Goal: Task Accomplishment & Management: Manage account settings

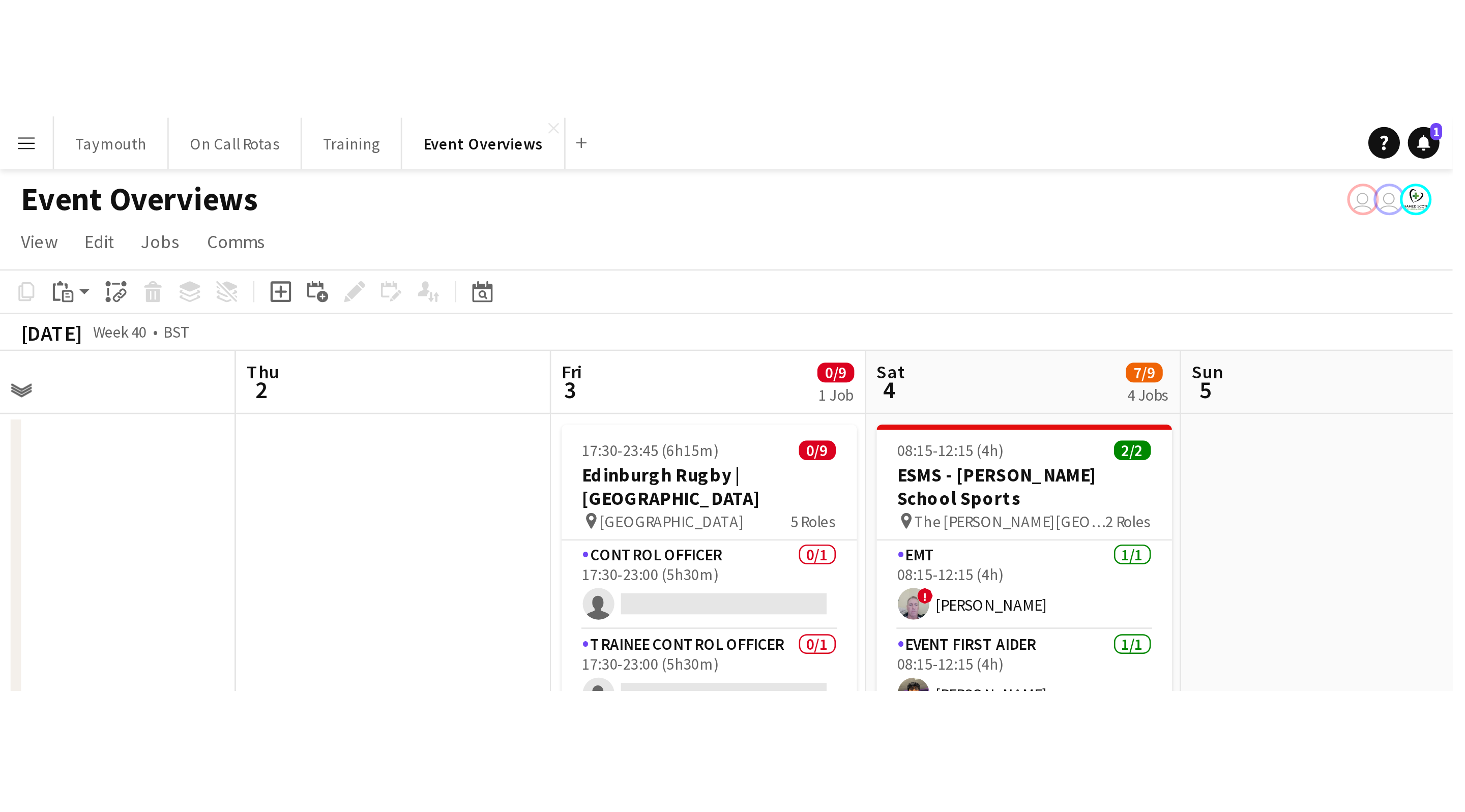
scroll to position [0, 274]
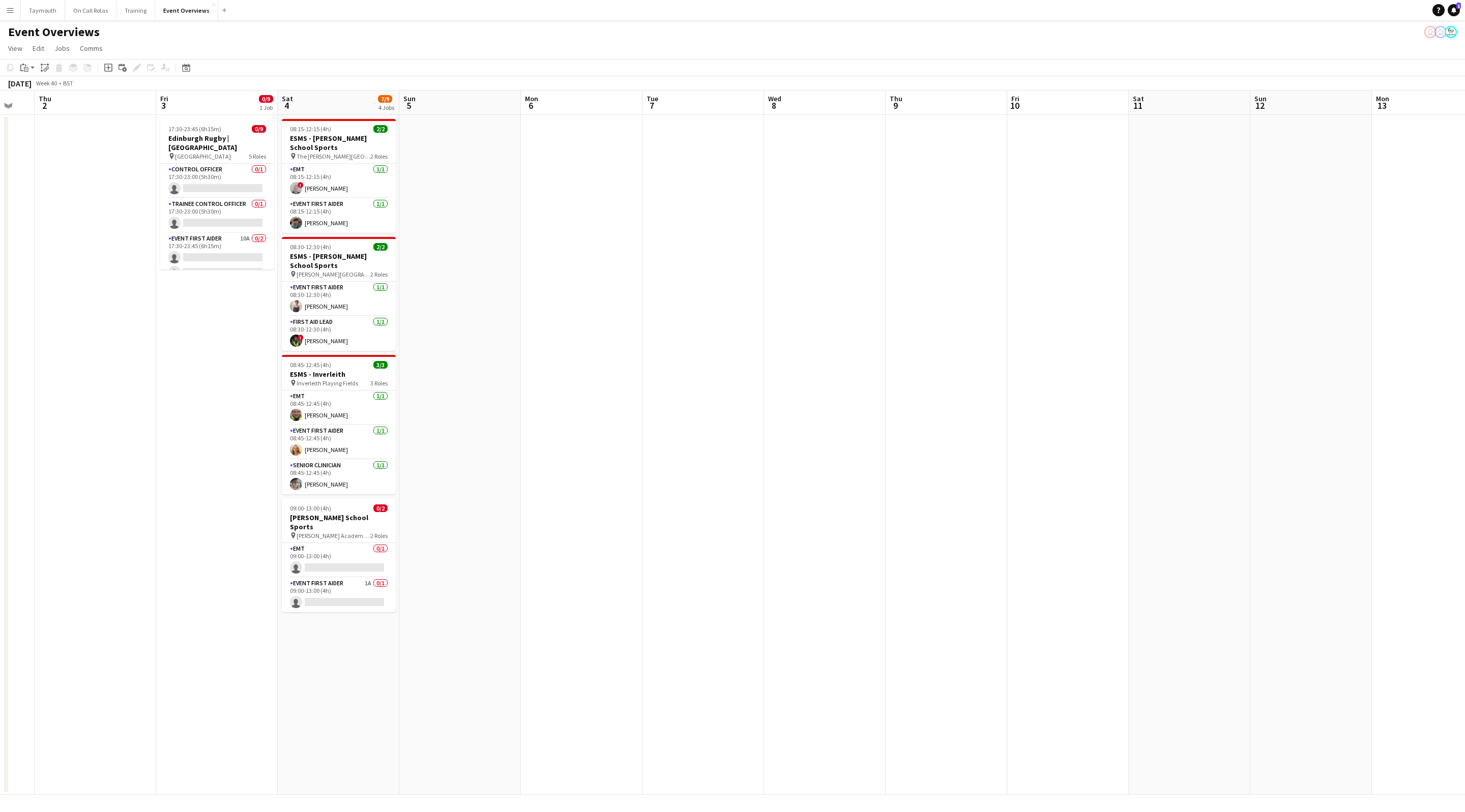
drag, startPoint x: 688, startPoint y: 596, endPoint x: 145, endPoint y: 591, distance: 543.0
click at [146, 446] on app-calendar-viewport "Mon 29 Tue 30 Wed 1 Thu 2 Fri 3 0/9 1 Job Sat 4 7/9 4 Jobs Sun 5 Mon 6 Tue 7 We…" at bounding box center [732, 443] width 1465 height 705
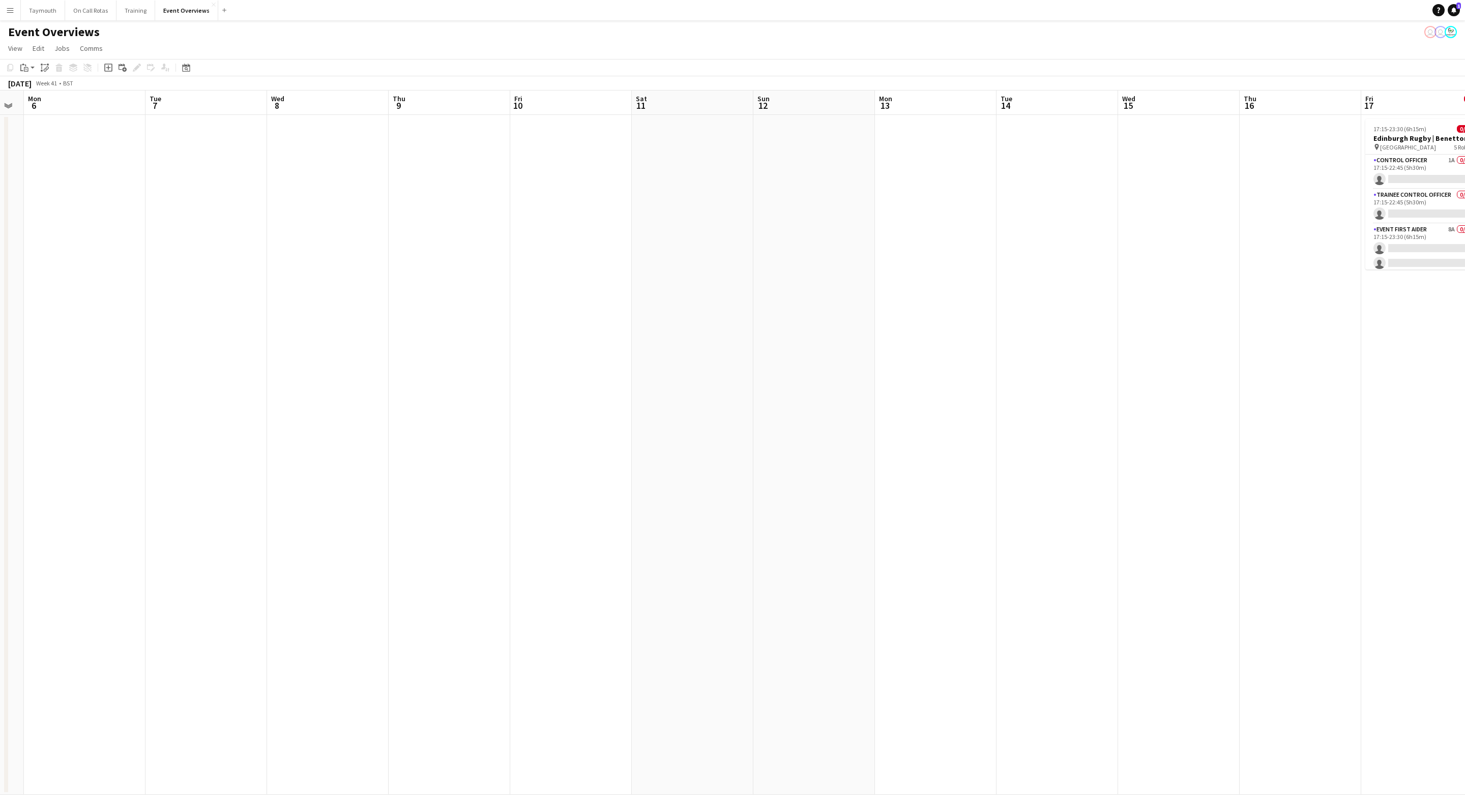
drag, startPoint x: 759, startPoint y: 560, endPoint x: 212, endPoint y: 521, distance: 548.4
click at [279, 446] on app-calendar-viewport "Fri 3 0/9 1 Job Sat 4 7/9 4 Jobs Sun 5 Mon 6 Tue 7 Wed 8 Thu 9 Fri 10 Sat 11 Su…" at bounding box center [732, 443] width 1465 height 705
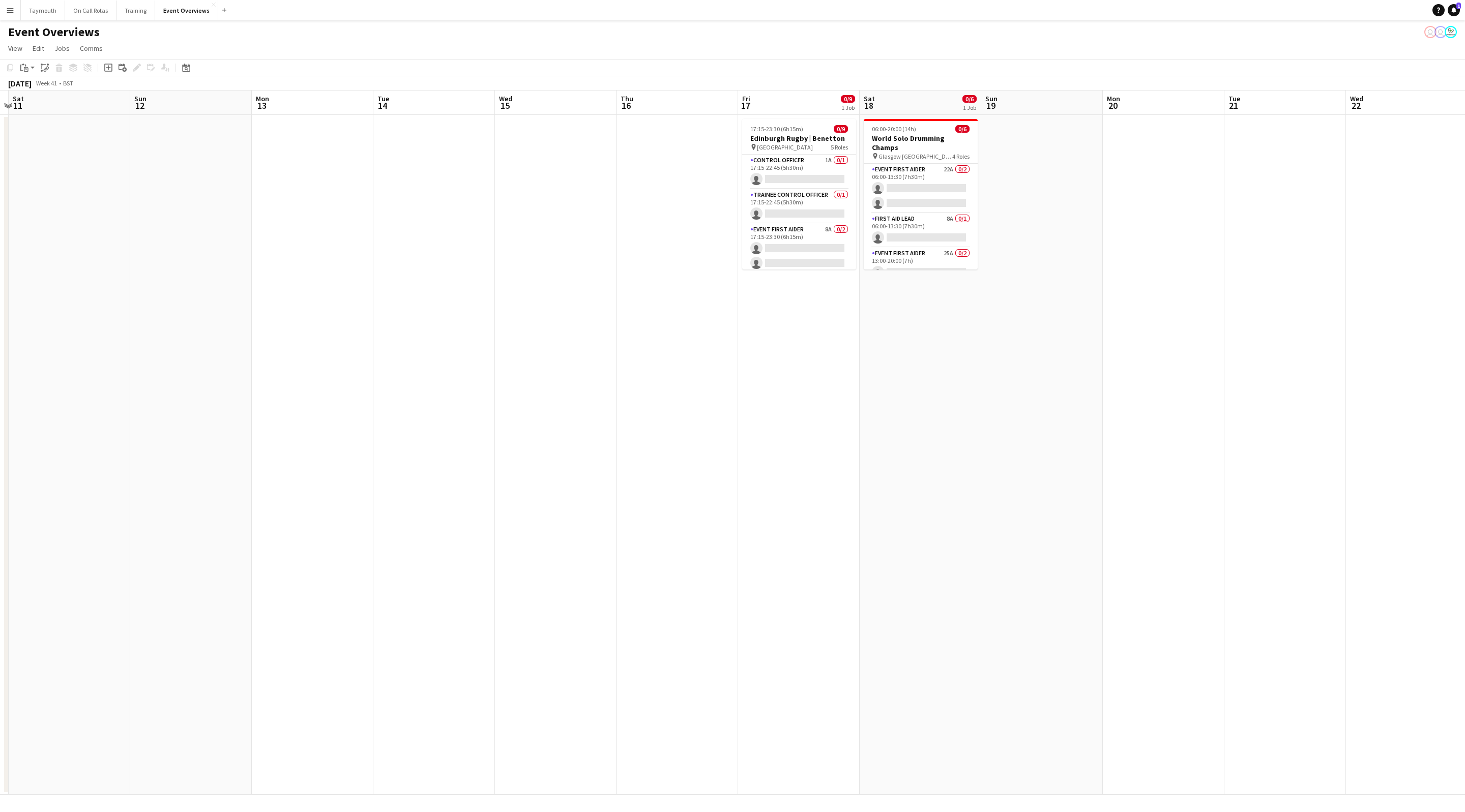
drag, startPoint x: 606, startPoint y: 525, endPoint x: 265, endPoint y: 530, distance: 341.0
click at [286, 446] on app-calendar-viewport "Tue 7 Wed 8 Thu 9 Fri 10 Sat 11 Sun 12 Mon 13 Tue 14 Wed 15 Thu 16 Fri 17 0/9 1…" at bounding box center [732, 443] width 1465 height 705
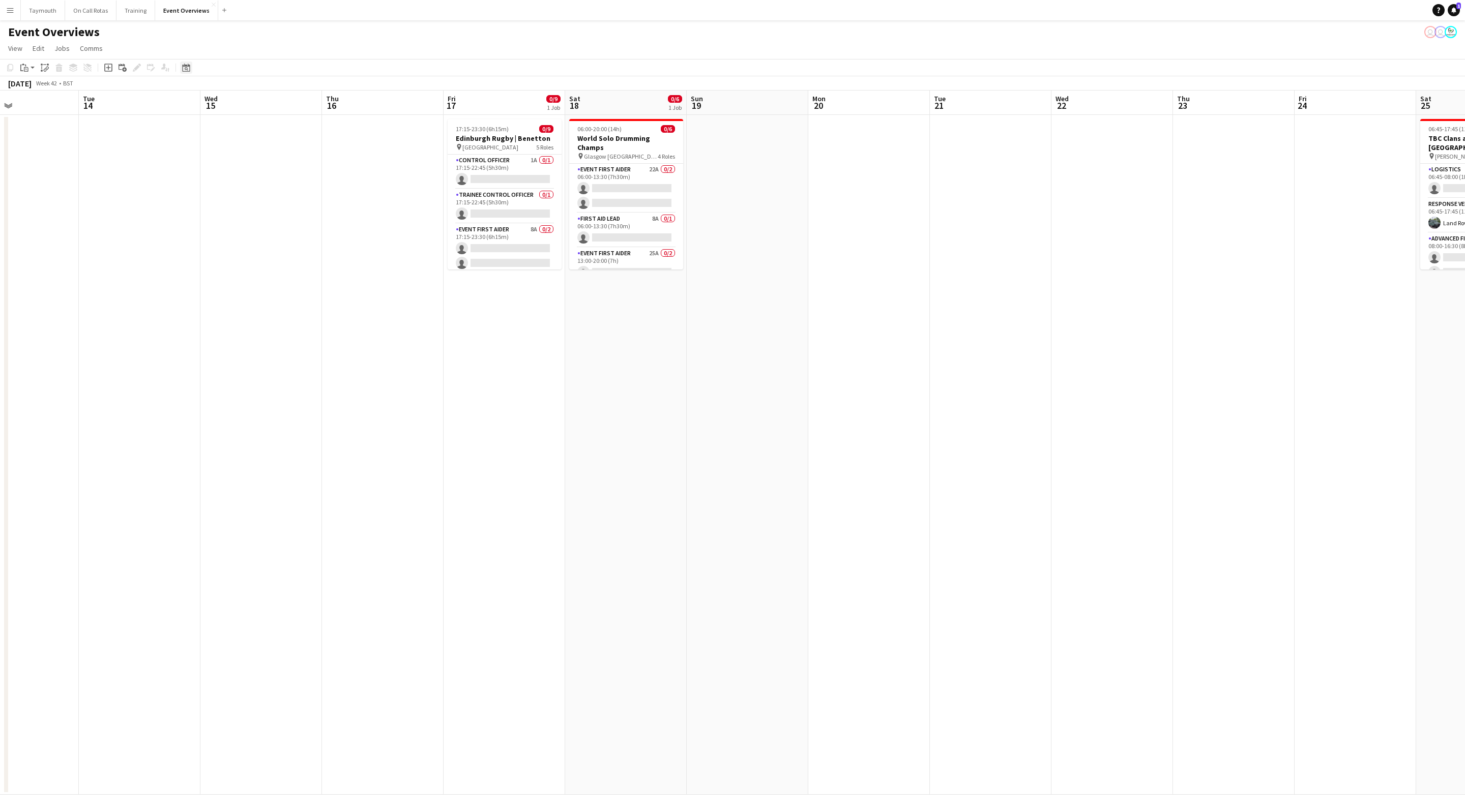
click at [180, 66] on div "Date picker" at bounding box center [186, 67] width 13 height 13
click at [251, 109] on span "Previous month" at bounding box center [247, 102] width 20 height 20
click at [265, 228] on button "[DATE]" at bounding box center [256, 227] width 29 height 16
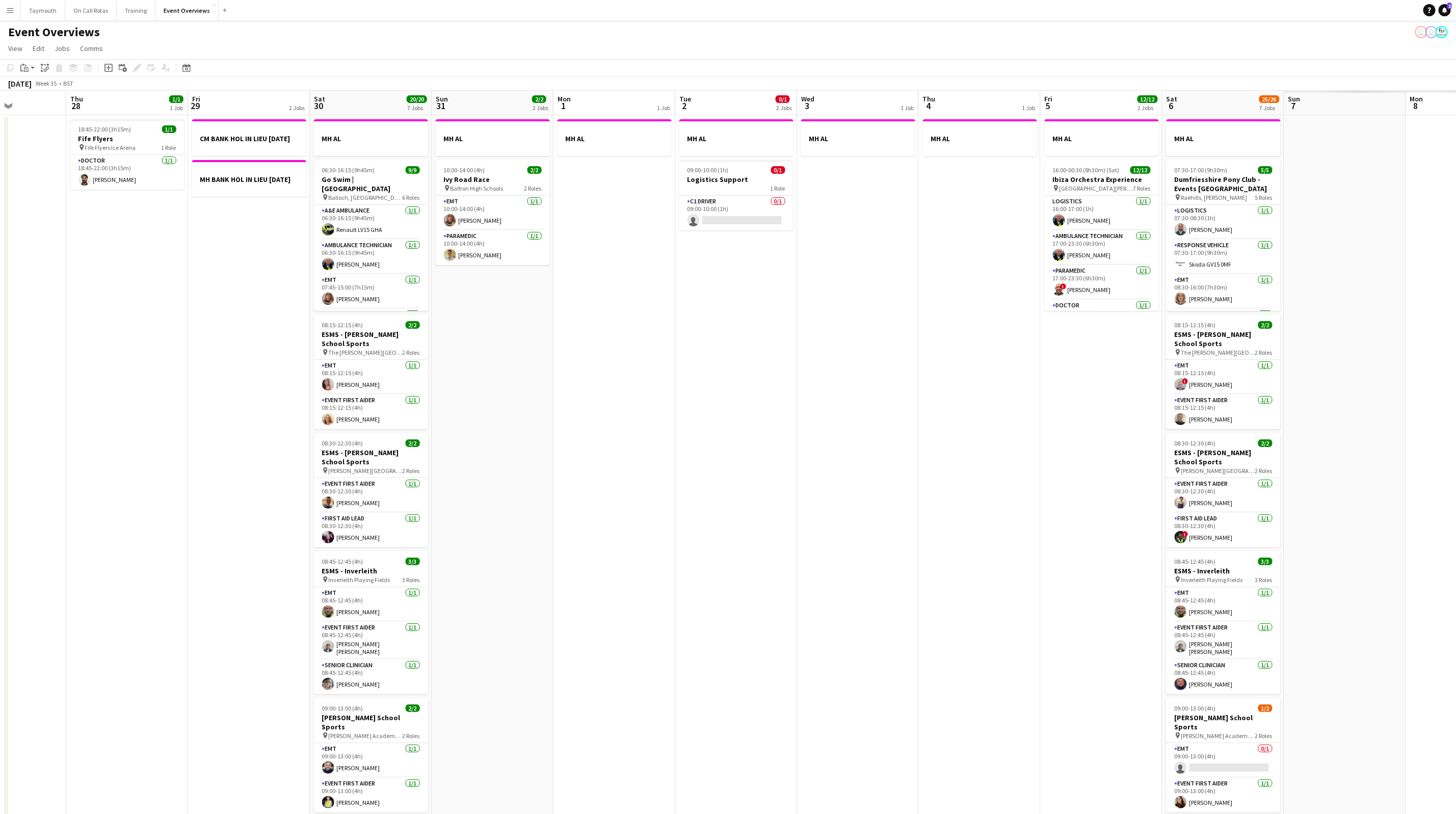
drag, startPoint x: 965, startPoint y: 526, endPoint x: 438, endPoint y: 568, distance: 528.7
click at [438, 447] on app-calendar-viewport "Sat 23 13/13 6 Jobs Sun 24 1/1 1 Job Mon 25 6/6 2 Jobs Tue 26 Wed 27 Thu 28 1/1…" at bounding box center [728, 540] width 1456 height 897
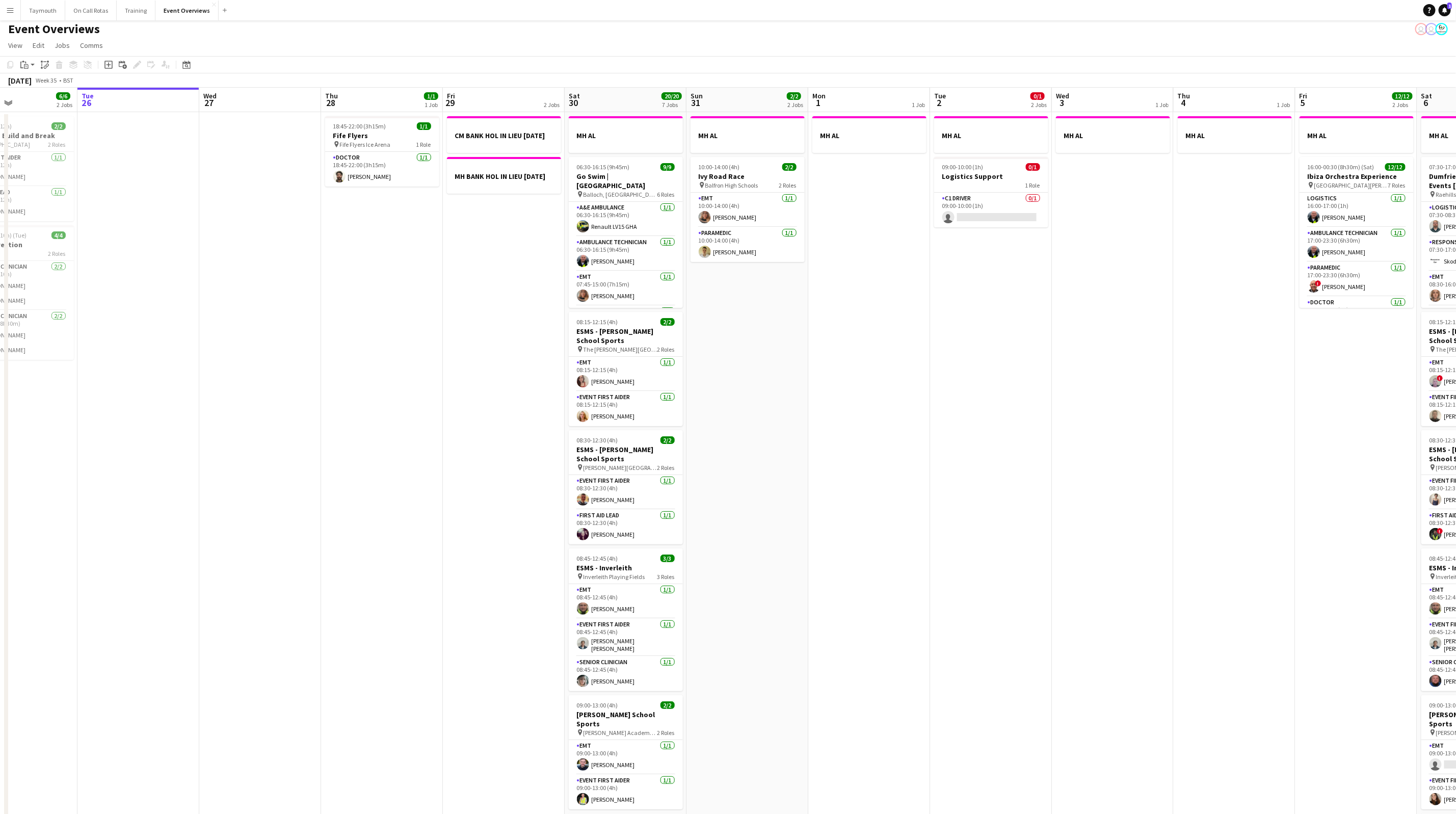
scroll to position [0, 0]
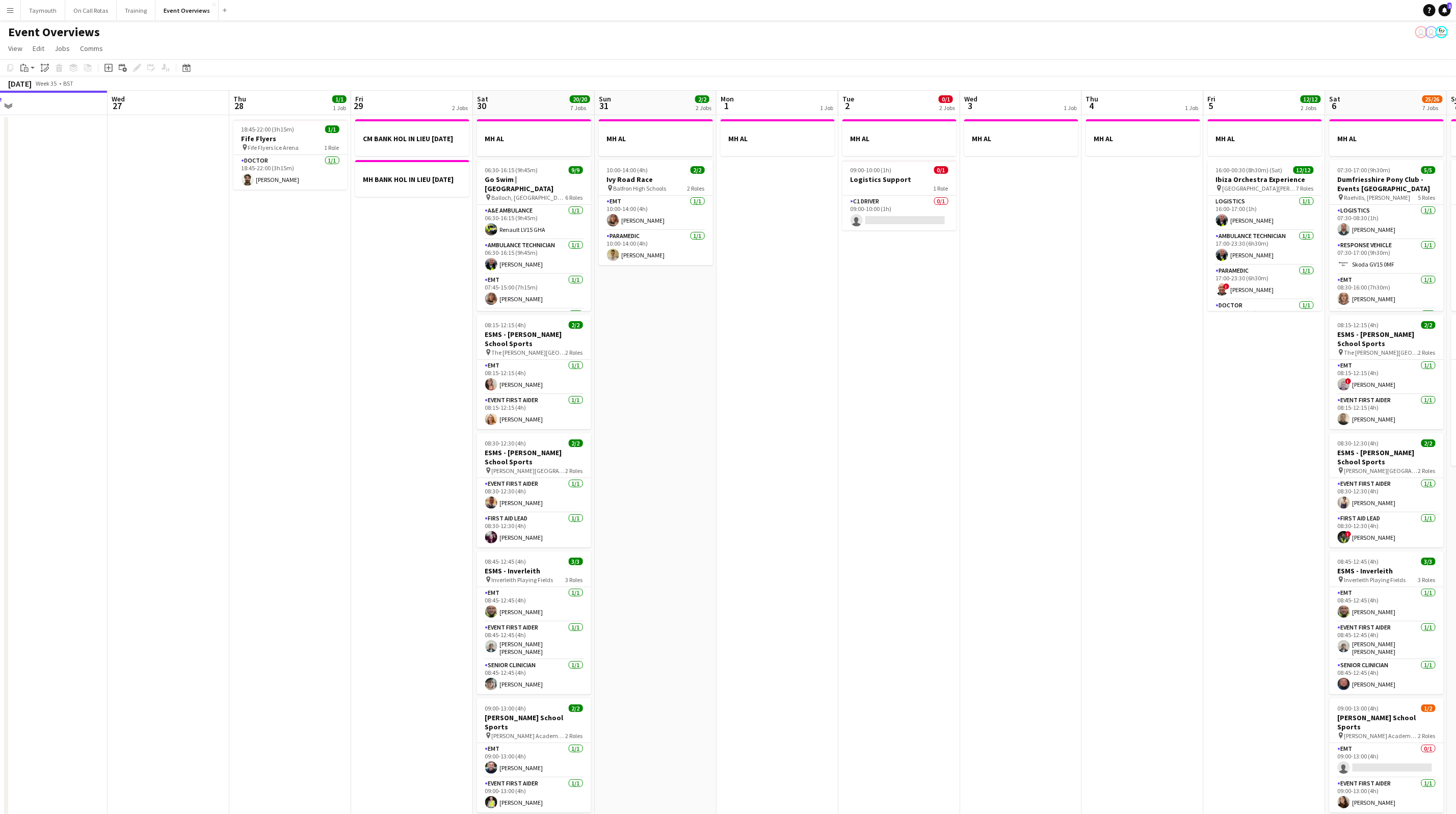
drag, startPoint x: 1004, startPoint y: 567, endPoint x: 432, endPoint y: 600, distance: 573.0
click at [432, 447] on app-calendar-viewport "Sat 23 13/13 6 Jobs Sun 24 1/1 1 Job Mon 25 6/6 2 Jobs Tue 26 Wed 27 Thu 28 1/1…" at bounding box center [728, 540] width 1456 height 897
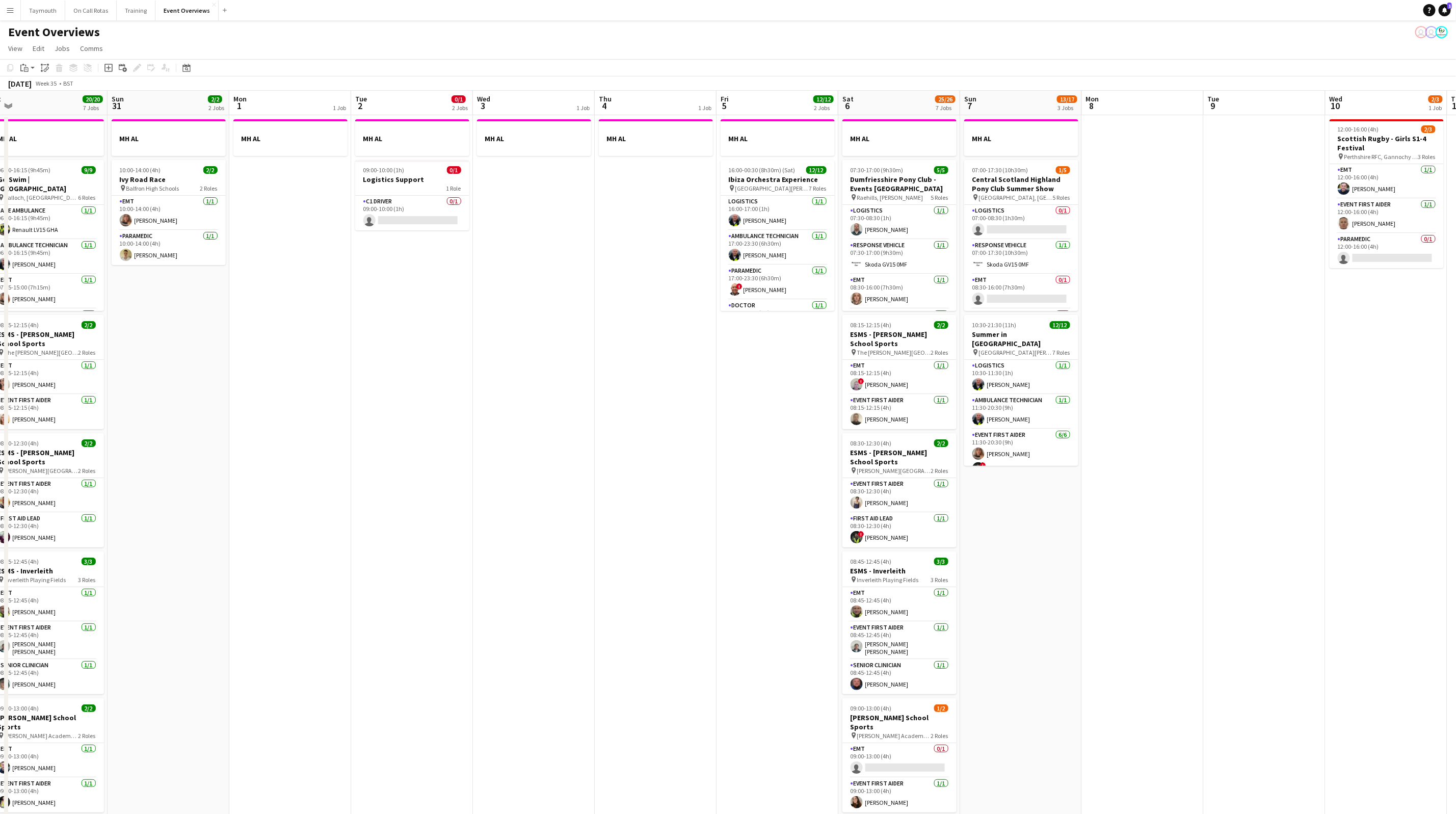
scroll to position [0, 444]
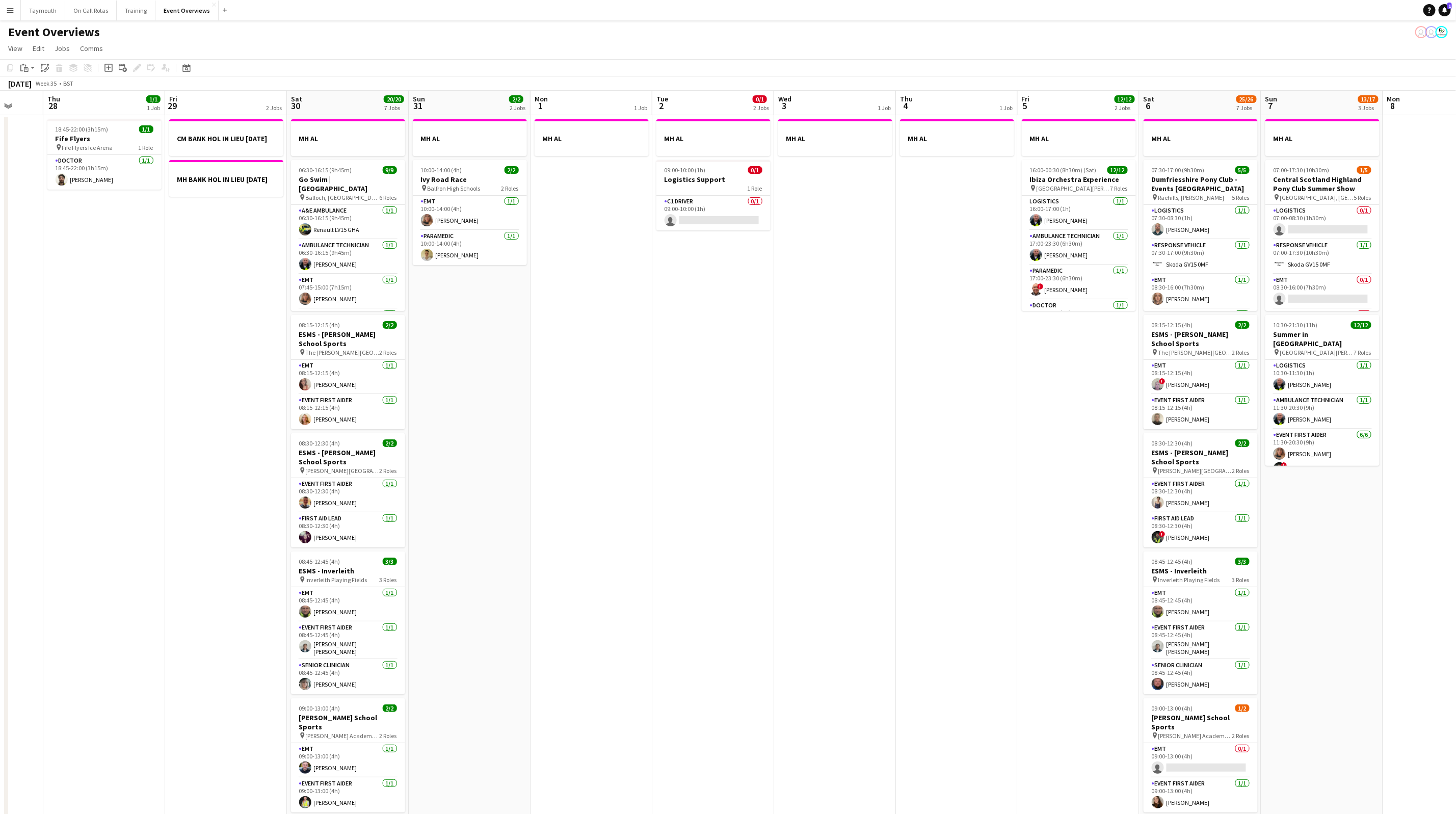
drag, startPoint x: 326, startPoint y: 440, endPoint x: 651, endPoint y: 438, distance: 325.0
click at [962, 440] on app-calendar-viewport "Sun 24 1/1 1 Job Mon 25 6/6 2 Jobs Tue 26 Wed 27 Thu 28 1/1 1 Job Fri 29 2 Jobs…" at bounding box center [728, 540] width 1456 height 897
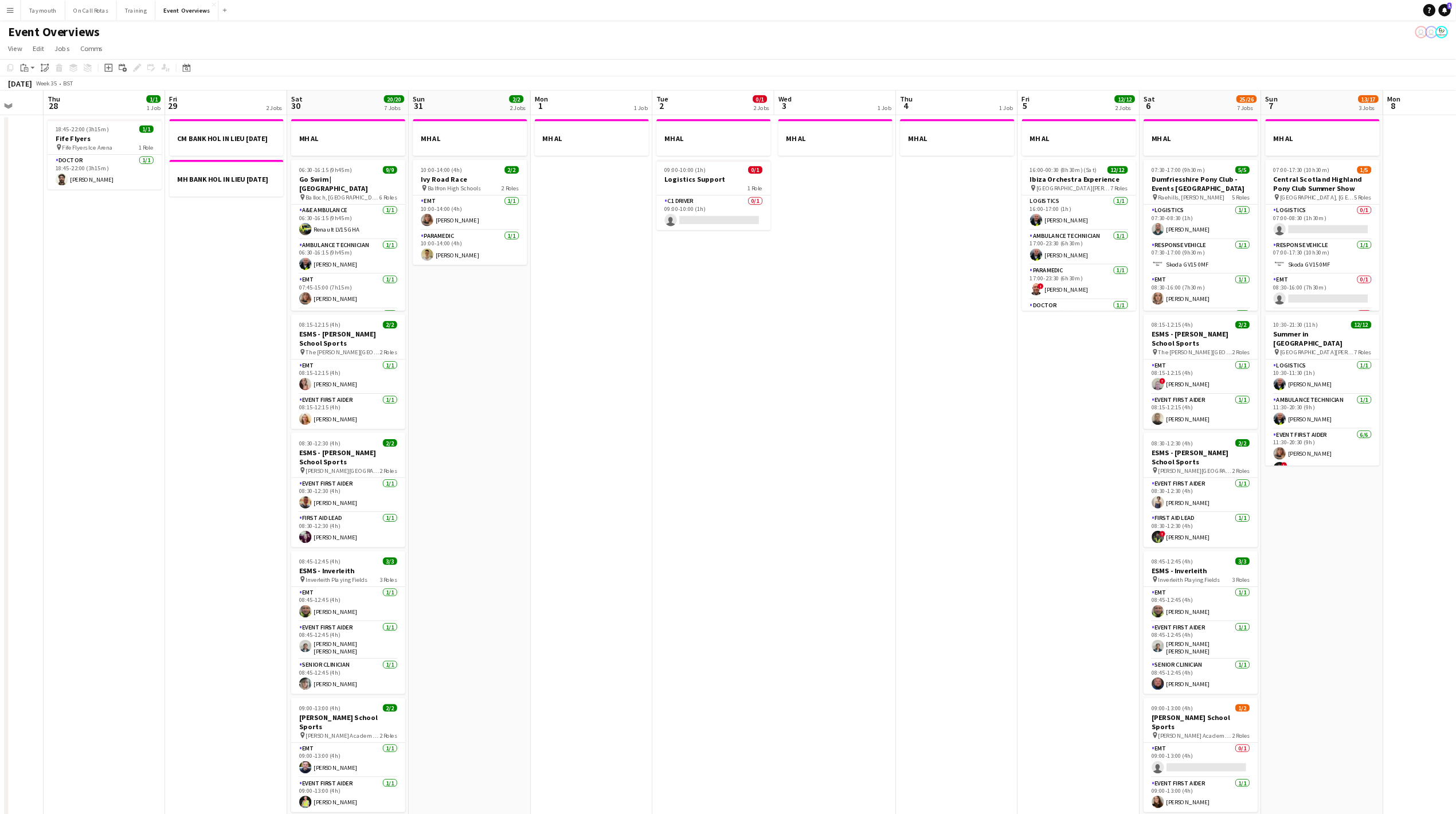
scroll to position [0, 332]
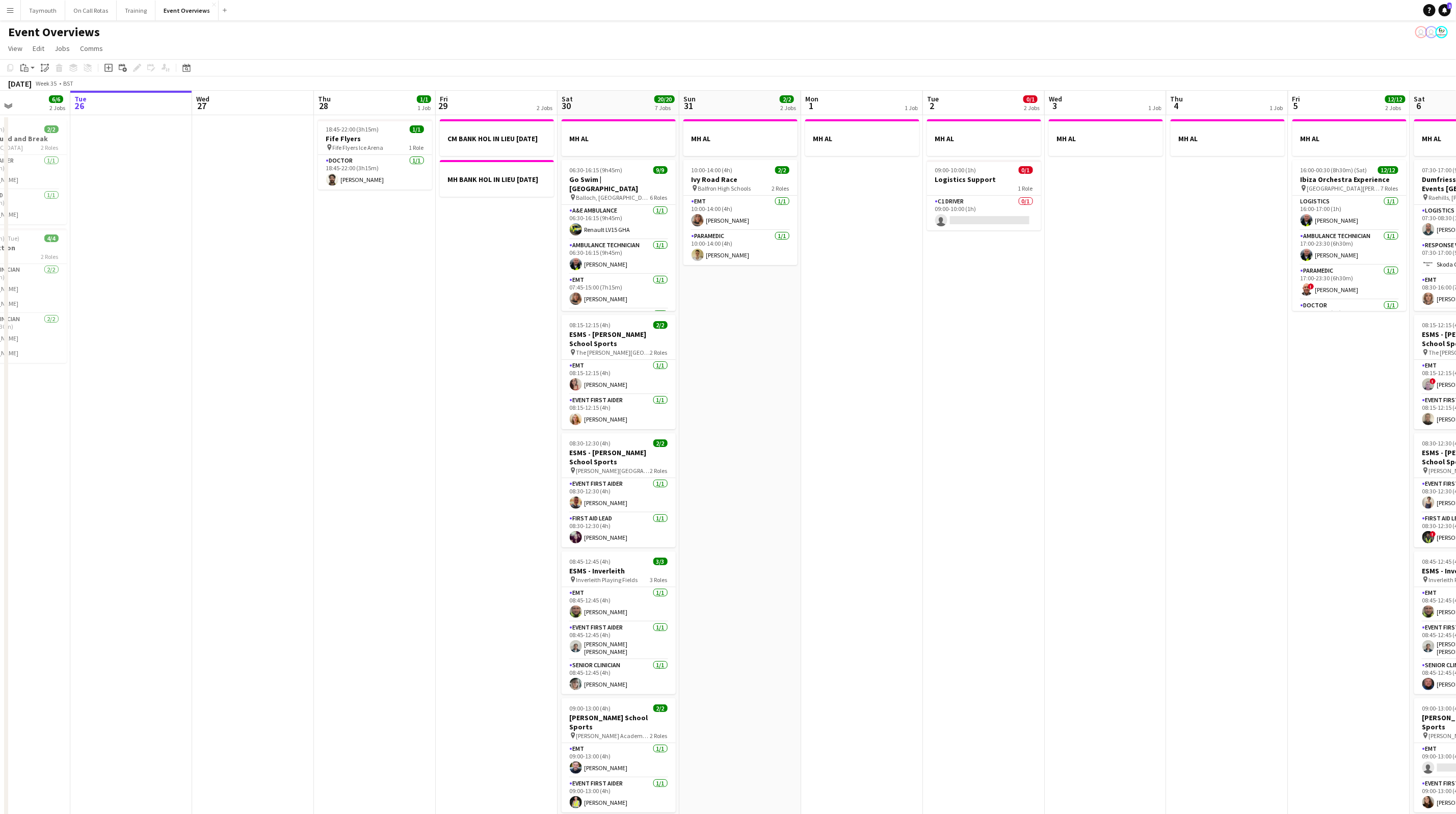
click at [966, 444] on app-date-cell "MH AL" at bounding box center [1105, 551] width 122 height 873
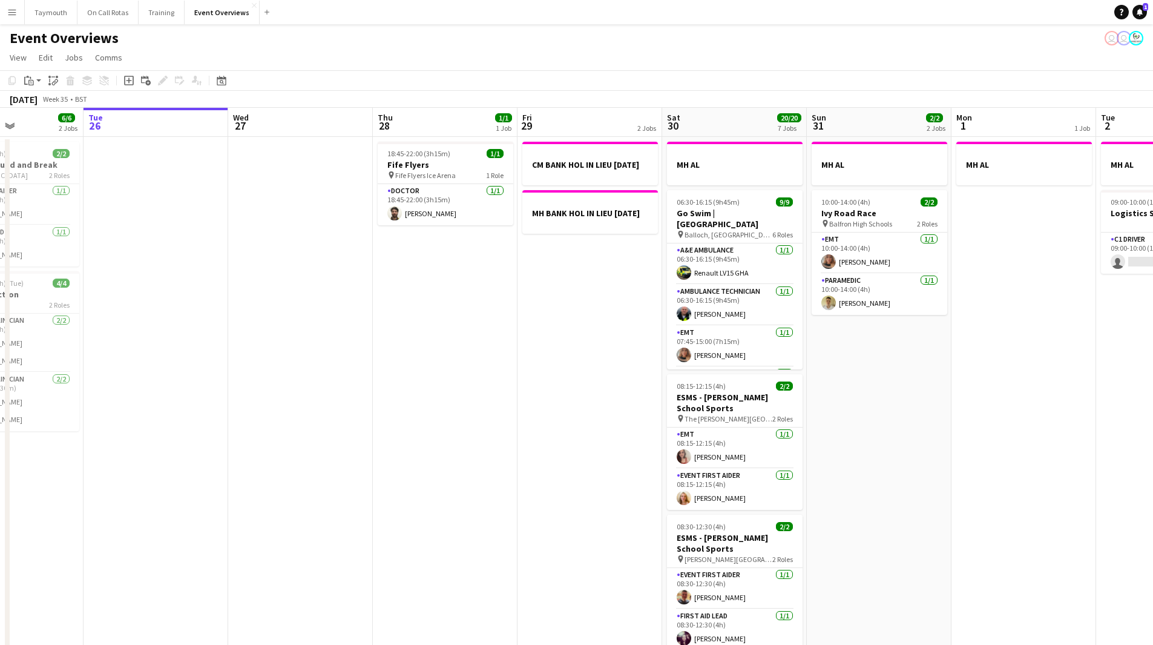
click at [16, 14] on app-icon "Menu" at bounding box center [12, 12] width 10 height 10
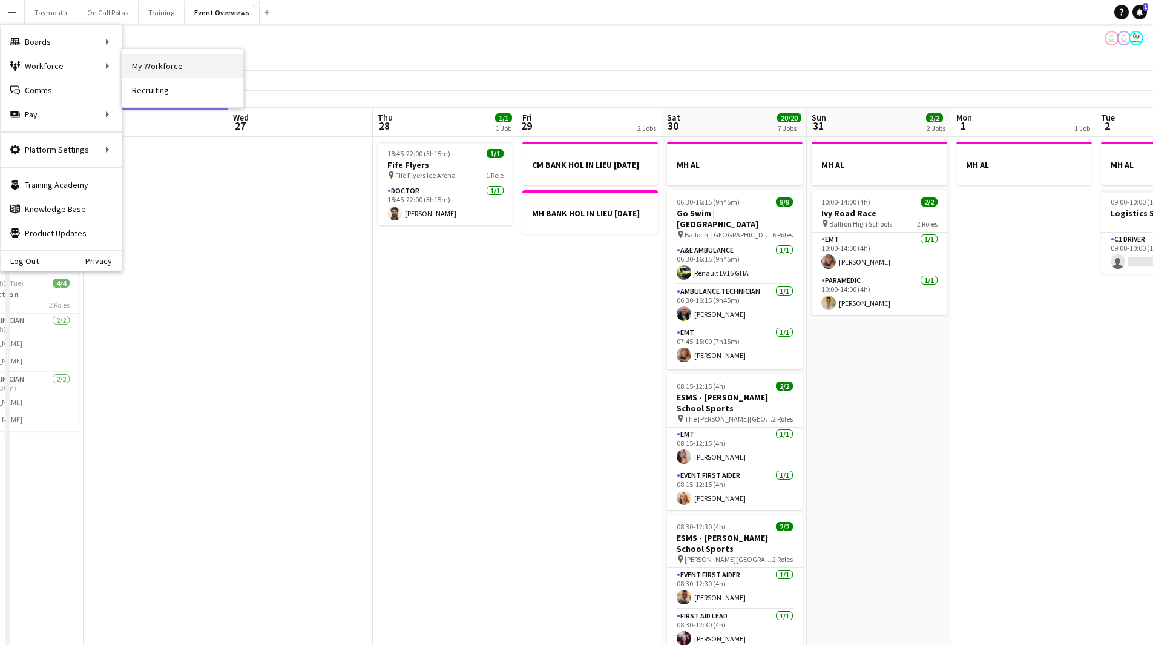
click at [154, 64] on link "My Workforce" at bounding box center [182, 66] width 121 height 24
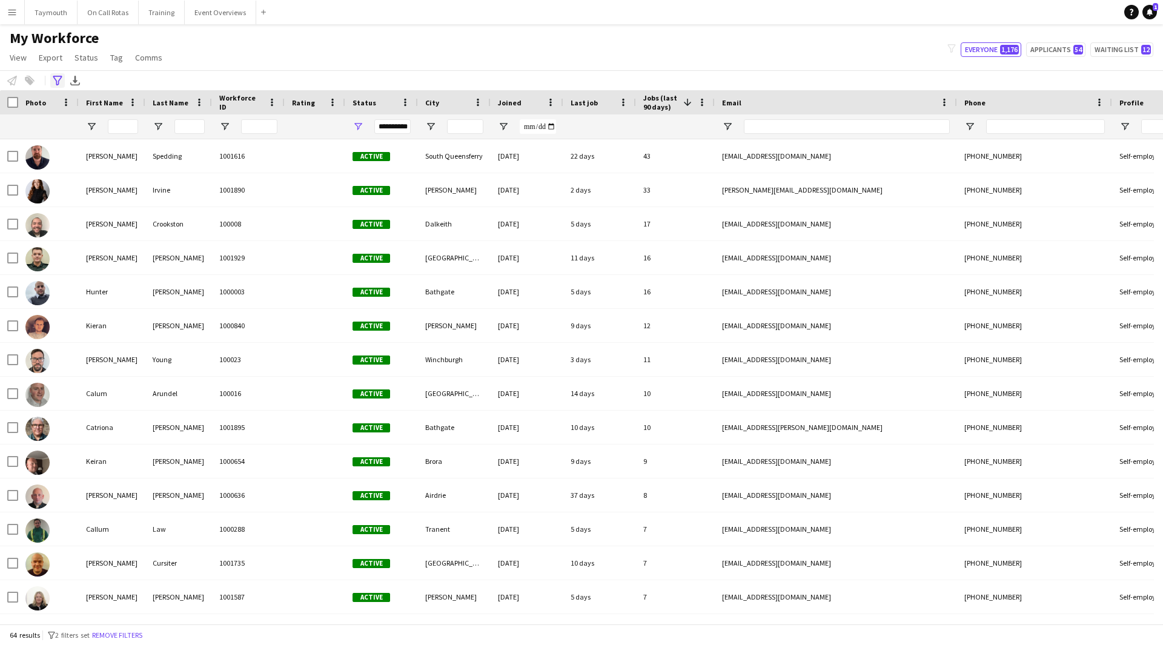
click at [54, 82] on icon "Advanced filters" at bounding box center [58, 81] width 10 height 10
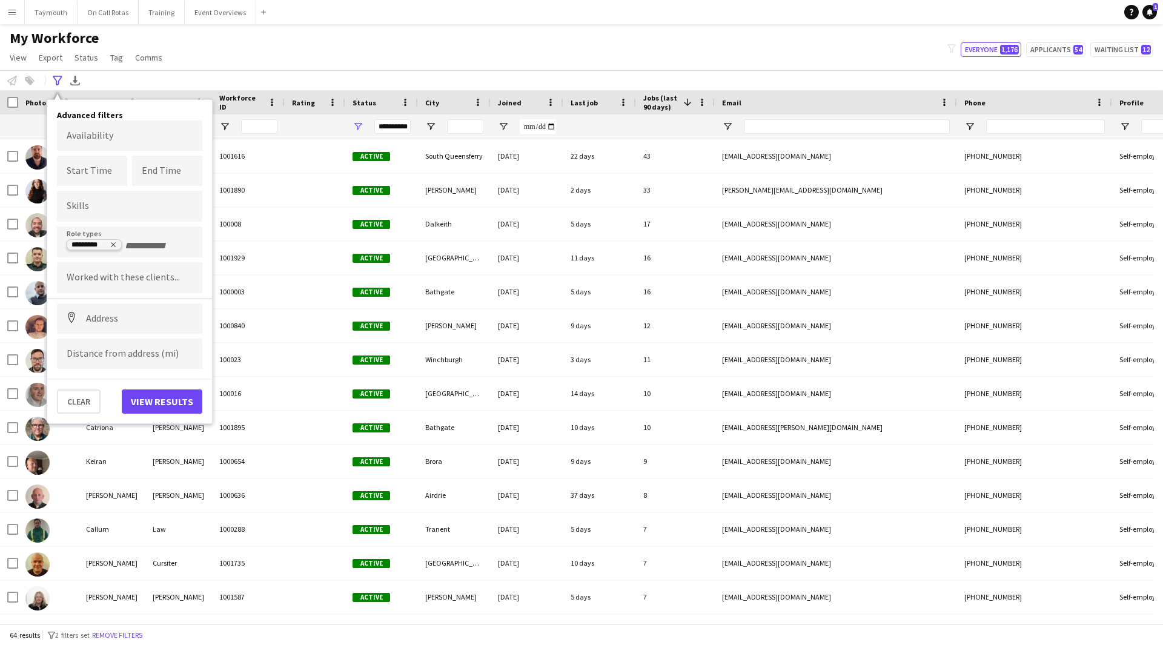
click at [112, 242] on icon "Remove tag" at bounding box center [113, 244] width 7 height 7
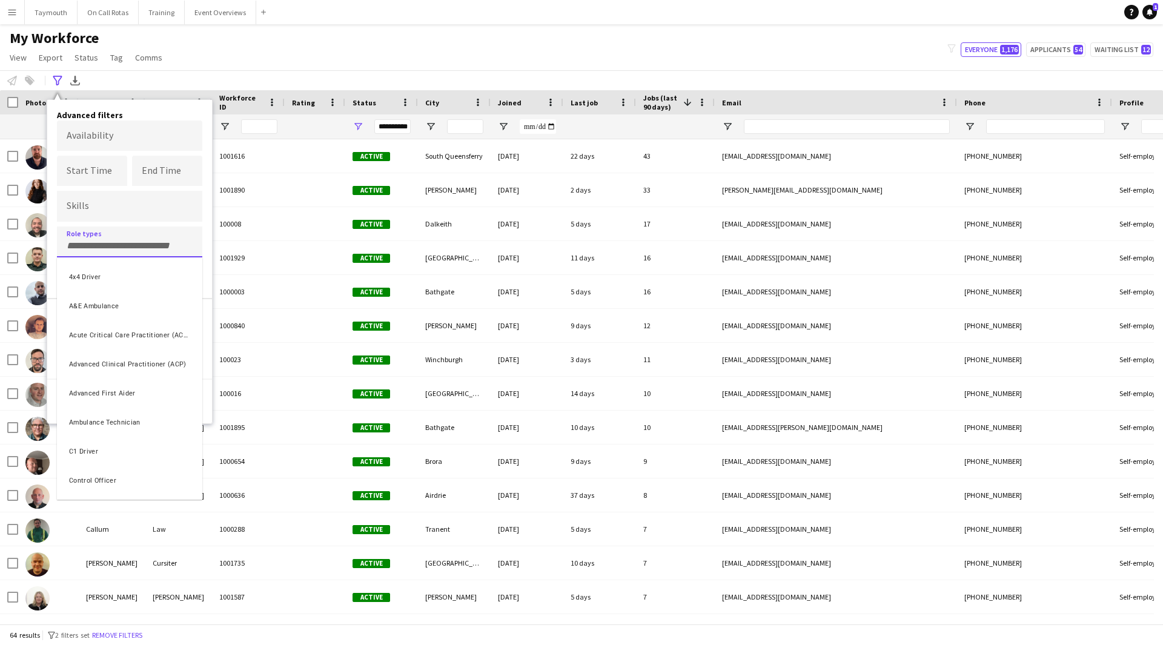
drag, startPoint x: 299, startPoint y: 127, endPoint x: 165, endPoint y: 127, distance: 133.8
click at [296, 127] on div at bounding box center [581, 322] width 1163 height 645
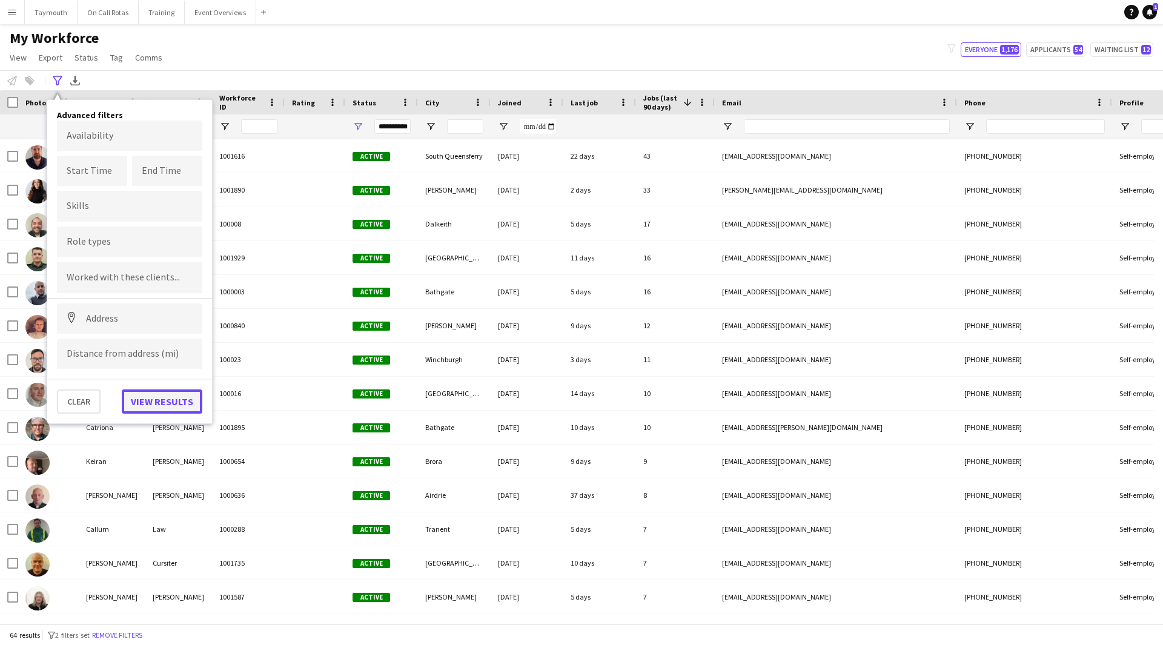
click at [141, 391] on button "View results" at bounding box center [162, 401] width 81 height 24
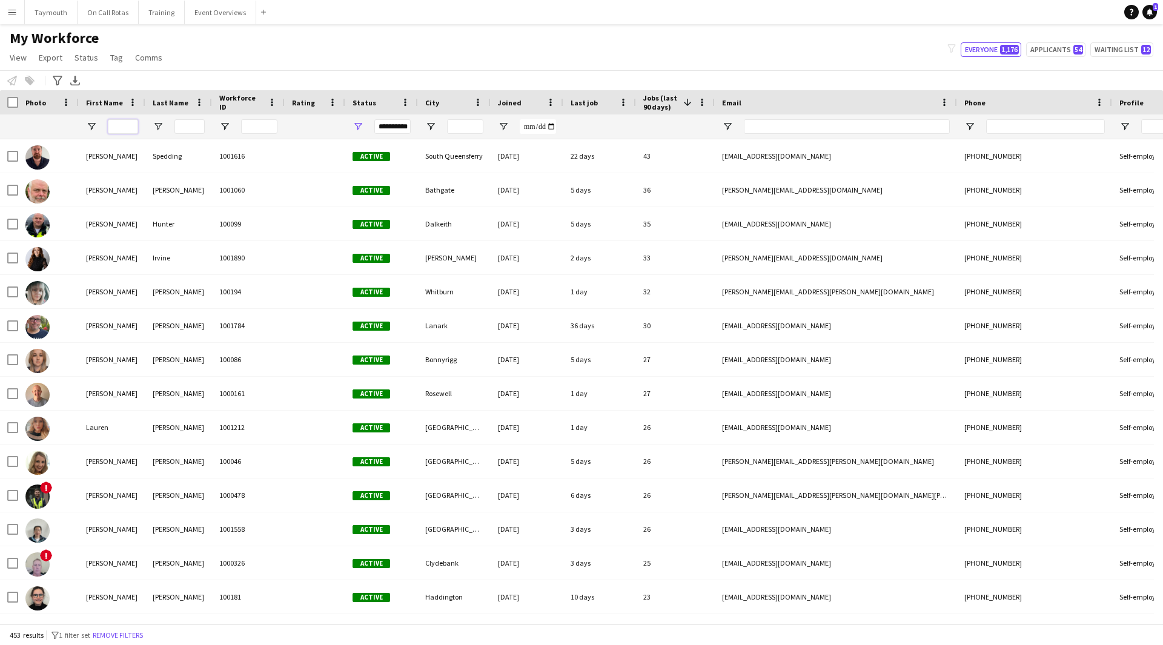
click at [125, 128] on input "First Name Filter Input" at bounding box center [123, 126] width 30 height 15
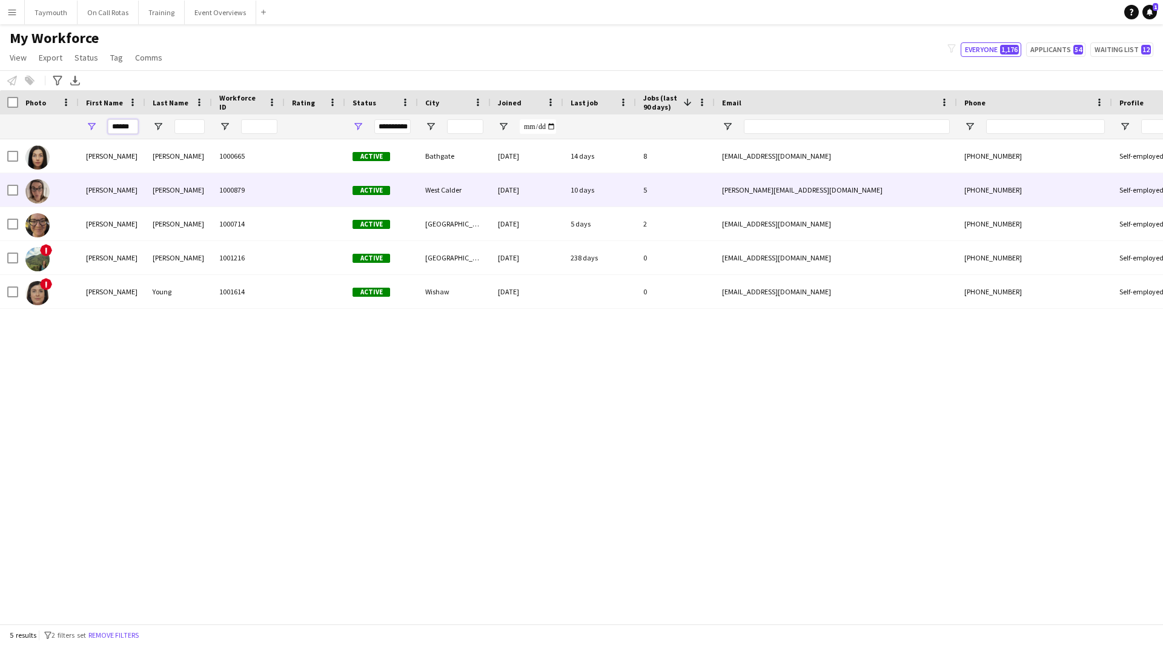
type input "******"
click at [218, 197] on div "1000879" at bounding box center [248, 189] width 73 height 33
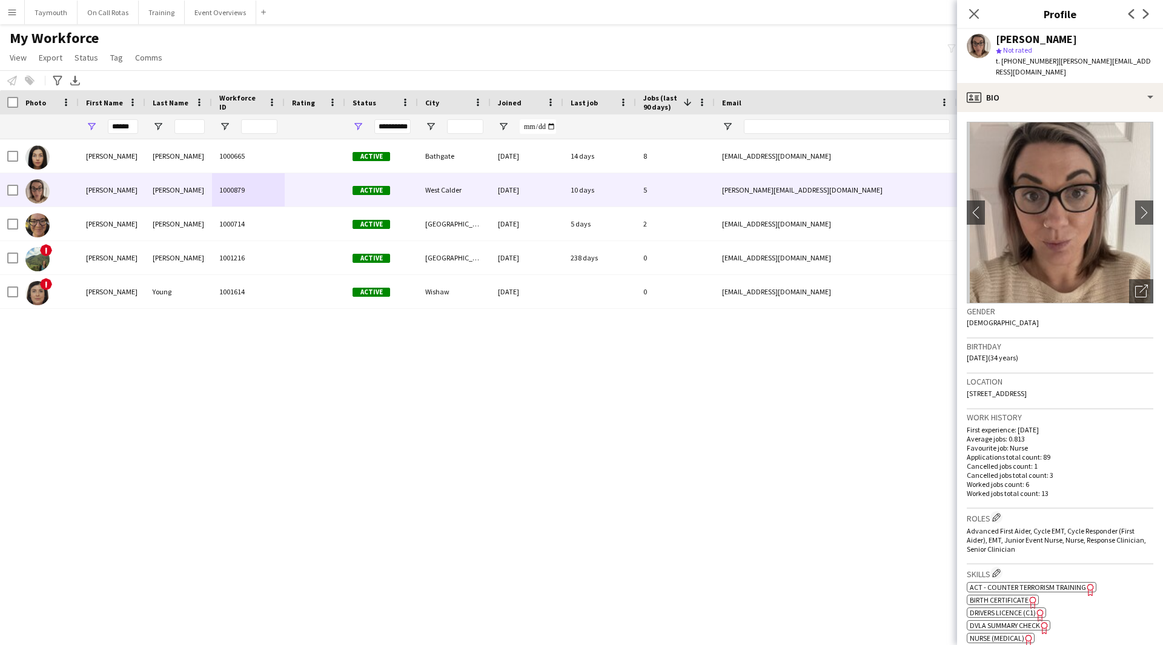
drag, startPoint x: 1156, startPoint y: 59, endPoint x: 1052, endPoint y: 66, distance: 103.8
click at [1052, 66] on div "[PERSON_NAME] star Not rated t. [PHONE_NUMBER] | [PERSON_NAME][EMAIL_ADDRESS][D…" at bounding box center [1060, 56] width 206 height 54
copy span "[PERSON_NAME][EMAIL_ADDRESS][DOMAIN_NAME]"
click at [217, 8] on button "Event Overviews Close" at bounding box center [220, 13] width 71 height 24
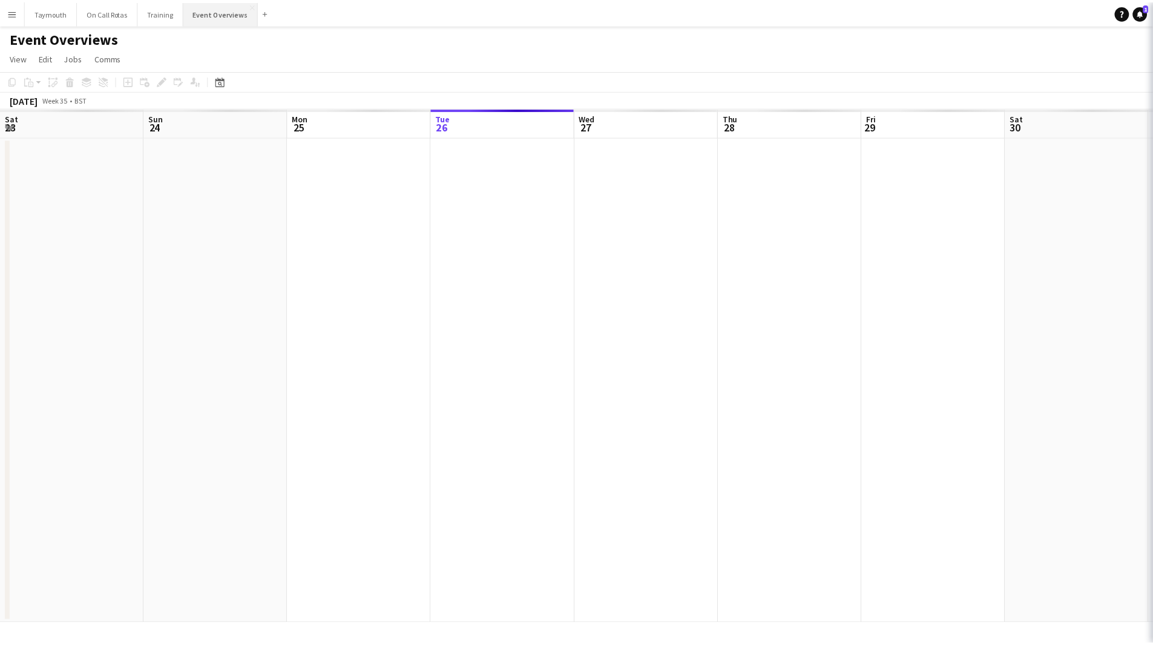
scroll to position [0, 289]
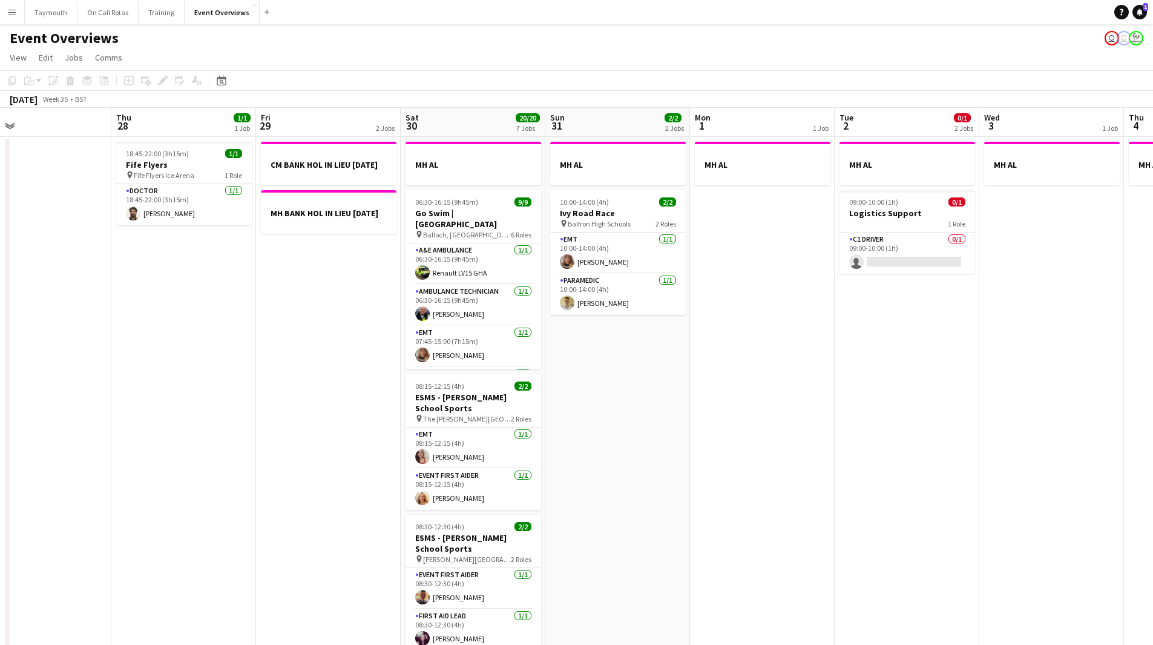
drag, startPoint x: 414, startPoint y: 312, endPoint x: 117, endPoint y: 324, distance: 296.3
click at [105, 324] on app-calendar-viewport "Sun 24 1/1 1 Job Mon 25 6/6 2 Jobs Tue 26 Wed 27 Thu 28 1/1 1 Job Fri 29 2 Jobs…" at bounding box center [576, 614] width 1153 height 1012
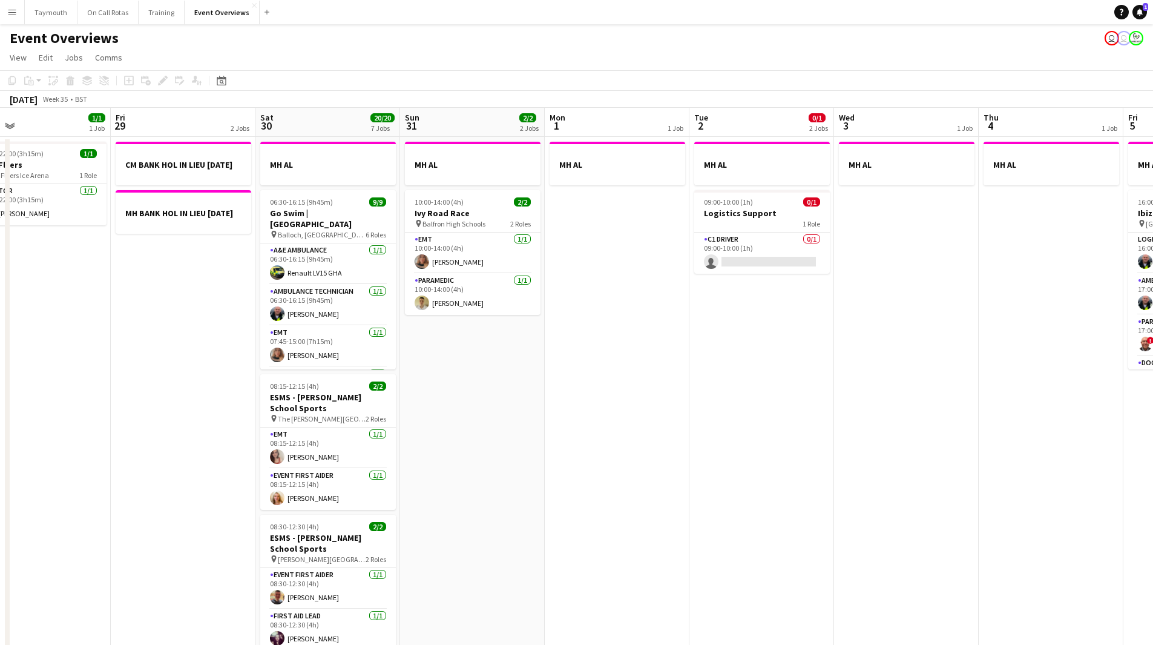
drag, startPoint x: 790, startPoint y: 384, endPoint x: 159, endPoint y: 406, distance: 631.3
click at [180, 407] on app-calendar-viewport "Mon 25 6/6 2 Jobs Tue 26 Wed 27 Thu 28 1/1 1 Job Fri 29 2 Jobs Sat 30 20/20 7 J…" at bounding box center [576, 641] width 1153 height 1066
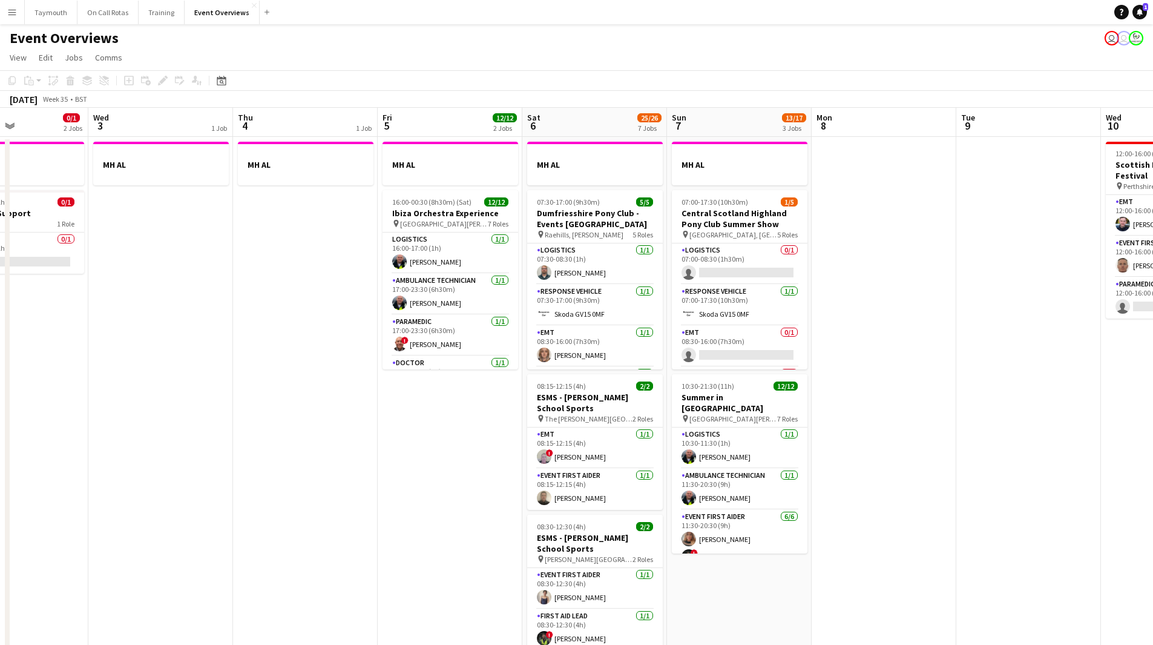
drag, startPoint x: 322, startPoint y: 377, endPoint x: 117, endPoint y: 380, distance: 205.3
click at [108, 380] on app-calendar-viewport "Sat 30 20/20 7 Jobs Sun 31 2/2 2 Jobs Mon 1 1 Job Tue 2 0/1 2 Jobs Wed 3 1 Job …" at bounding box center [576, 641] width 1153 height 1066
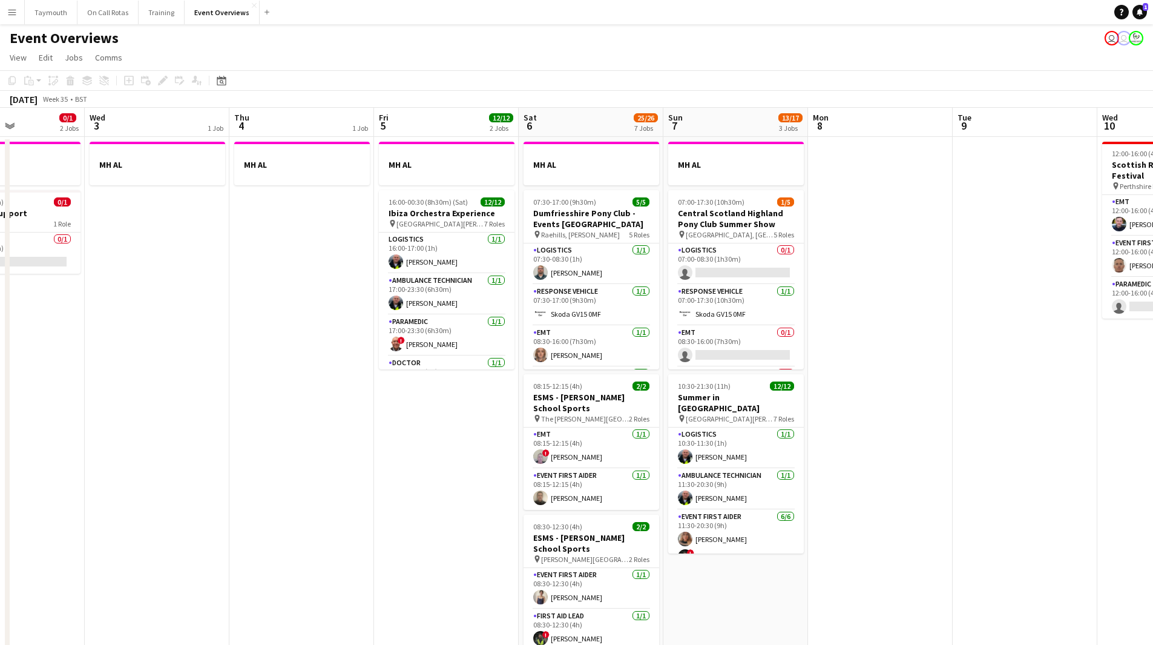
scroll to position [0, 357]
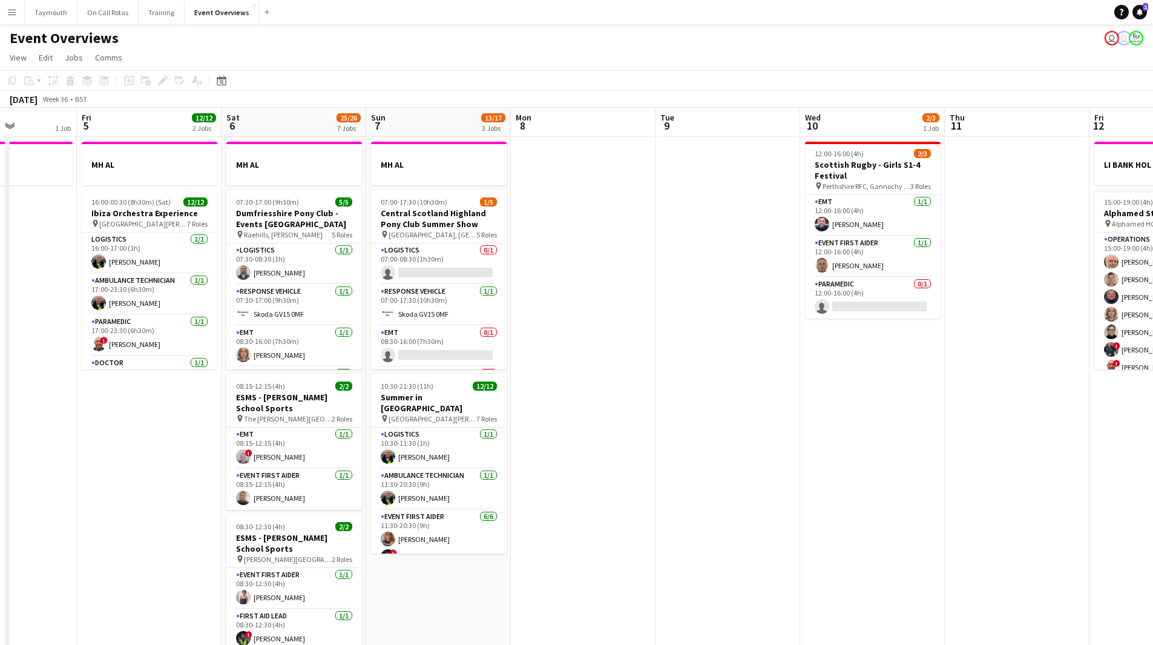
drag, startPoint x: 354, startPoint y: 383, endPoint x: -116, endPoint y: 375, distance: 470.5
click at [0, 375] on html "Menu Boards Boards Boards All jobs Status Workforce Workforce My Workforce Recr…" at bounding box center [576, 586] width 1153 height 1173
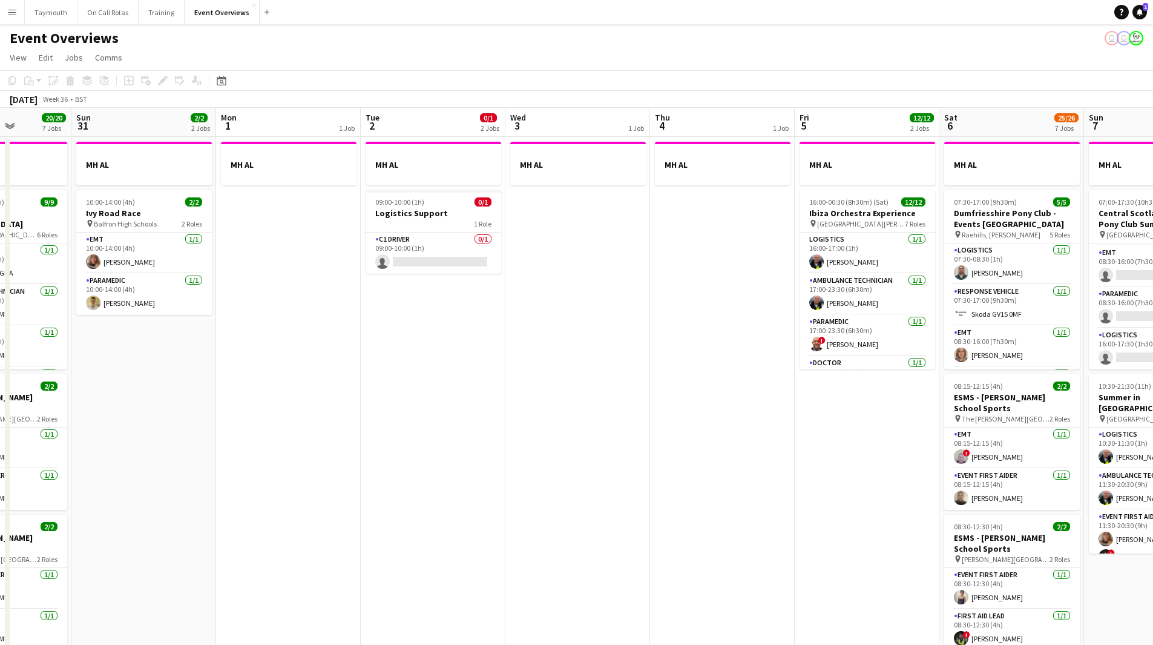
drag, startPoint x: 79, startPoint y: 415, endPoint x: 678, endPoint y: 388, distance: 600.0
click at [678, 388] on app-calendar-viewport "Fri 29 2 Jobs Sat 30 20/20 7 Jobs Sun 31 2/2 2 Jobs Mon 1 1 Job Tue 2 0/1 2 Job…" at bounding box center [576, 641] width 1153 height 1066
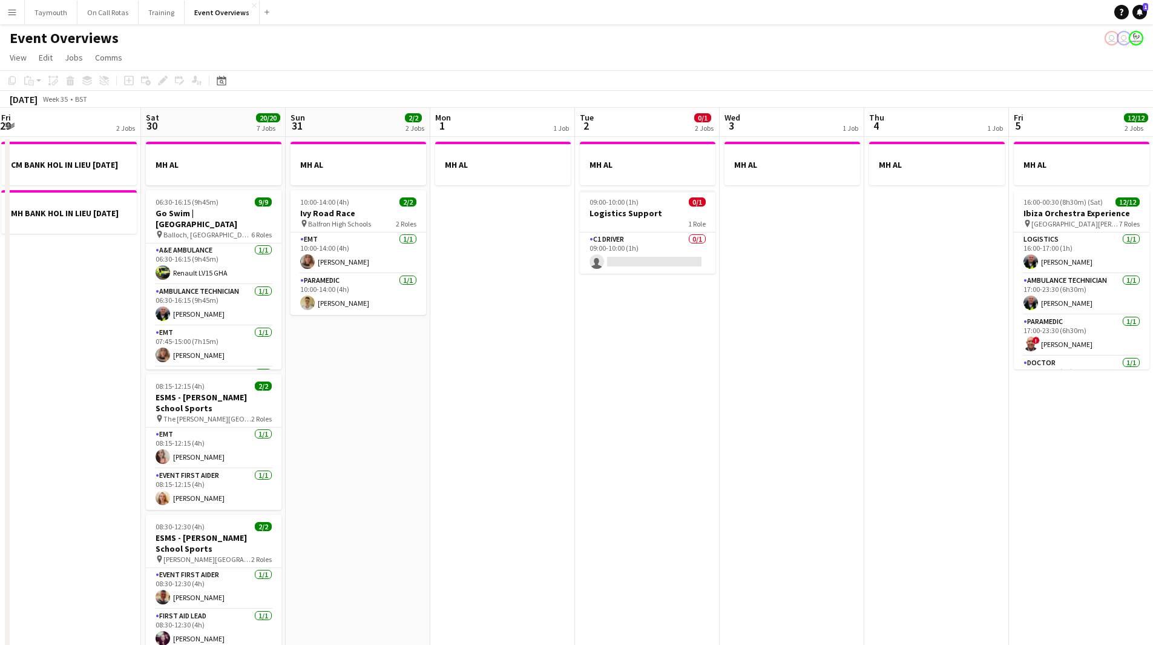
drag, startPoint x: 759, startPoint y: 387, endPoint x: 725, endPoint y: 393, distance: 34.4
click at [789, 384] on app-calendar-viewport "Wed 27 Thu 28 1/1 1 Job Fri 29 2 Jobs Sat 30 20/20 7 Jobs Sun 31 2/2 2 Jobs Mon…" at bounding box center [576, 641] width 1153 height 1066
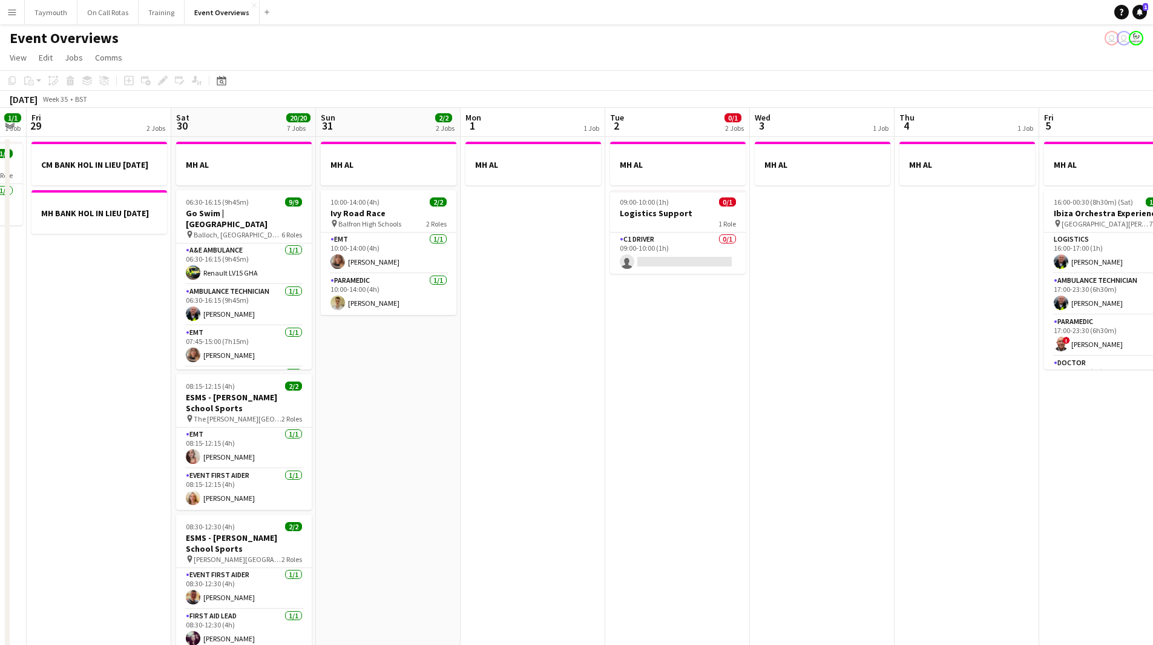
drag, startPoint x: 502, startPoint y: 433, endPoint x: 822, endPoint y: 409, distance: 321.2
click at [820, 410] on app-calendar-viewport "Wed 27 Thu 28 1/1 1 Job Fri 29 2 Jobs Sat 30 20/20 7 Jobs Sun 31 2/2 2 Jobs Mon…" at bounding box center [576, 641] width 1153 height 1066
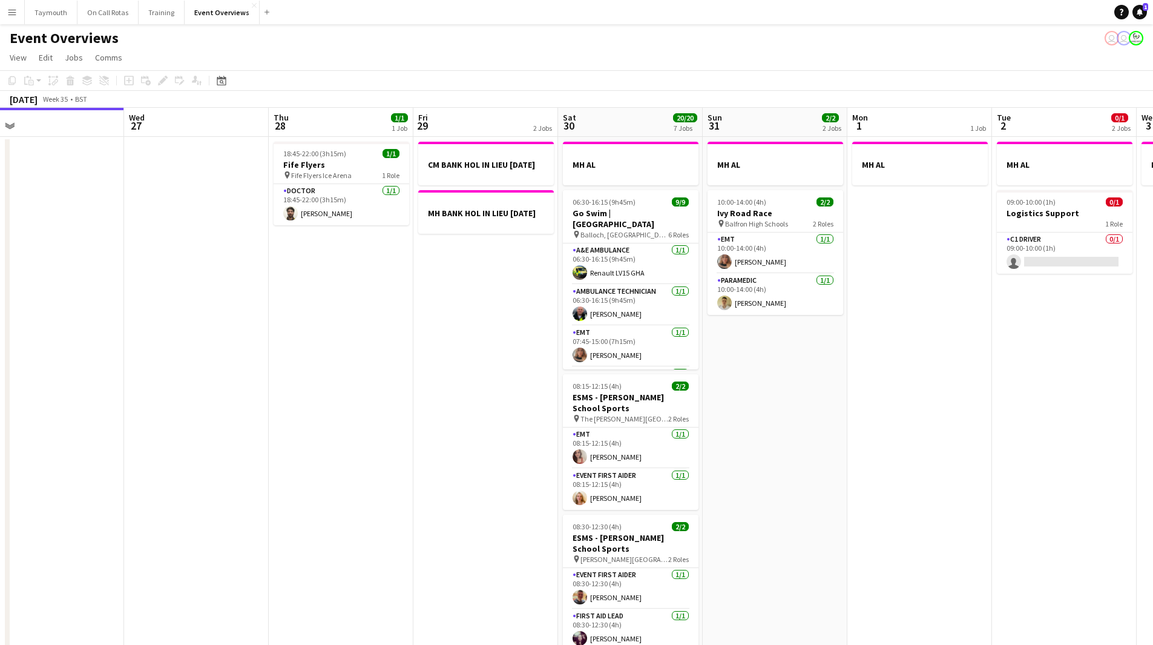
drag, startPoint x: 694, startPoint y: 409, endPoint x: 819, endPoint y: 401, distance: 125.0
click at [819, 401] on app-calendar-viewport "Sun 24 1/1 1 Job Mon 25 6/6 2 Jobs Tue 26 Wed 27 Thu 28 1/1 1 Job Fri 29 2 Jobs…" at bounding box center [576, 641] width 1153 height 1066
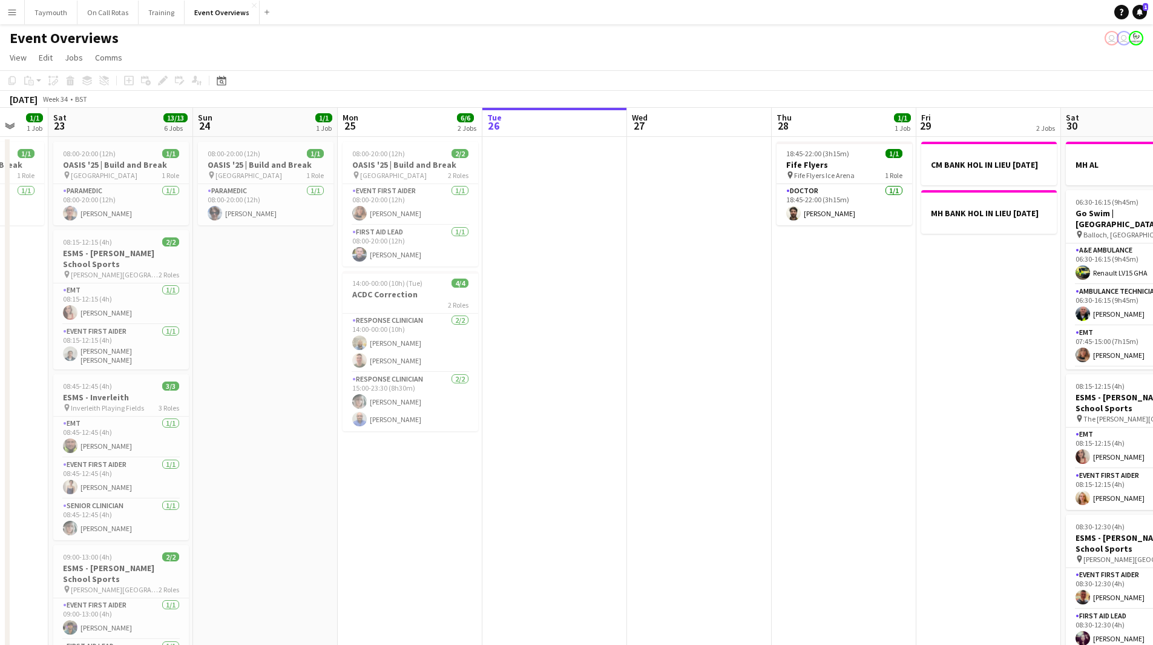
drag, startPoint x: 518, startPoint y: 417, endPoint x: 552, endPoint y: 417, distance: 34.5
click at [552, 417] on app-calendar-viewport "Wed 20 3/3 2 Jobs Thu 21 65/65 2 Jobs Fri 22 1/1 1 Job Sat 23 13/13 6 Jobs Sun …" at bounding box center [576, 641] width 1153 height 1066
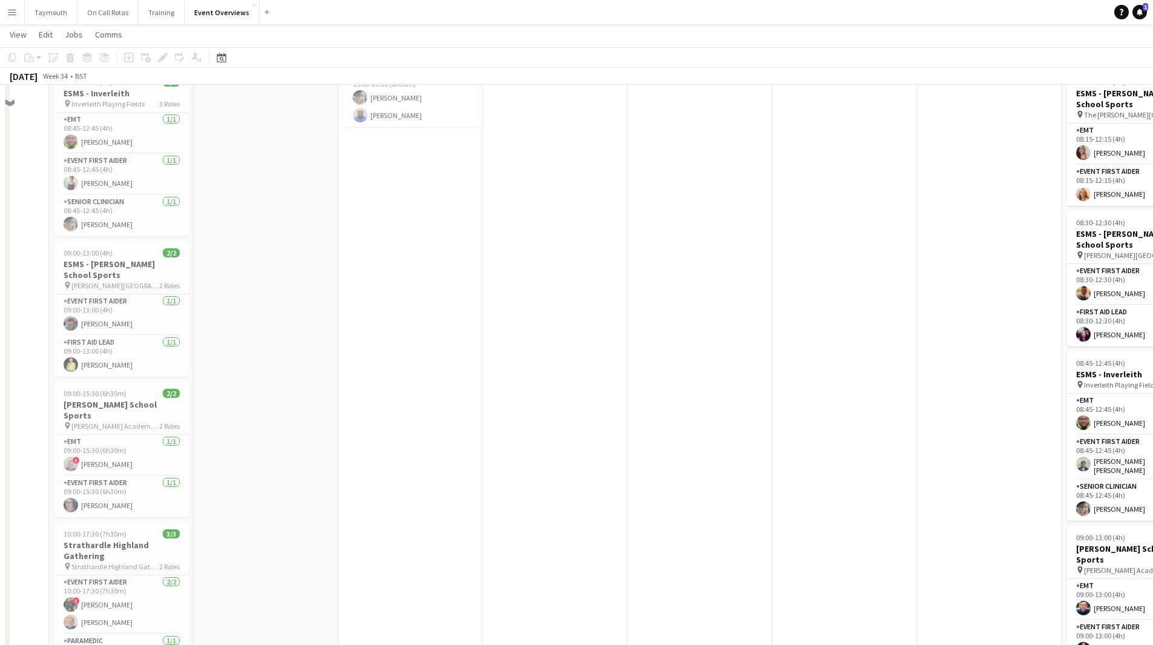
scroll to position [0, 0]
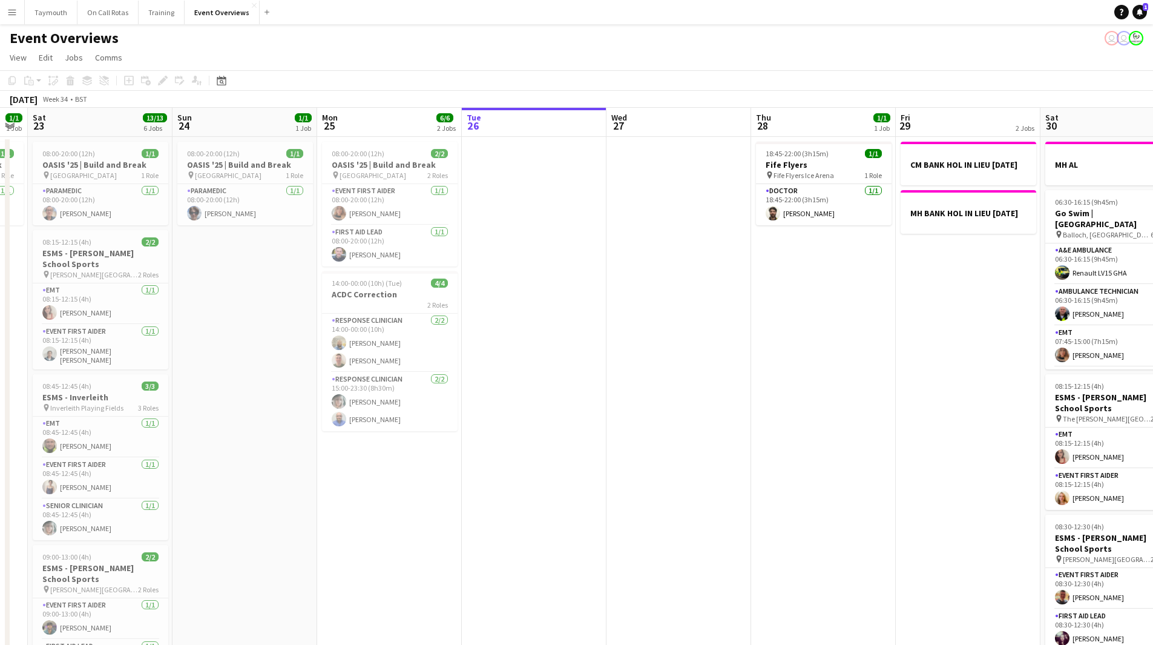
drag, startPoint x: 704, startPoint y: 451, endPoint x: 109, endPoint y: 465, distance: 595.4
click at [109, 465] on app-calendar-viewport "Wed 20 3/3 2 Jobs Thu 21 65/65 2 Jobs Fri 22 1/1 1 Job Sat 23 13/13 6 Jobs Sun …" at bounding box center [576, 641] width 1153 height 1066
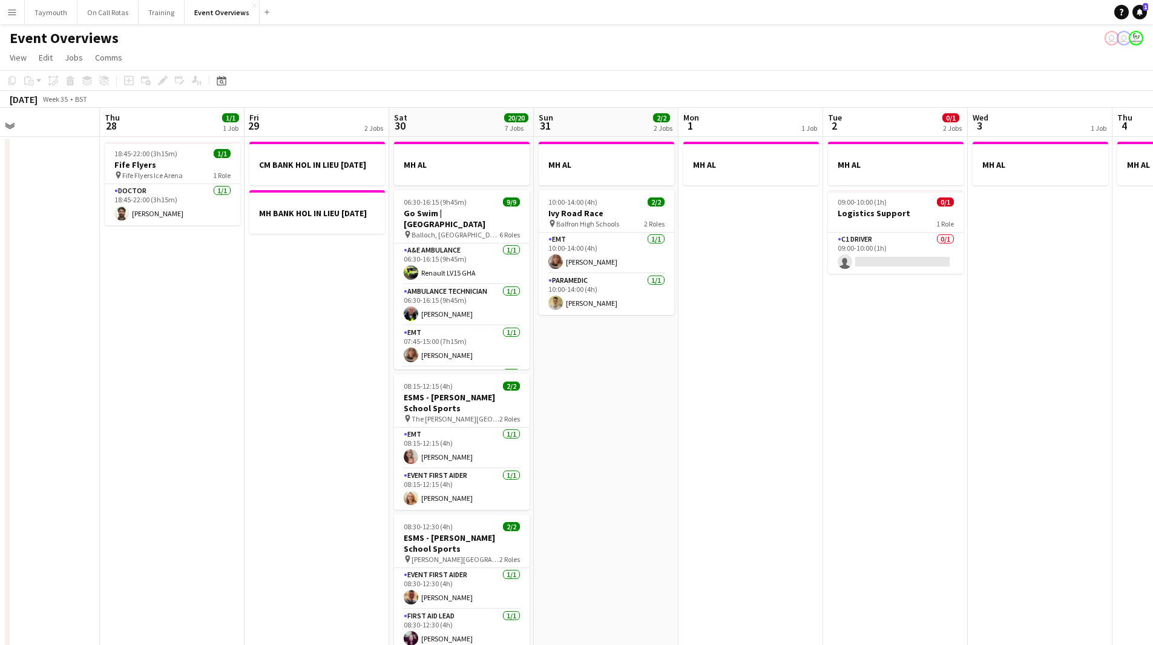
drag, startPoint x: 328, startPoint y: 454, endPoint x: 293, endPoint y: 455, distance: 35.2
click at [292, 455] on app-calendar-viewport "Sun 24 1/1 1 Job Mon 25 6/6 2 Jobs Tue 26 Wed 27 Thu 28 1/1 1 Job Fri 29 2 Jobs…" at bounding box center [576, 641] width 1153 height 1066
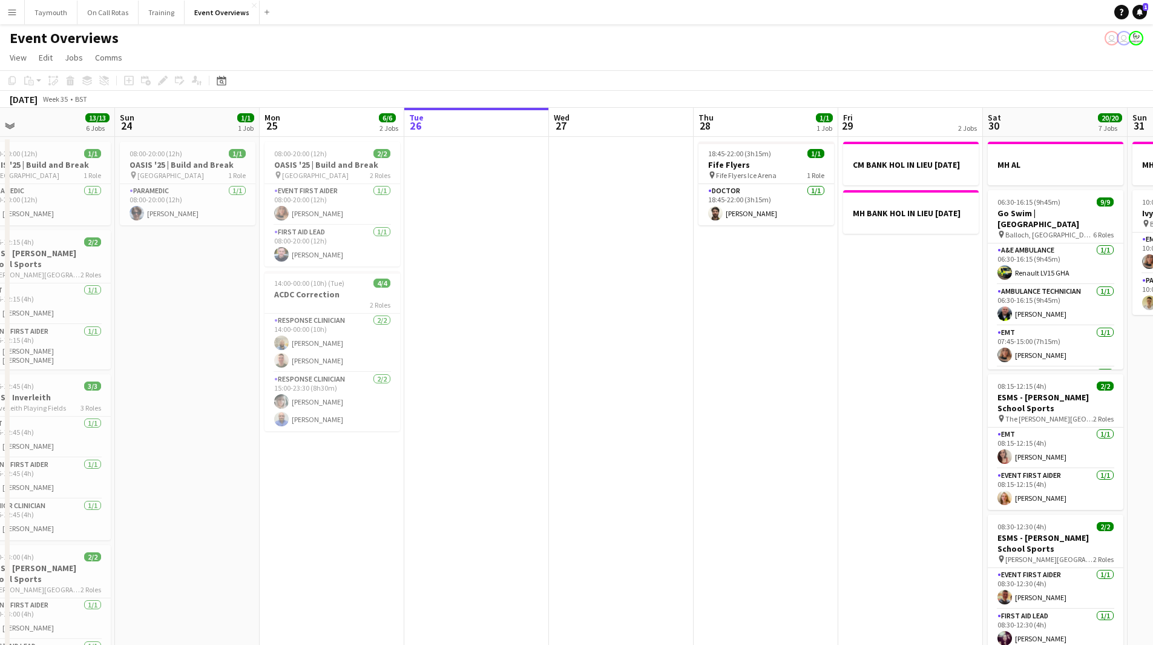
drag, startPoint x: 314, startPoint y: 429, endPoint x: 874, endPoint y: 393, distance: 560.7
click at [874, 393] on app-calendar-viewport "Thu 21 65/65 2 Jobs Fri 22 1/1 1 Job Sat 23 13/13 6 Jobs Sun 24 1/1 1 Job Mon 2…" at bounding box center [576, 641] width 1153 height 1066
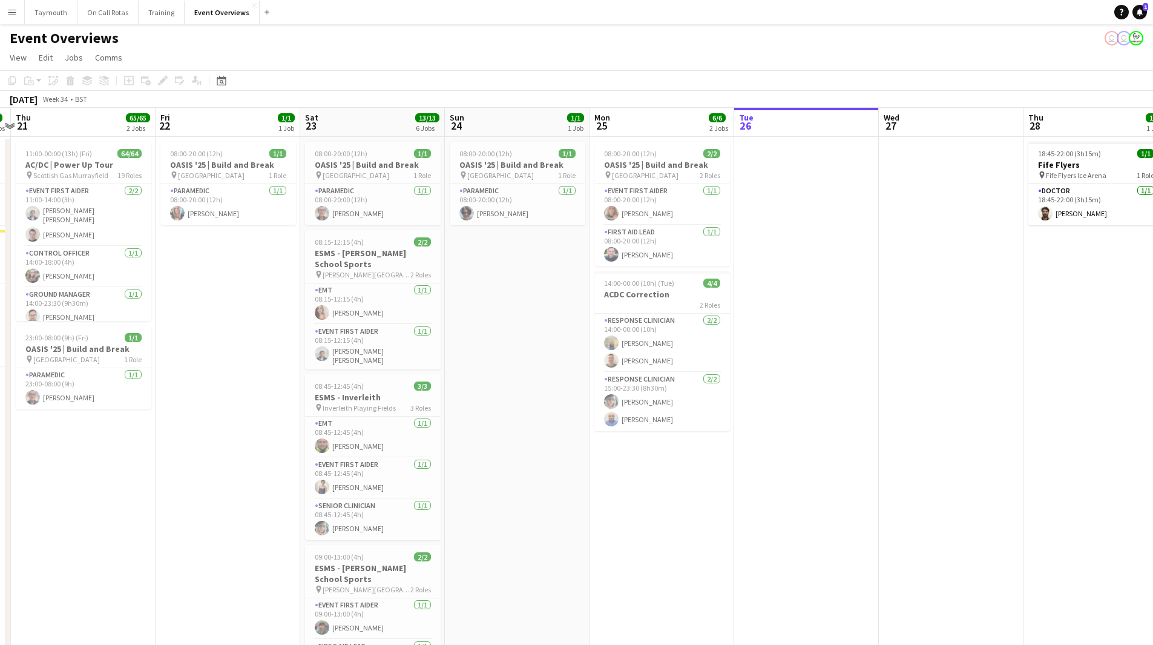
drag, startPoint x: 757, startPoint y: 422, endPoint x: 796, endPoint y: 421, distance: 38.2
click at [797, 421] on app-calendar-viewport "Tue 19 Wed 20 3/3 2 Jobs Thu 21 65/65 2 Jobs Fri 22 1/1 1 Job Sat 23 13/13 6 Jo…" at bounding box center [576, 641] width 1153 height 1066
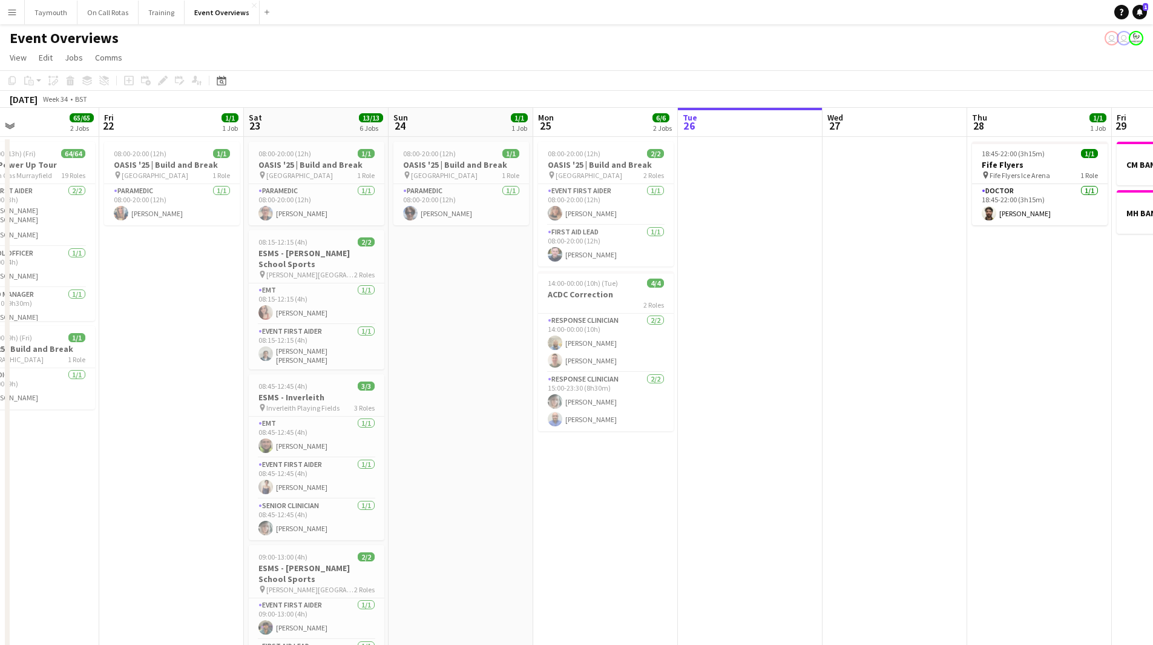
drag, startPoint x: 916, startPoint y: 380, endPoint x: 35, endPoint y: 471, distance: 885.7
click at [36, 471] on app-calendar-viewport "Mon 18 3/3 2 Jobs Tue 19 4/4 3 Jobs Wed 20 3/3 2 Jobs Thu 21 65/65 2 Jobs Fri 2…" at bounding box center [576, 641] width 1153 height 1066
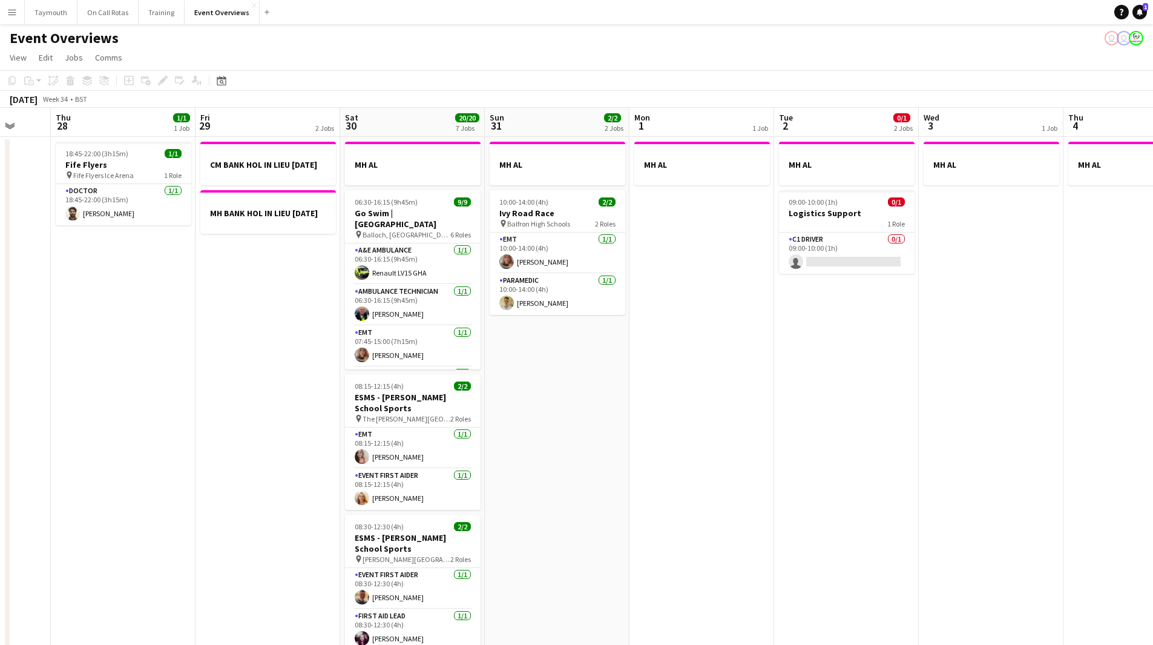
drag, startPoint x: 735, startPoint y: 437, endPoint x: 382, endPoint y: 474, distance: 354.9
click at [265, 472] on app-calendar-viewport "Sun 24 1/1 1 Job Mon 25 6/6 2 Jobs Tue 26 Wed 27 Thu 28 1/1 1 Job Fri 29 2 Jobs…" at bounding box center [576, 641] width 1153 height 1066
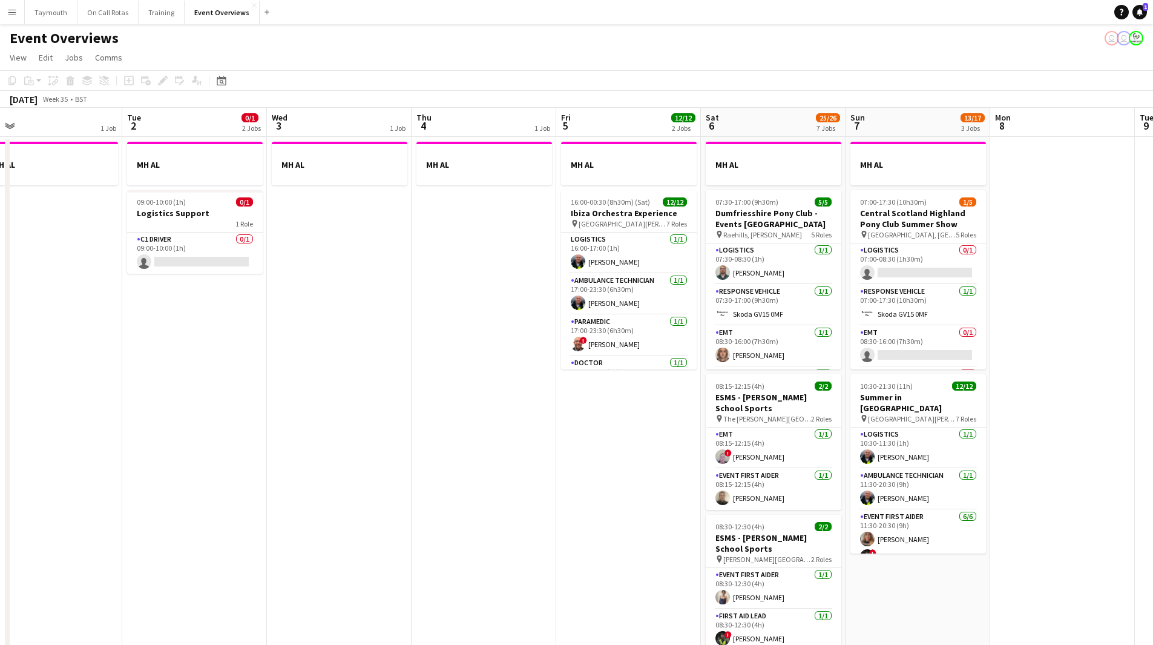
drag, startPoint x: 617, startPoint y: 466, endPoint x: 302, endPoint y: 484, distance: 316.0
click at [302, 484] on app-calendar-viewport "Fri 29 2 Jobs Sat 30 20/20 7 Jobs Sun 31 2/2 2 Jobs Mon 1 1 Job Tue 2 0/1 2 Job…" at bounding box center [576, 641] width 1153 height 1066
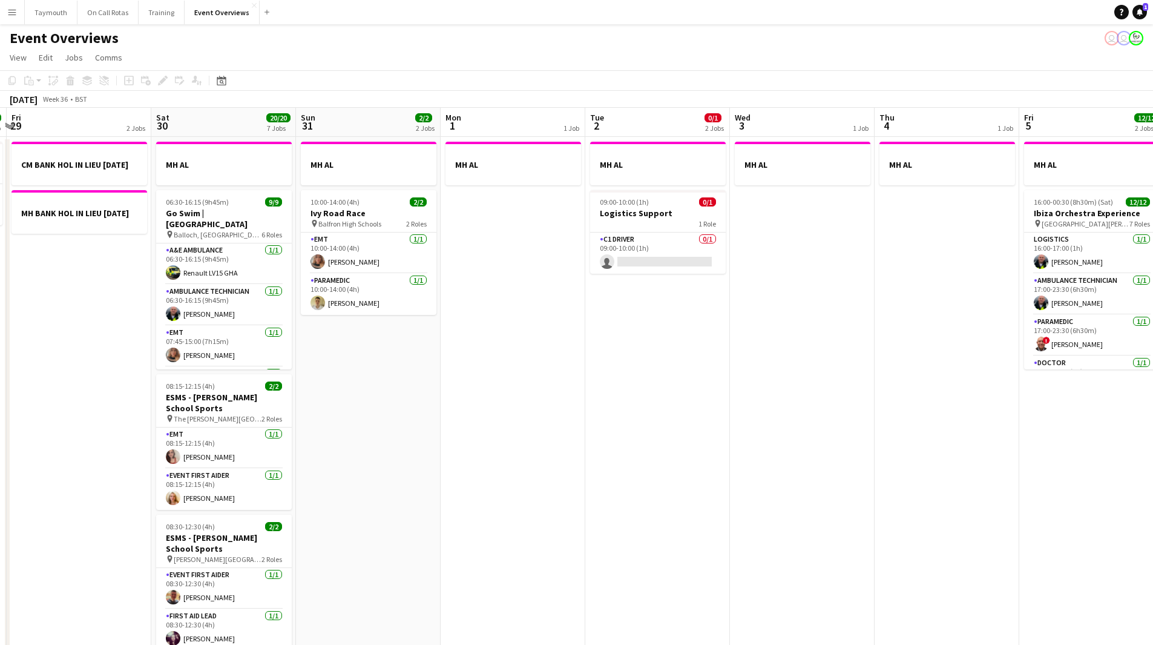
drag, startPoint x: 488, startPoint y: 455, endPoint x: 994, endPoint y: 366, distance: 513.3
click at [994, 366] on app-calendar-viewport "Wed 27 Thu 28 1/1 1 Job Fri 29 2 Jobs Sat 30 20/20 7 Jobs Sun 31 2/2 2 Jobs Mon…" at bounding box center [576, 641] width 1153 height 1066
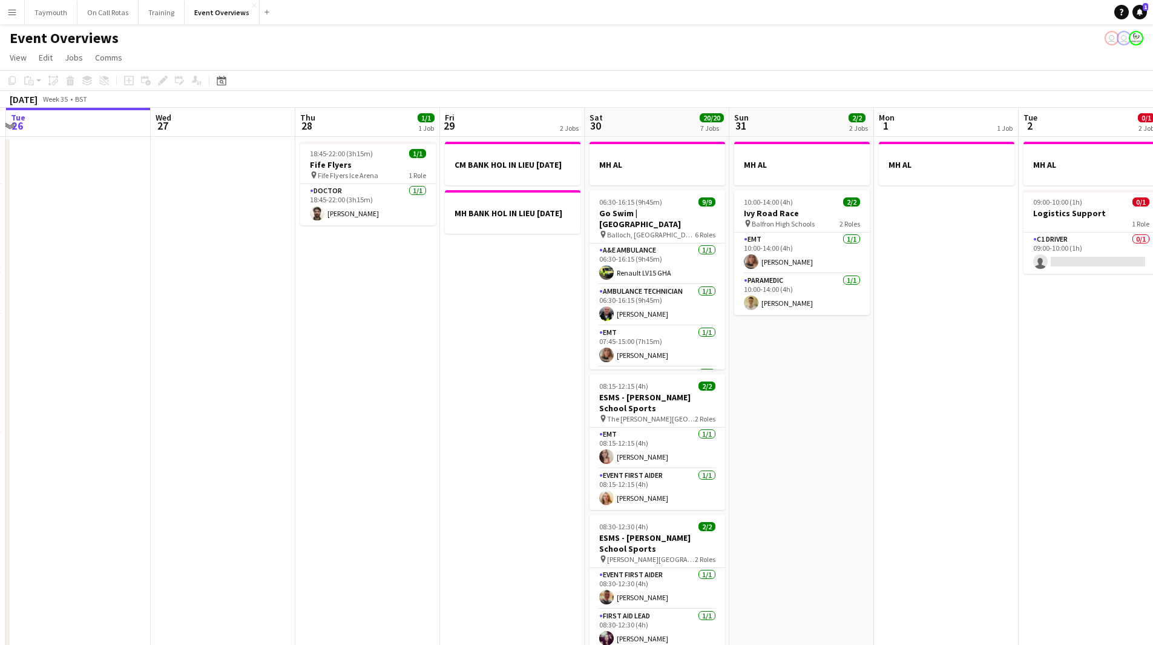
scroll to position [0, 381]
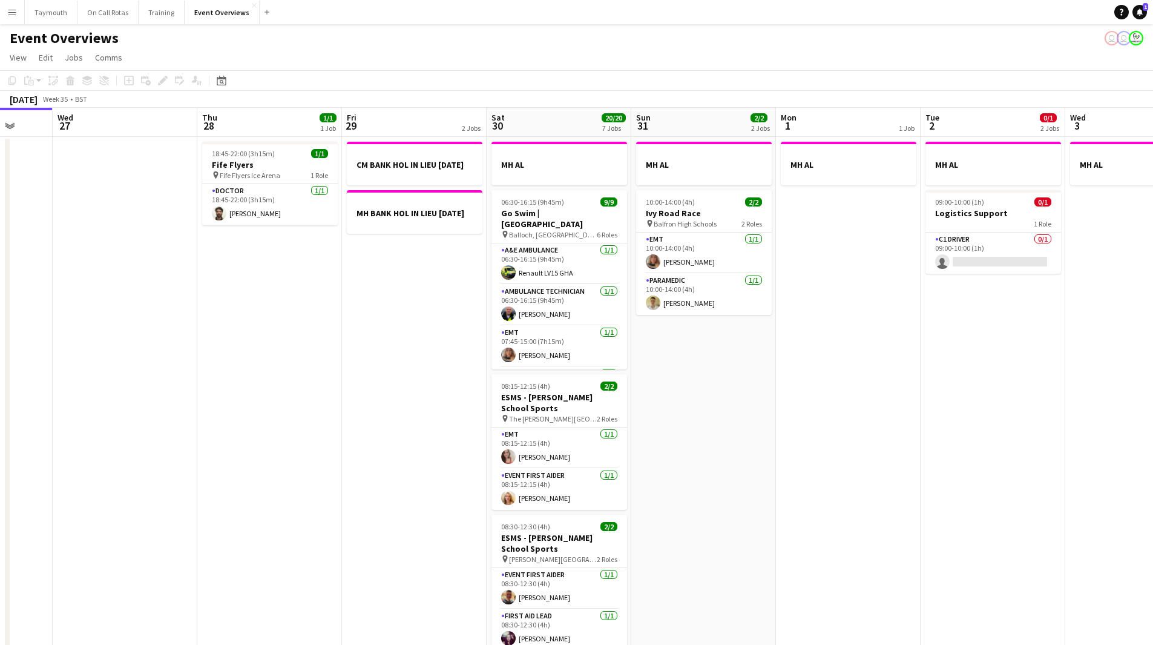
drag, startPoint x: 544, startPoint y: 480, endPoint x: 982, endPoint y: 372, distance: 451.4
click at [982, 372] on app-calendar-viewport "Sun 24 1/1 1 Job Mon 25 6/6 2 Jobs Tue 26 Wed 27 Thu 28 1/1 1 Job Fri 29 2 Jobs…" at bounding box center [576, 641] width 1153 height 1066
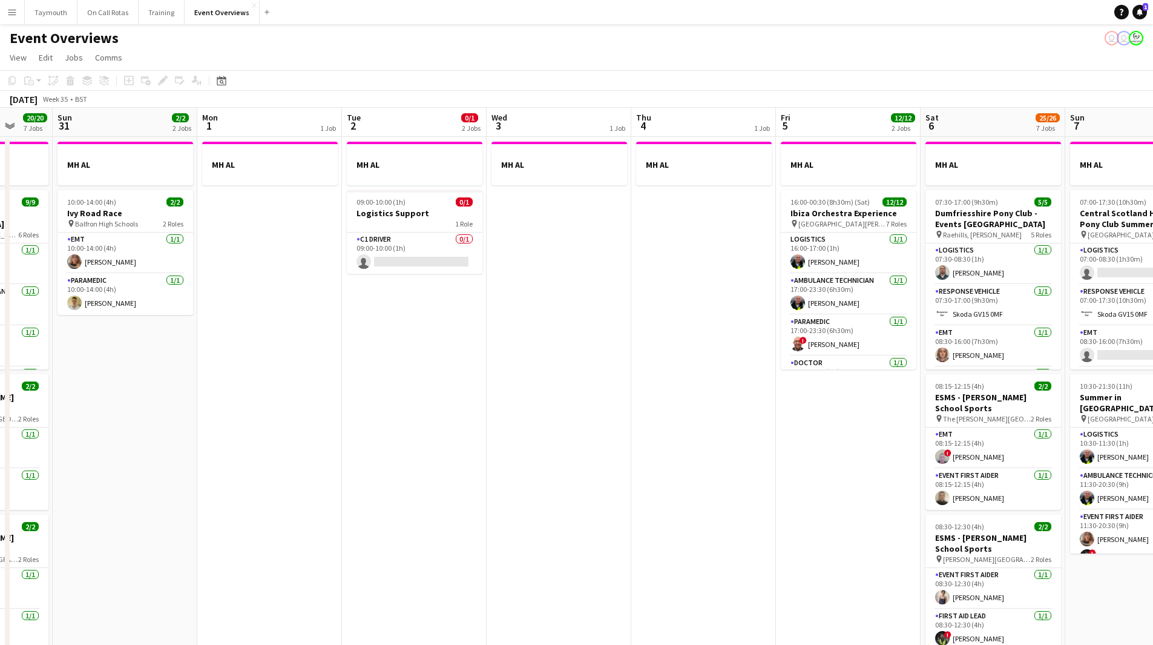
scroll to position [0, 328]
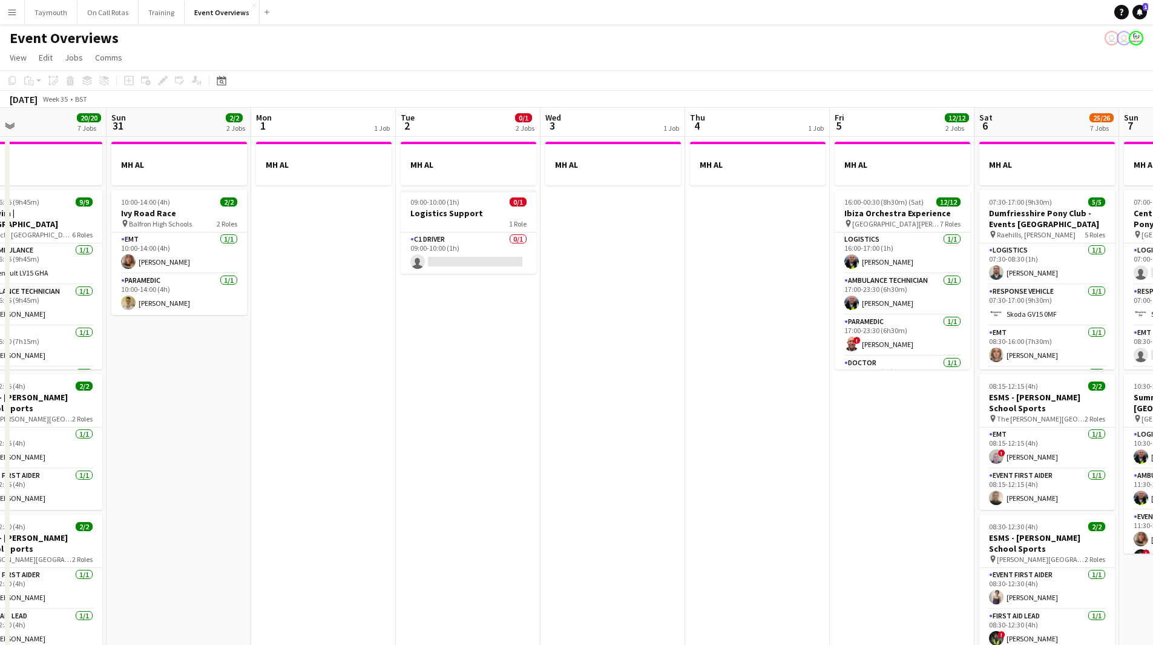
drag, startPoint x: 974, startPoint y: 354, endPoint x: 305, endPoint y: 434, distance: 674.4
click at [305, 434] on app-calendar-viewport "Thu 28 1/1 1 Job Fri 29 2 Jobs Sat 30 20/20 7 Jobs Sun 31 2/2 2 Jobs Mon 1 1 Jo…" at bounding box center [576, 641] width 1153 height 1066
click at [477, 208] on h3 "Logistics Support" at bounding box center [469, 213] width 136 height 11
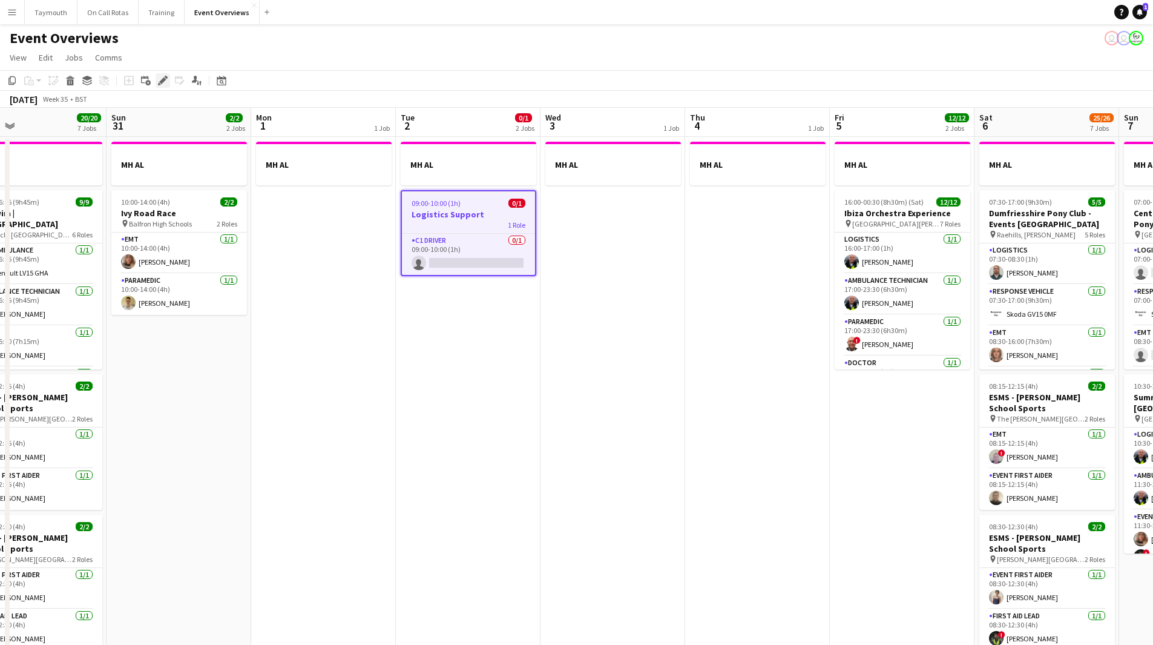
click at [168, 82] on div "Edit" at bounding box center [163, 80] width 15 height 15
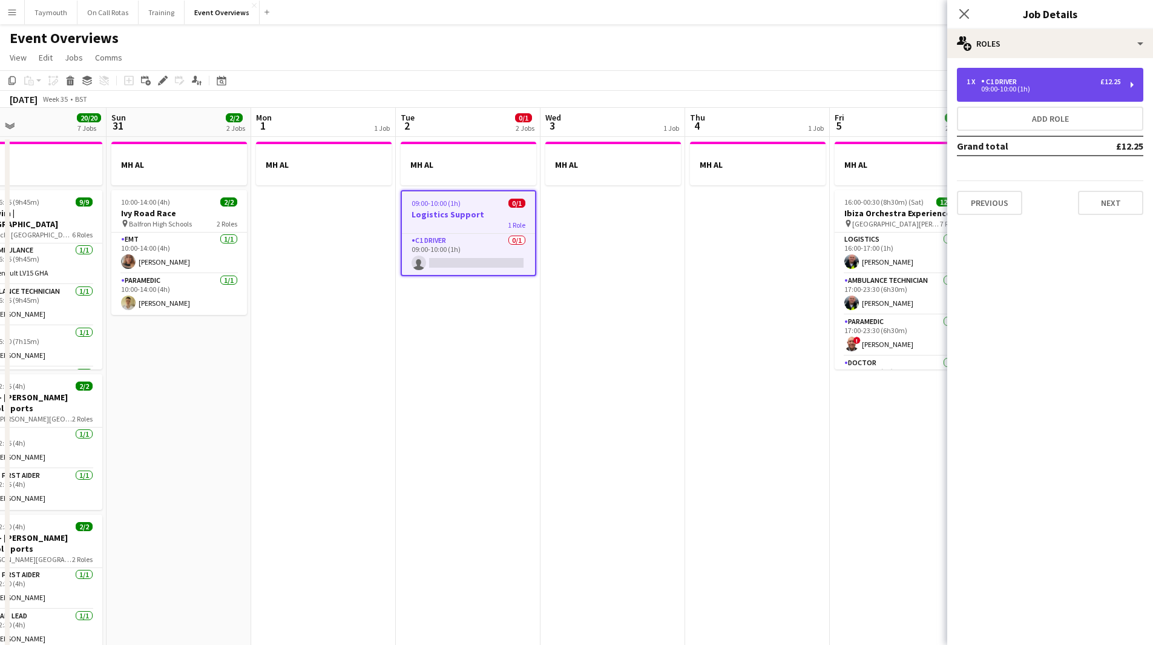
click at [1023, 77] on div "1 x C1 Driver £12.25 09:00-10:00 (1h)" at bounding box center [1050, 85] width 186 height 34
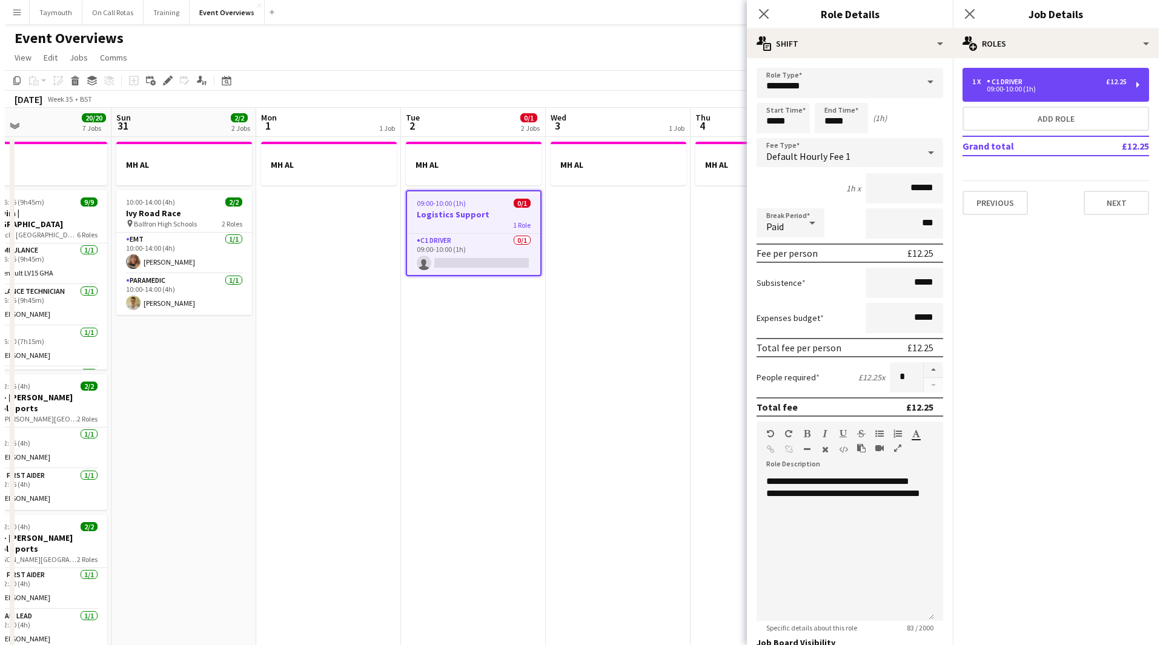
scroll to position [176, 0]
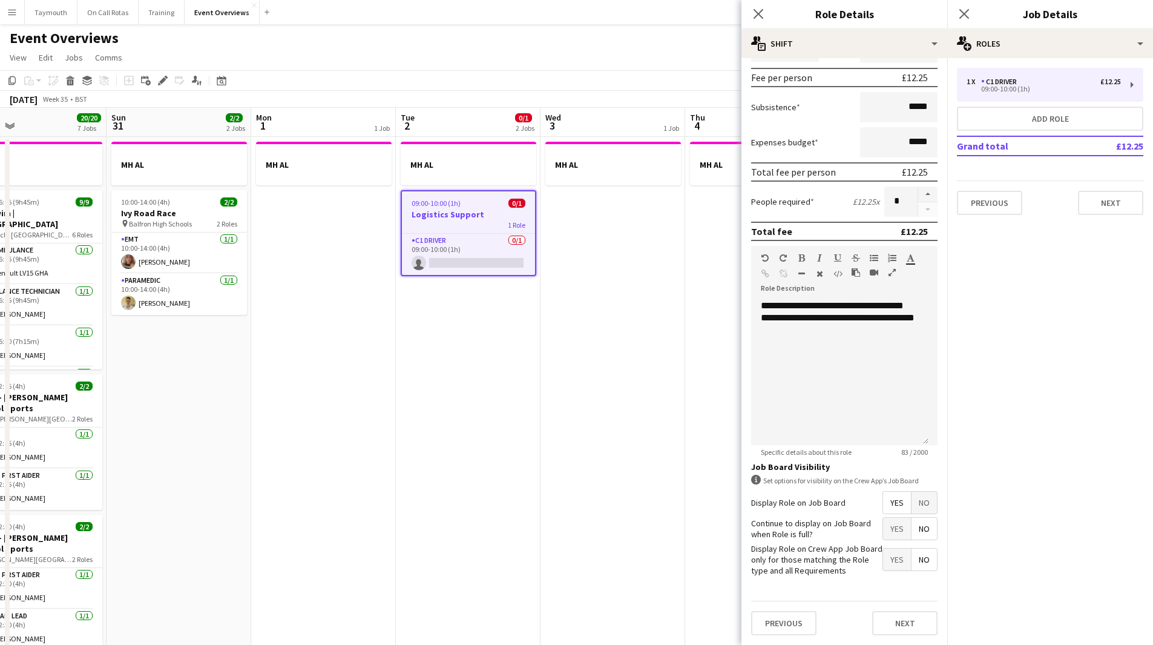
click at [892, 494] on span "Yes" at bounding box center [897, 503] width 28 height 22
click at [633, 492] on app-date-cell "MH AL" at bounding box center [613, 655] width 145 height 1037
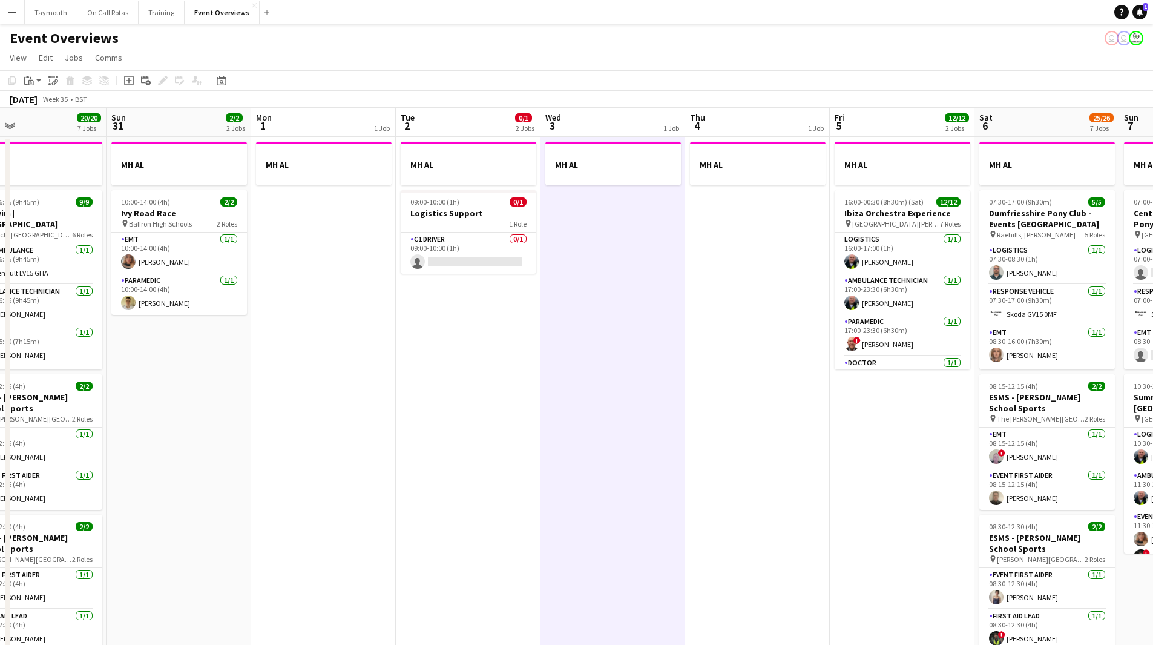
click at [8, 9] on app-icon "Menu" at bounding box center [12, 12] width 10 height 10
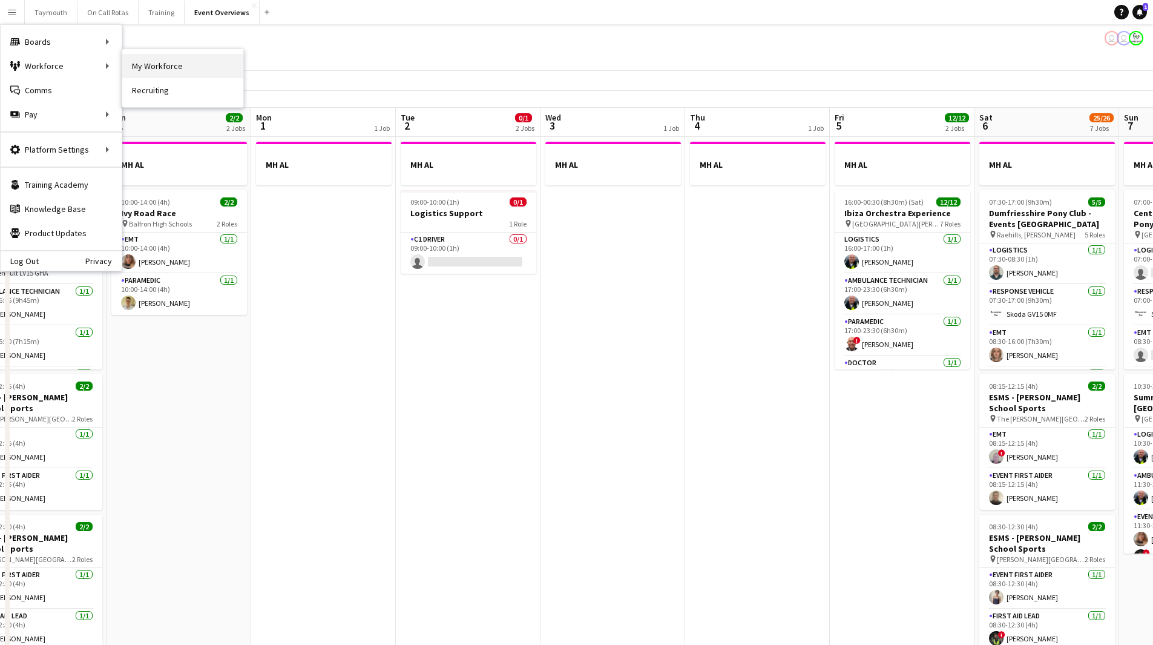
click at [172, 63] on link "My Workforce" at bounding box center [182, 66] width 121 height 24
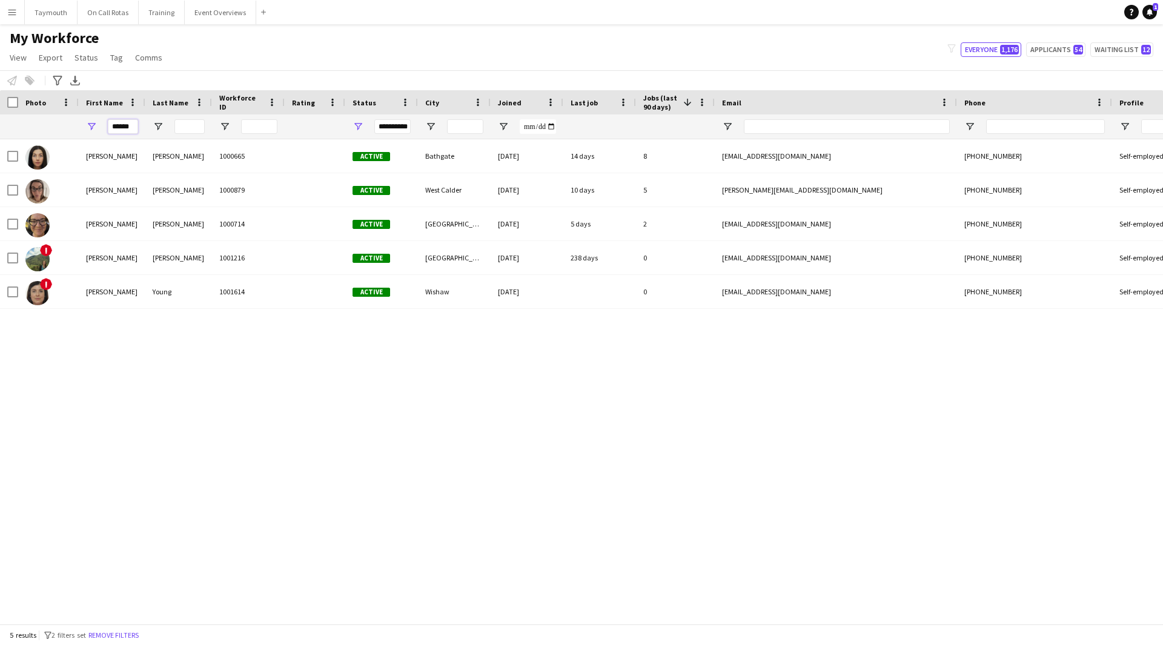
drag, startPoint x: 131, startPoint y: 125, endPoint x: 50, endPoint y: 119, distance: 81.4
click at [50, 119] on div "**********" at bounding box center [749, 126] width 1499 height 24
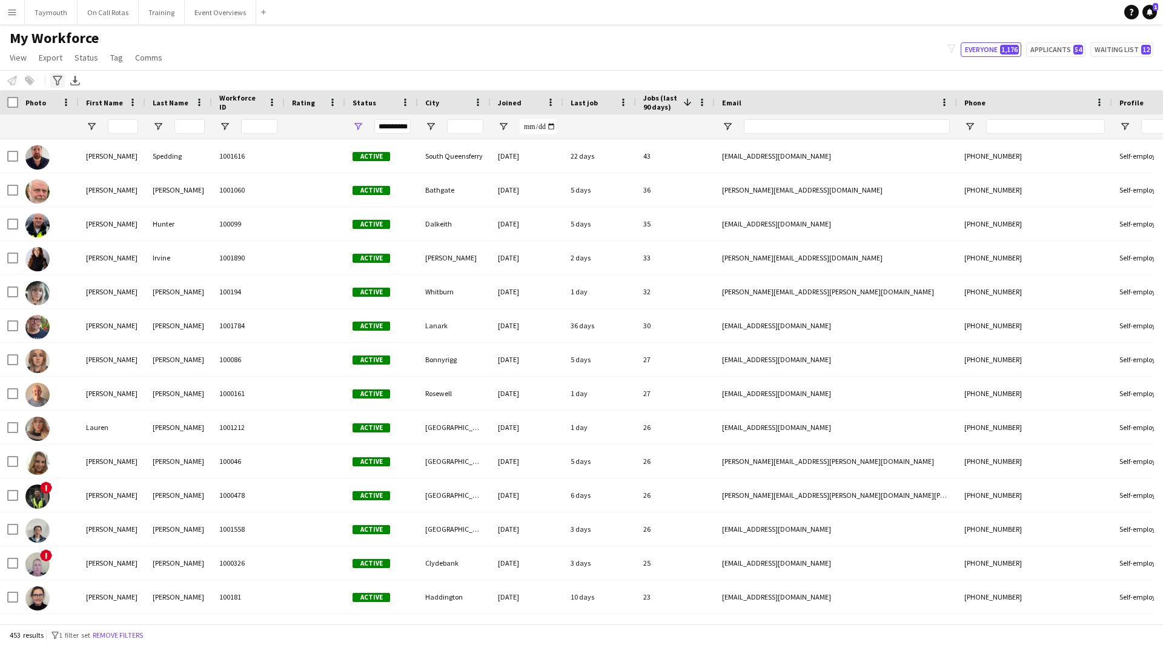
click at [53, 79] on icon "Advanced filters" at bounding box center [58, 81] width 10 height 10
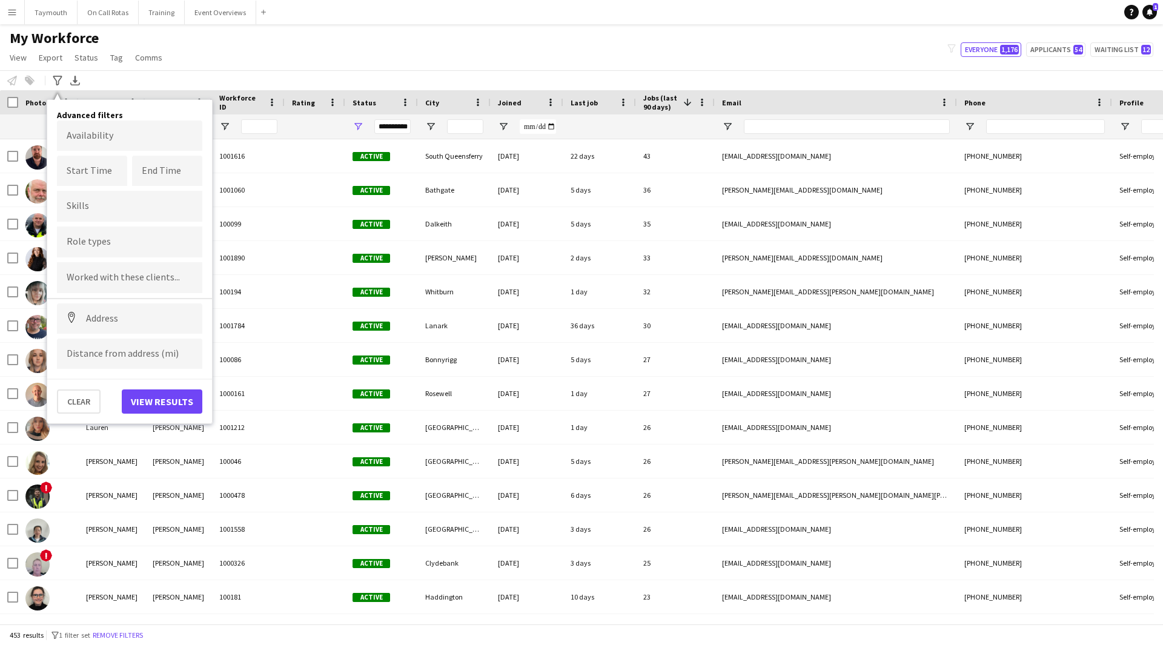
click at [125, 239] on form at bounding box center [130, 241] width 126 height 13
type input "**"
click at [125, 279] on div "C1 Driver" at bounding box center [129, 275] width 145 height 29
click at [156, 397] on button "View results" at bounding box center [162, 401] width 81 height 24
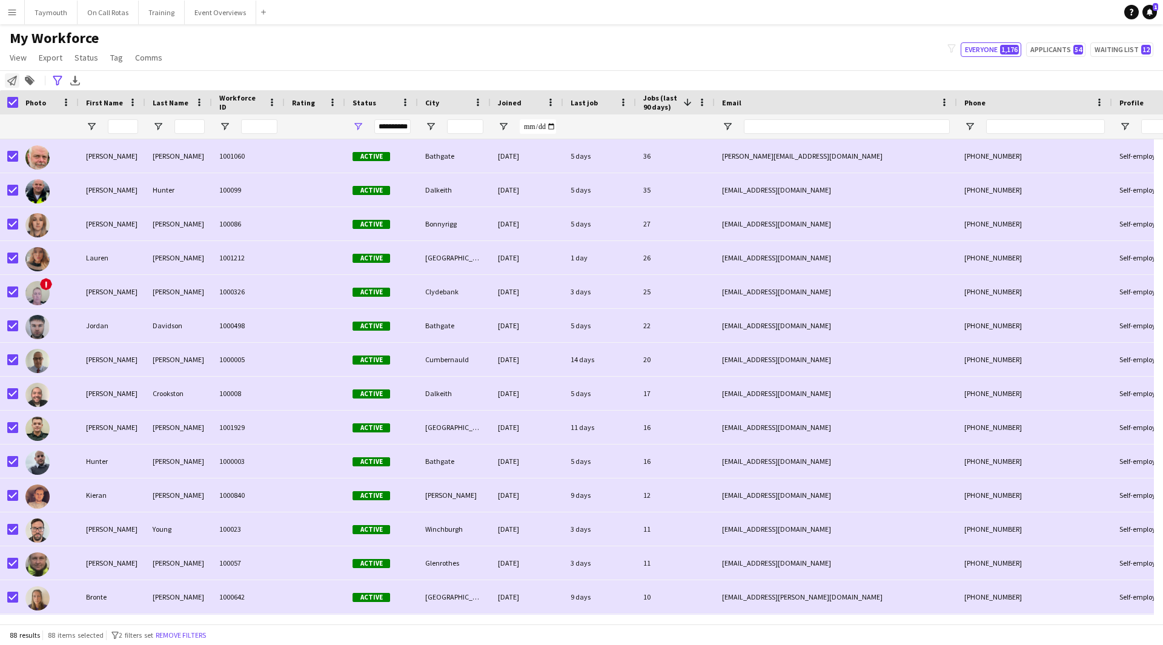
click at [17, 83] on div "Notify workforce" at bounding box center [12, 80] width 15 height 15
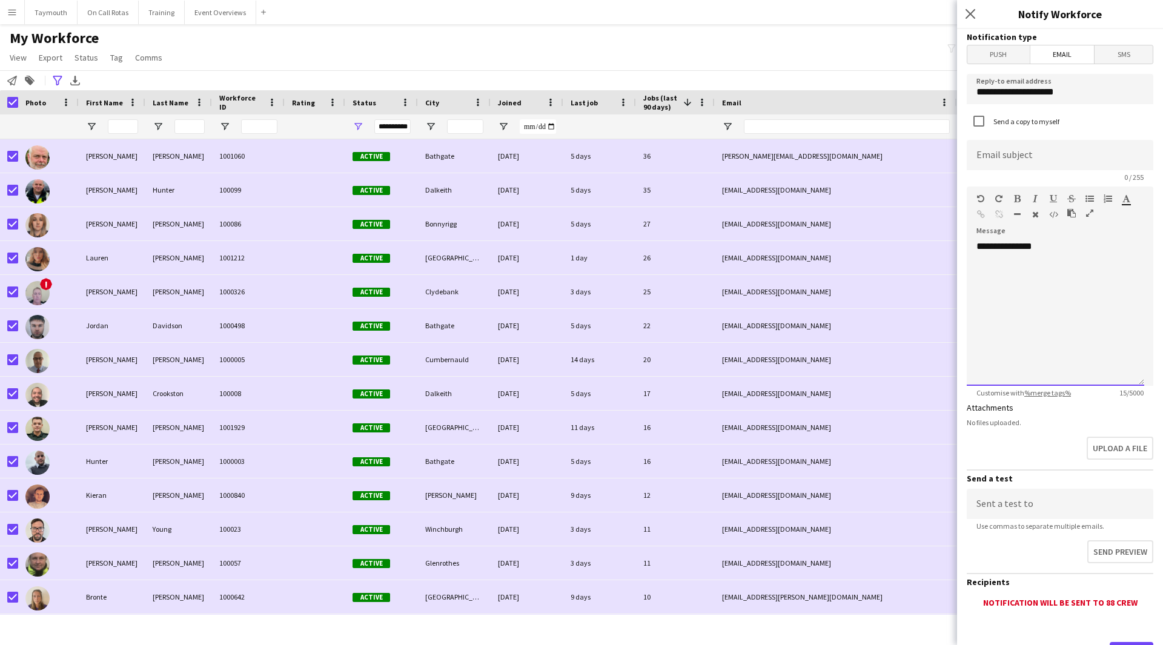
click at [1074, 245] on div "**********" at bounding box center [1054, 312] width 177 height 145
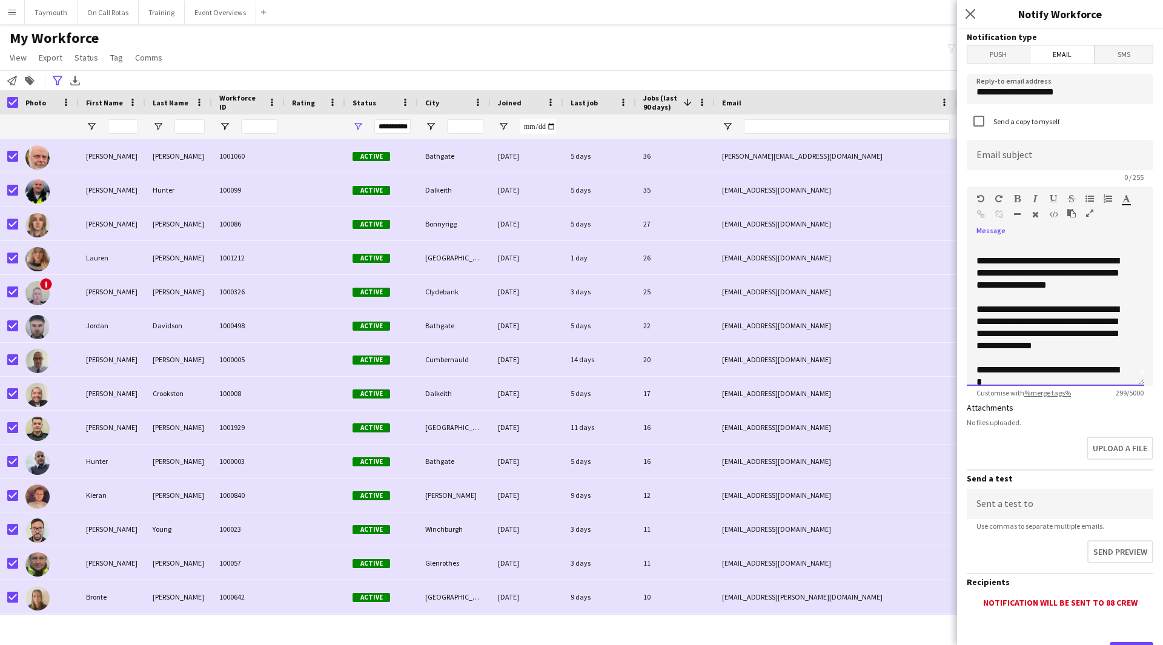
scroll to position [13, 0]
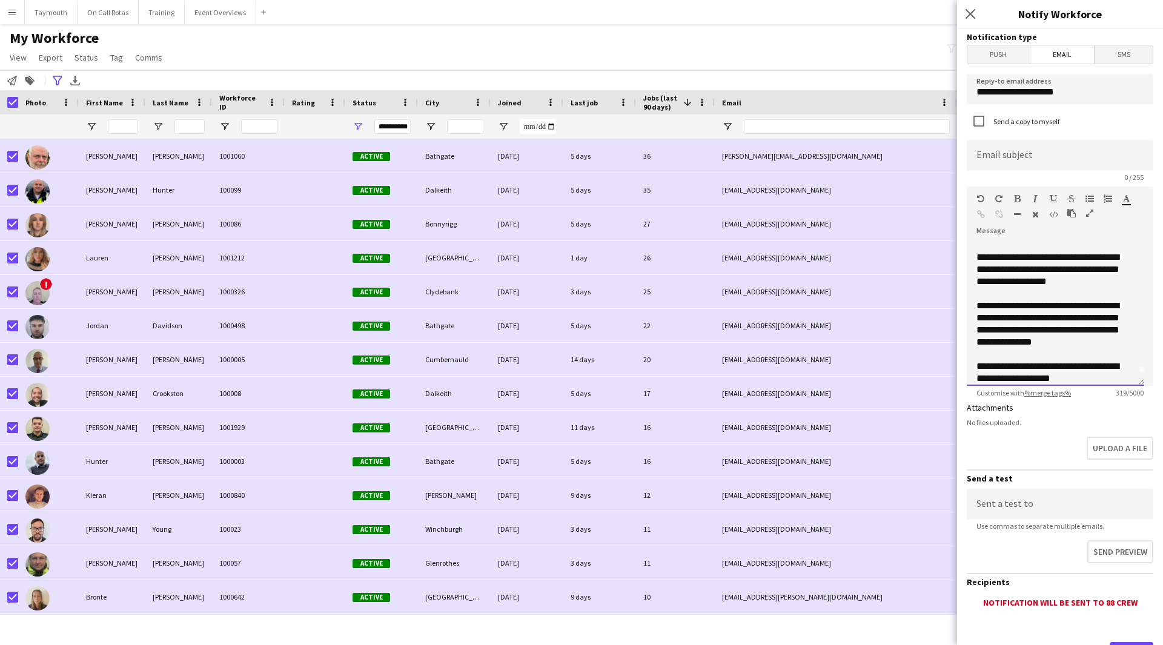
click at [1101, 378] on div "**********" at bounding box center [1050, 317] width 149 height 133
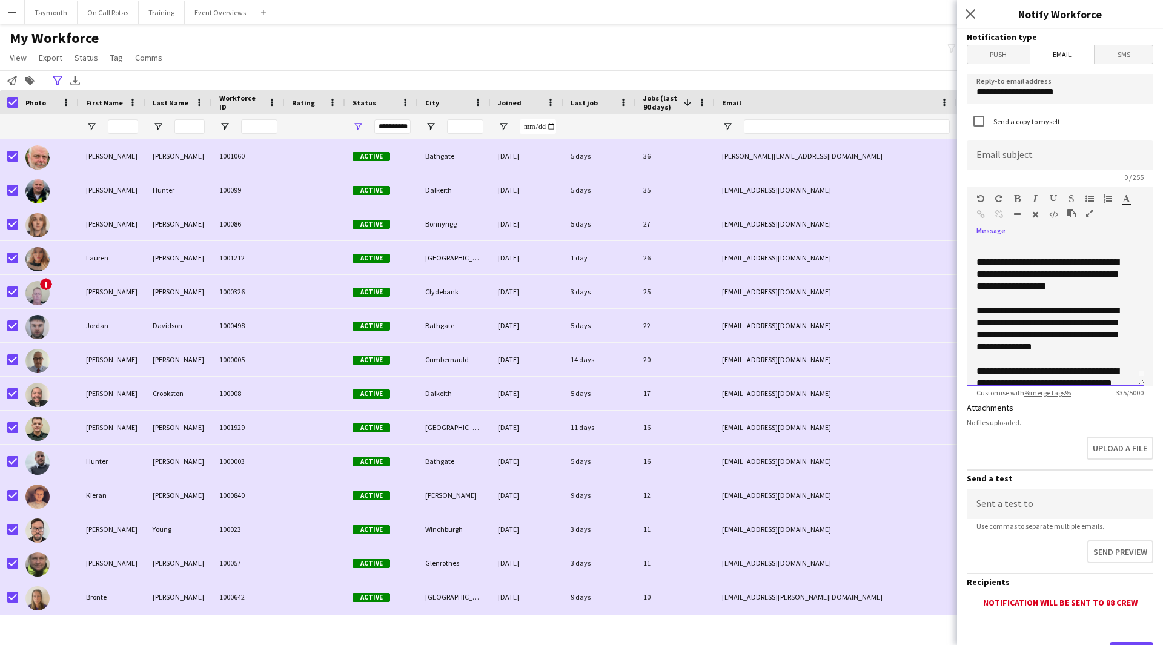
scroll to position [0, 0]
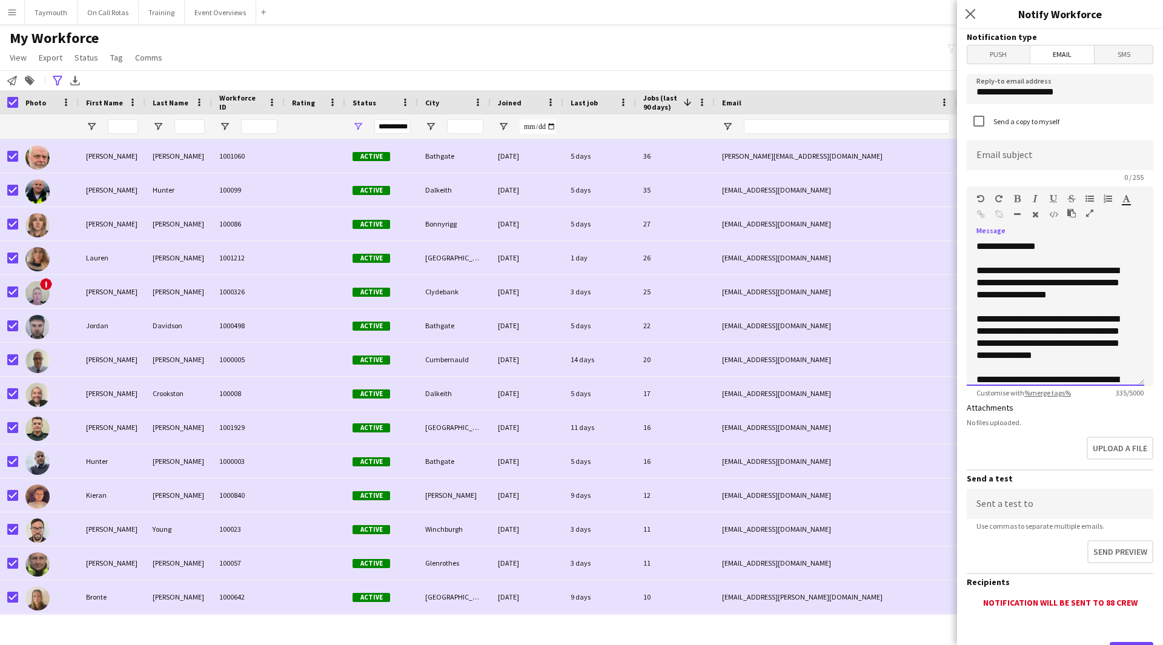
click at [1095, 295] on div "**********" at bounding box center [1050, 337] width 149 height 145
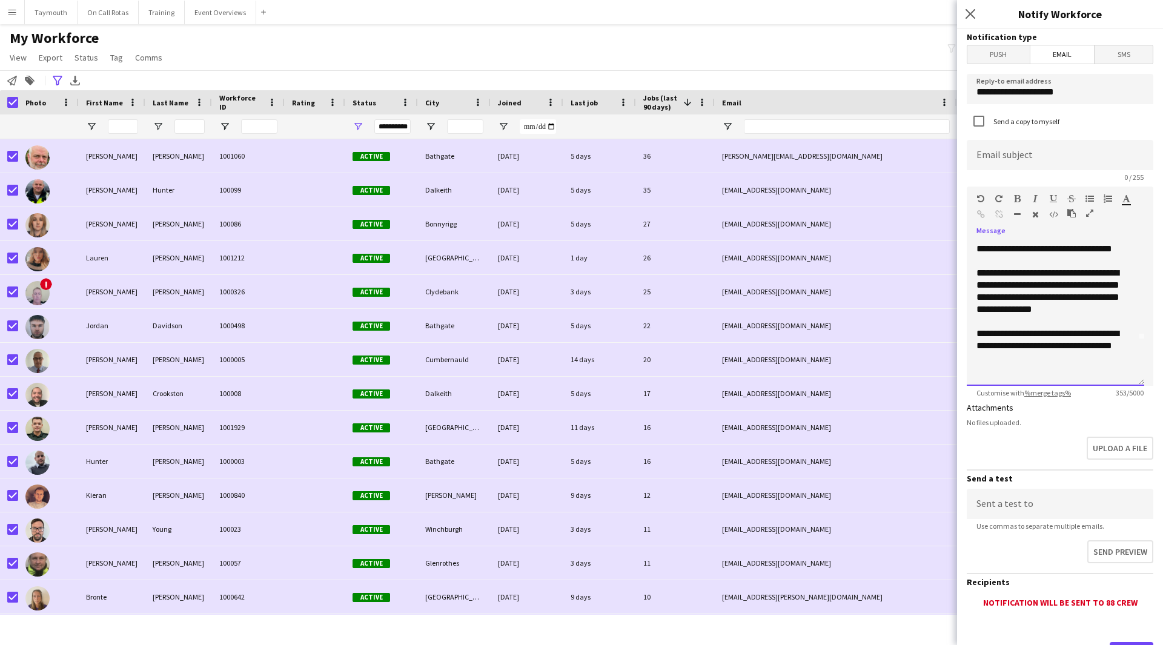
scroll to position [58, 0]
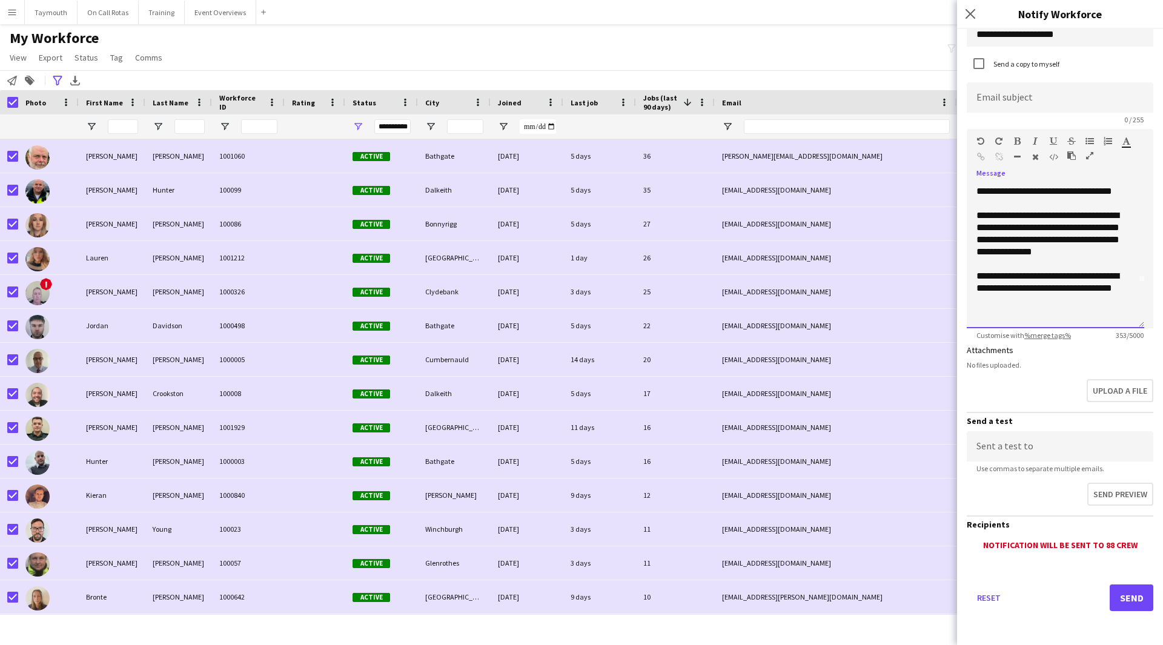
click at [1124, 266] on div "**********" at bounding box center [1050, 239] width 149 height 157
drag, startPoint x: 1094, startPoint y: 291, endPoint x: 968, endPoint y: 303, distance: 127.1
click at [973, 291] on div "**********" at bounding box center [1054, 255] width 177 height 145
click at [1017, 140] on icon "button" at bounding box center [1017, 141] width 7 height 8
click at [1091, 292] on div "**********" at bounding box center [1050, 312] width 149 height 61
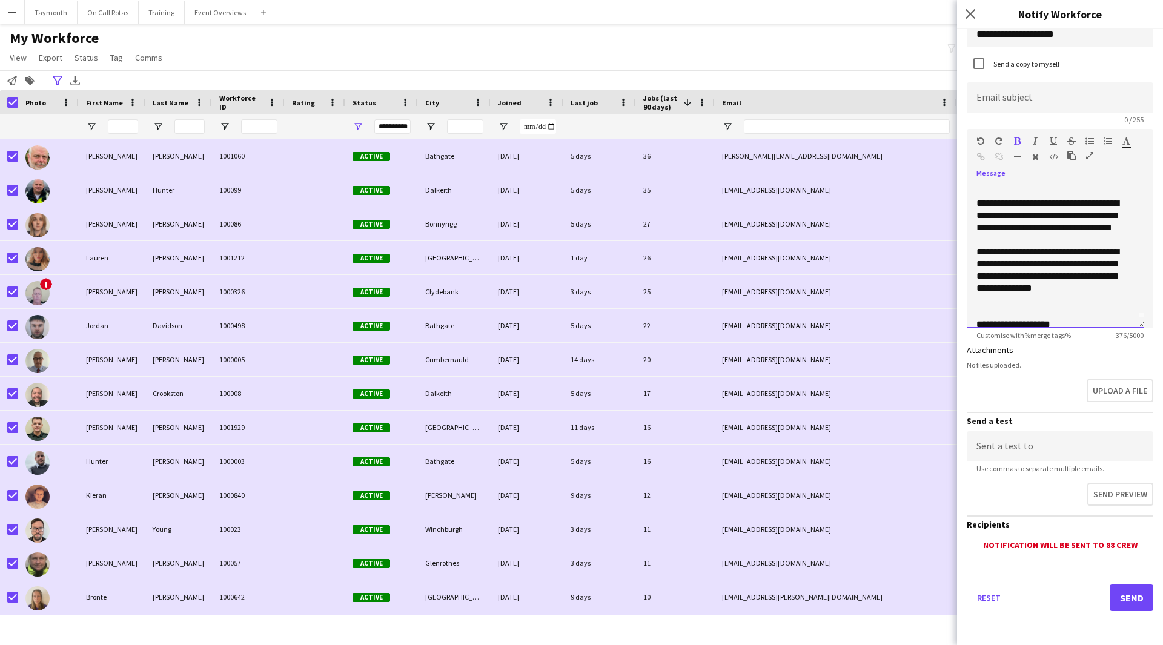
scroll to position [0, 0]
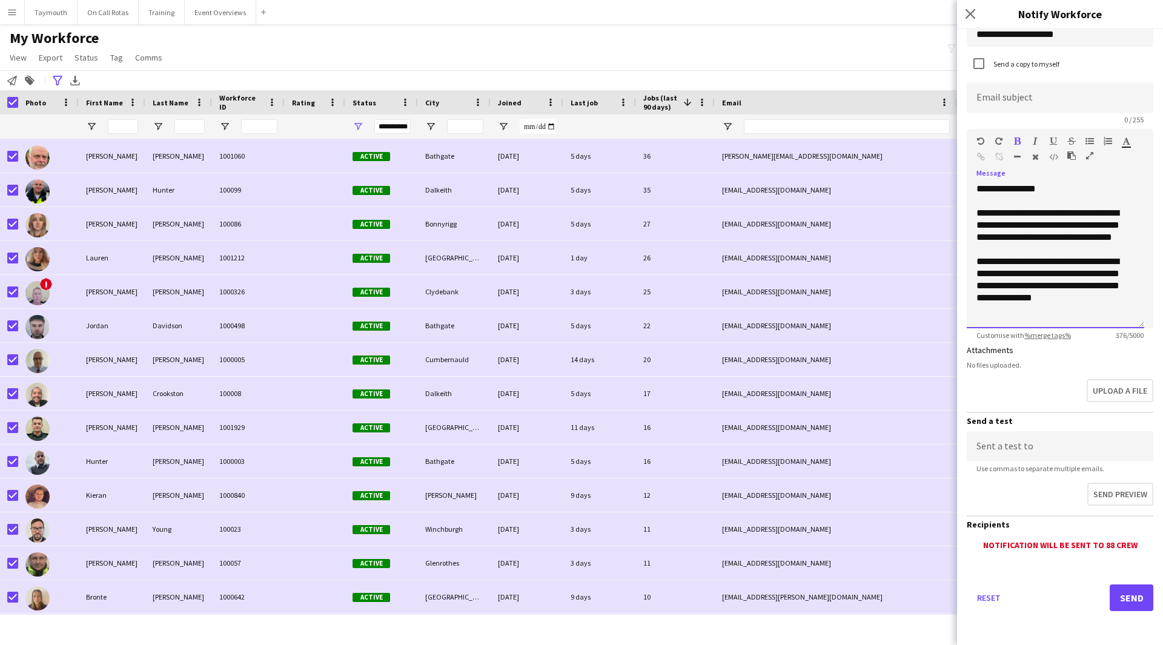
click at [1052, 250] on div "**********" at bounding box center [1050, 261] width 149 height 109
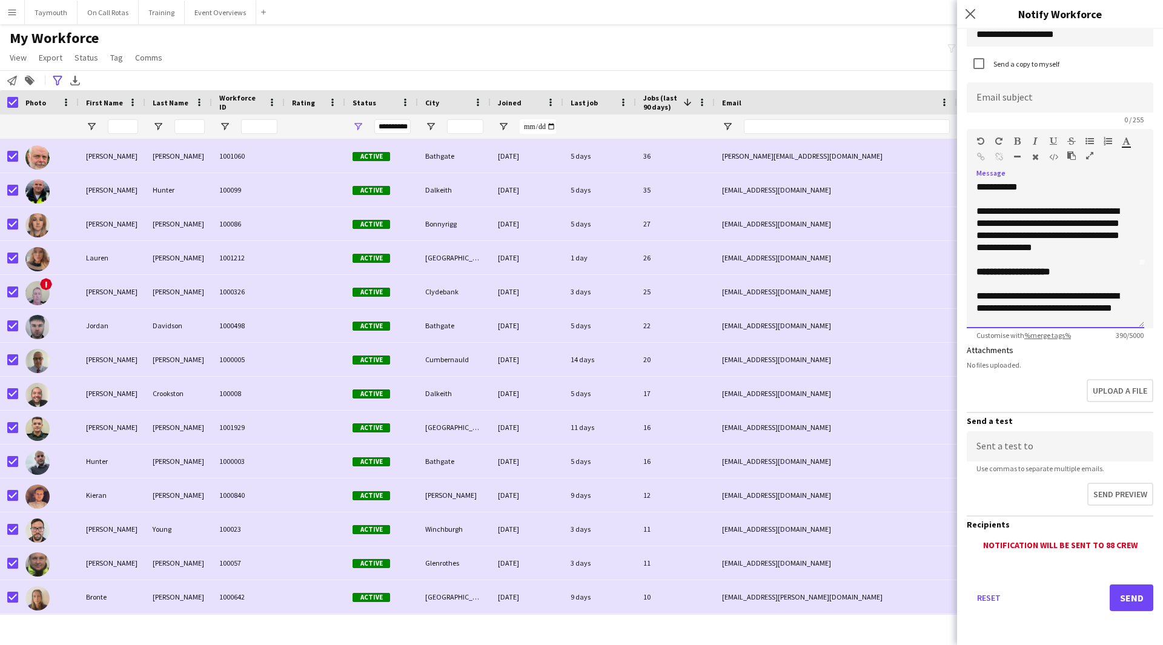
scroll to position [70, 0]
click at [1051, 311] on div "**********" at bounding box center [1050, 288] width 149 height 61
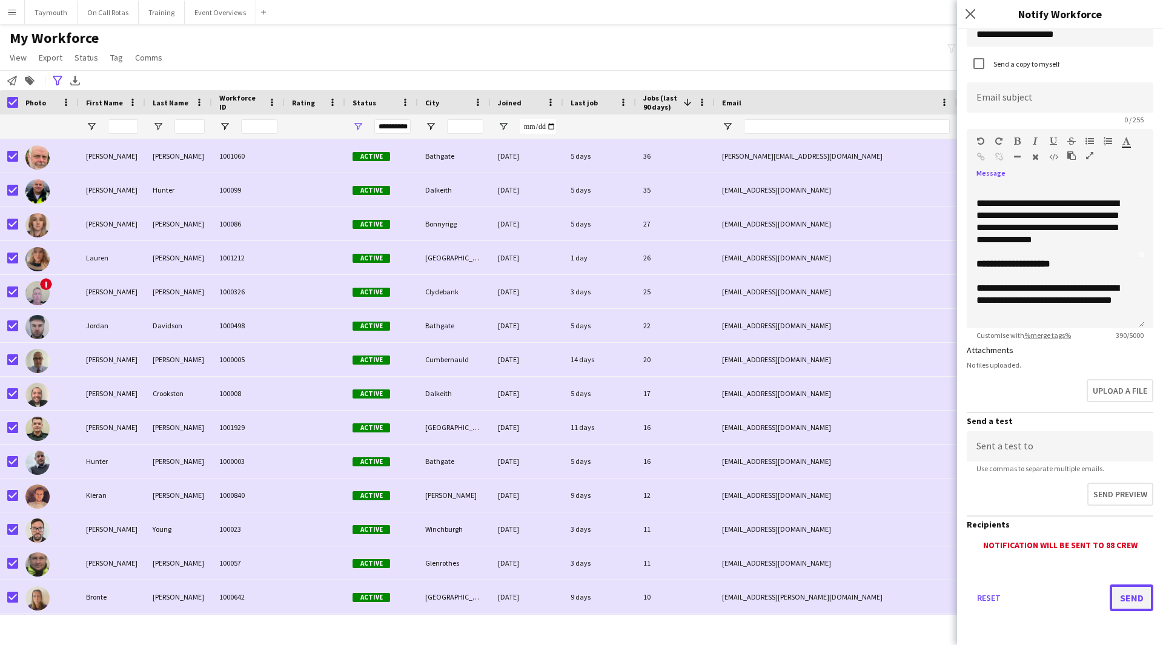
click at [1124, 531] on button "Send" at bounding box center [1131, 597] width 44 height 27
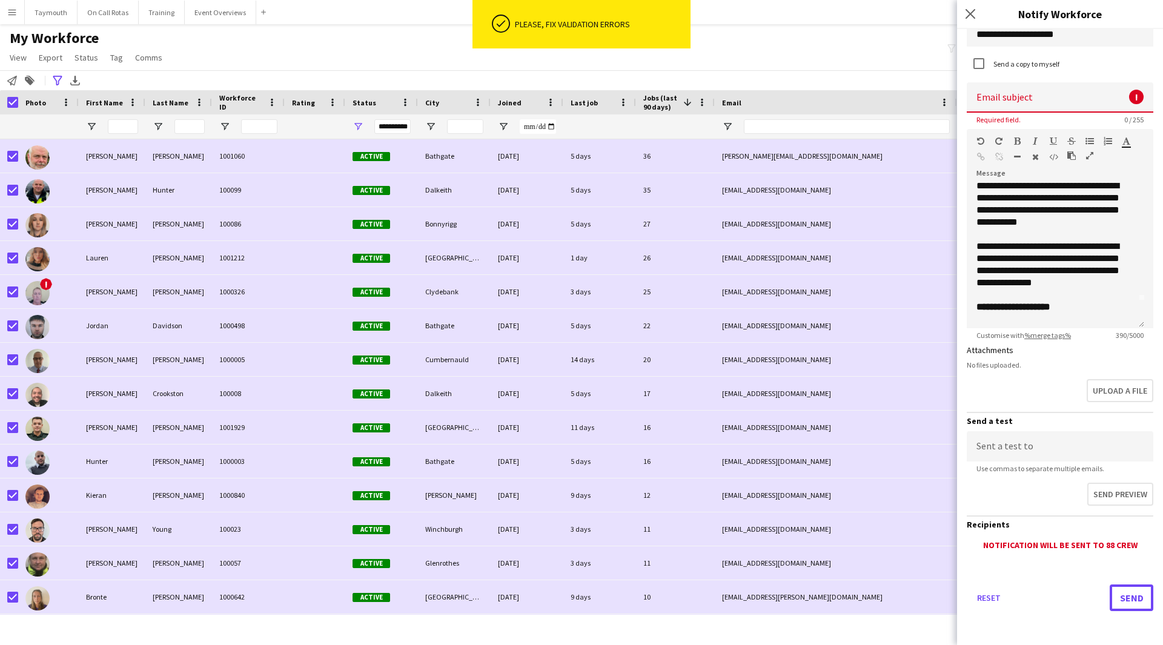
scroll to position [0, 0]
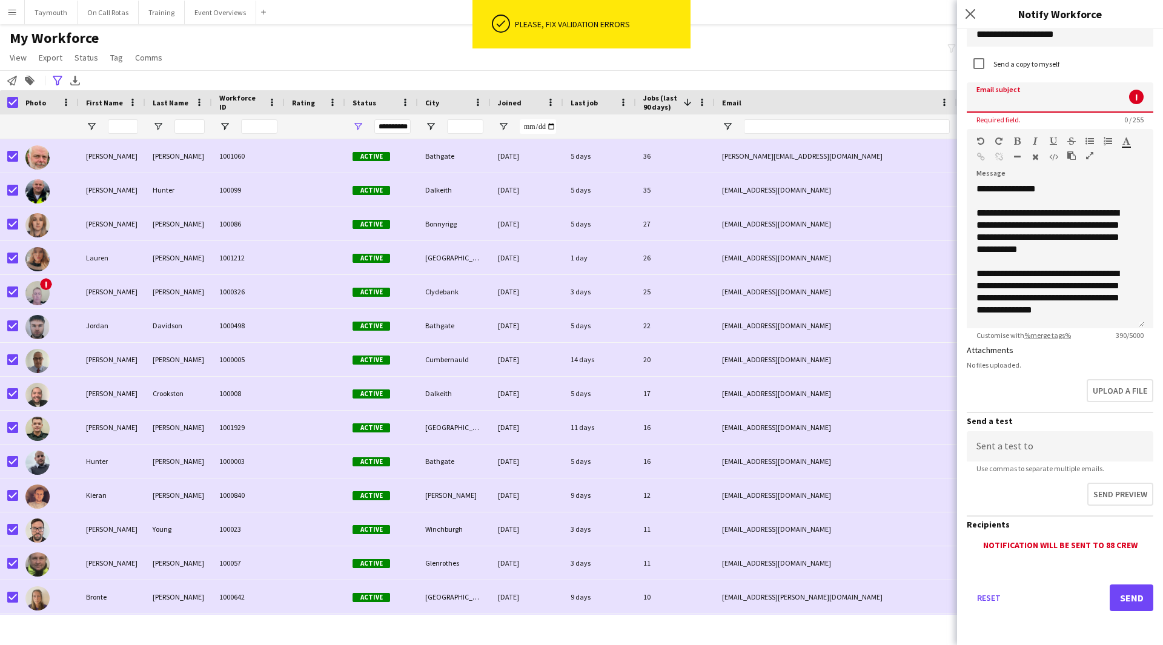
click at [1018, 91] on input at bounding box center [1059, 97] width 186 height 30
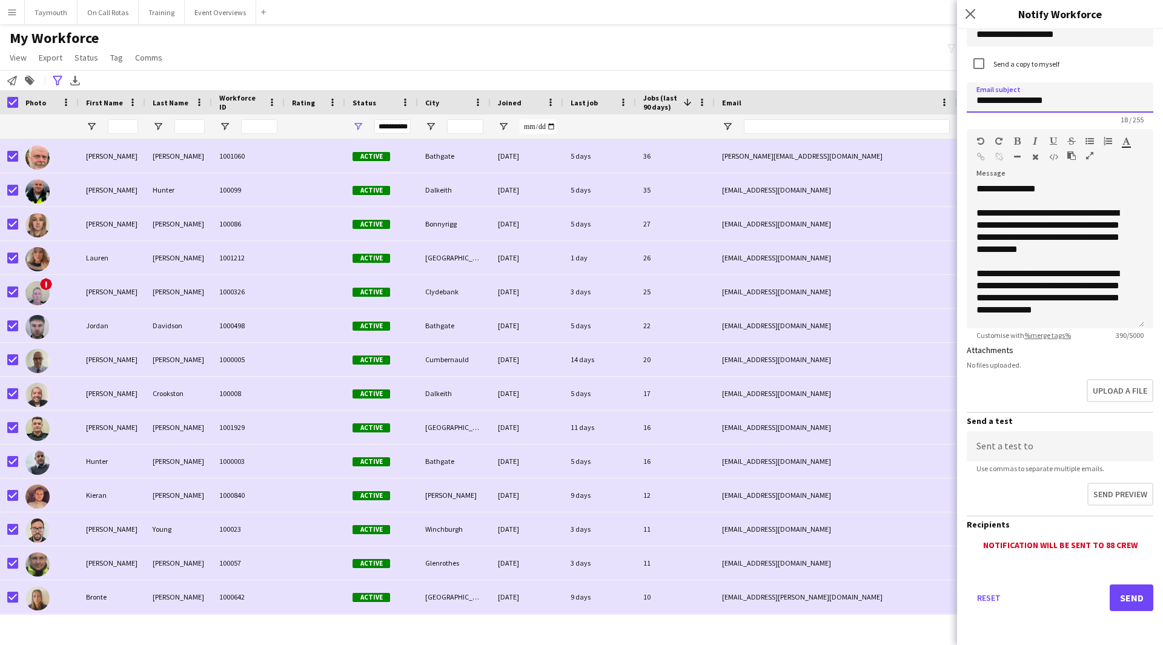
type input "**********"
click at [1127, 531] on button "Send" at bounding box center [1131, 597] width 44 height 27
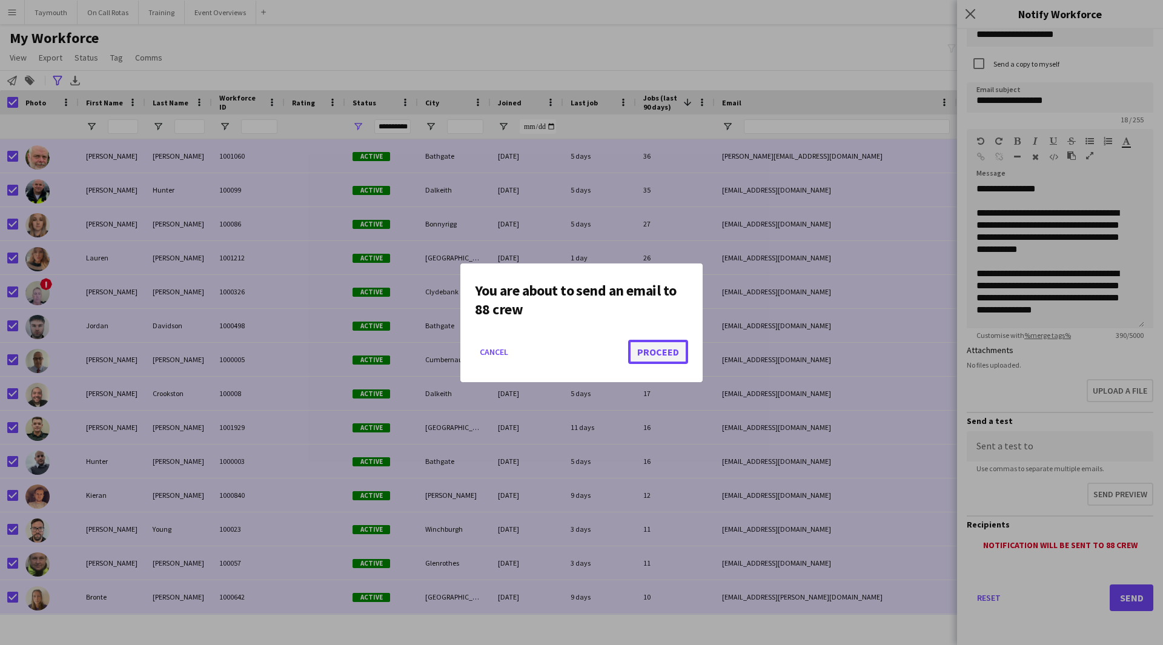
click at [659, 351] on button "Proceed" at bounding box center [658, 352] width 60 height 24
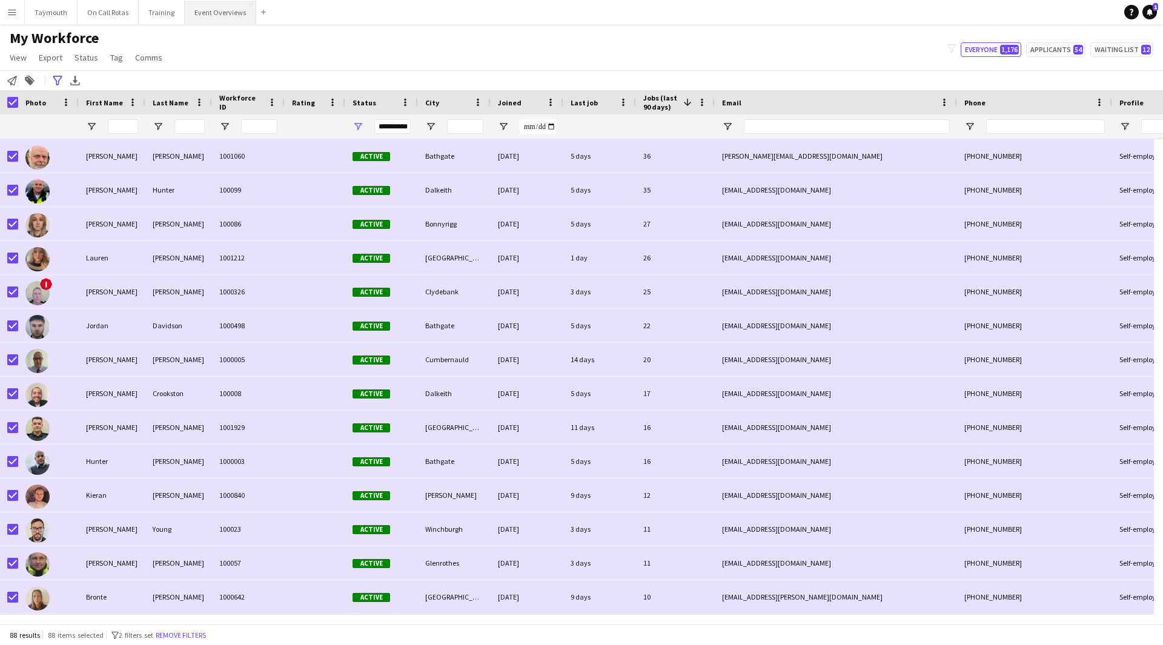
click at [212, 15] on button "Event Overviews Close" at bounding box center [220, 13] width 71 height 24
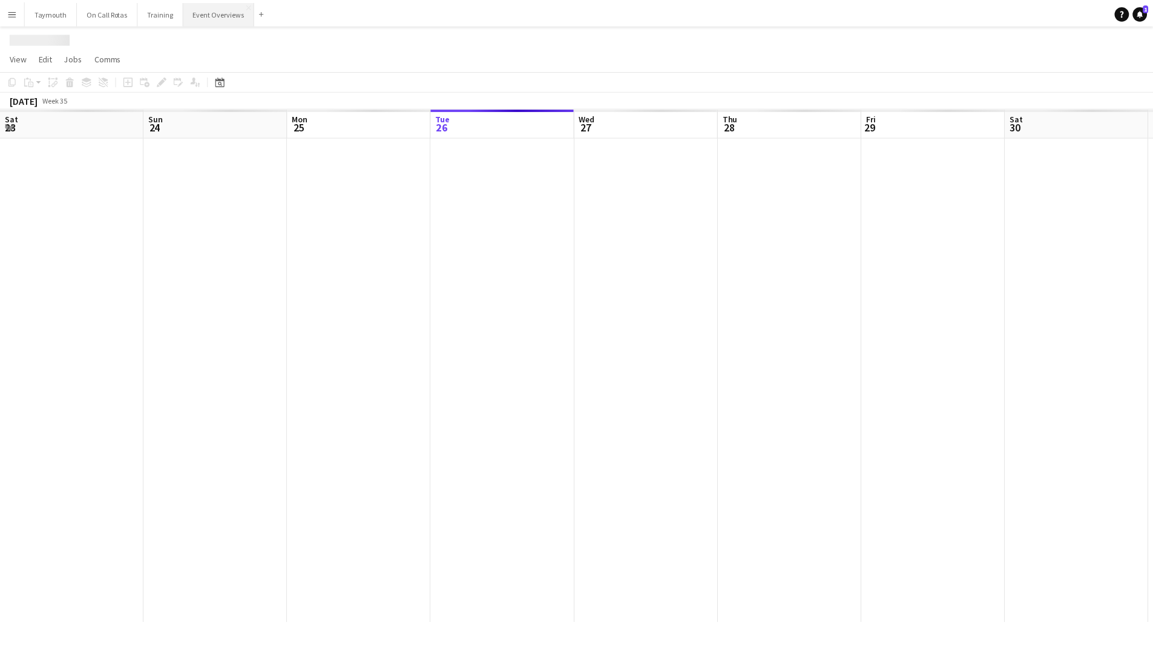
scroll to position [0, 289]
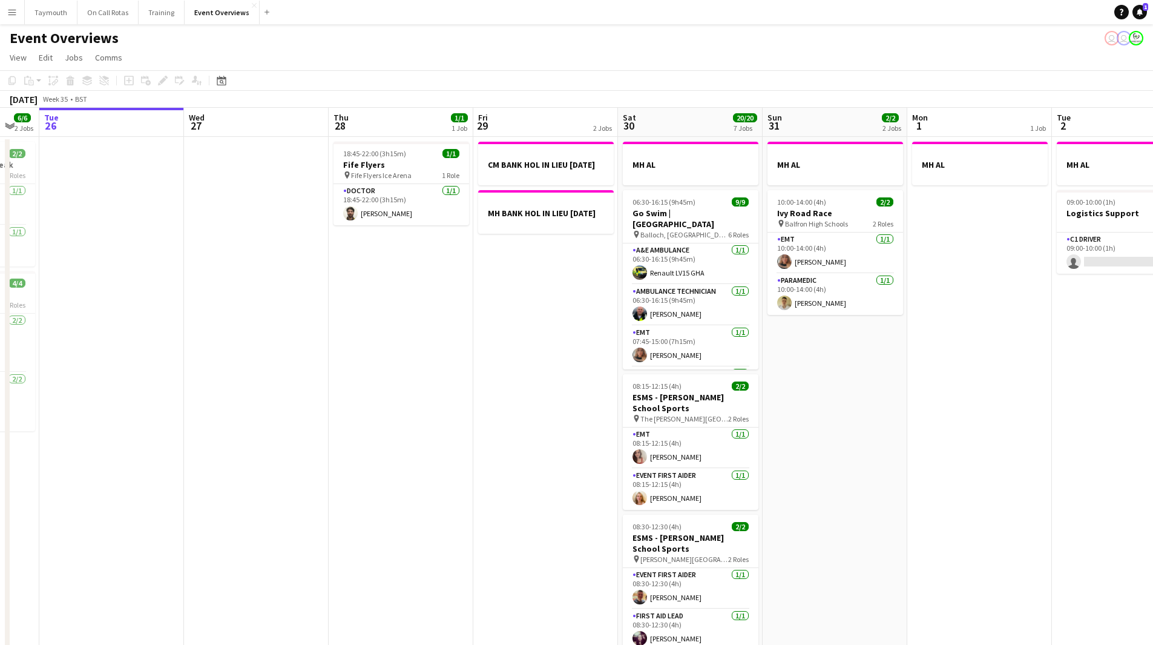
drag, startPoint x: 609, startPoint y: 366, endPoint x: 340, endPoint y: 398, distance: 271.3
click at [340, 398] on app-calendar-viewport "Sat 23 13/13 6 Jobs Sun 24 1/1 1 Job Mon 25 6/6 2 Jobs Tue 26 Wed 27 Thu 28 1/1…" at bounding box center [576, 614] width 1153 height 1012
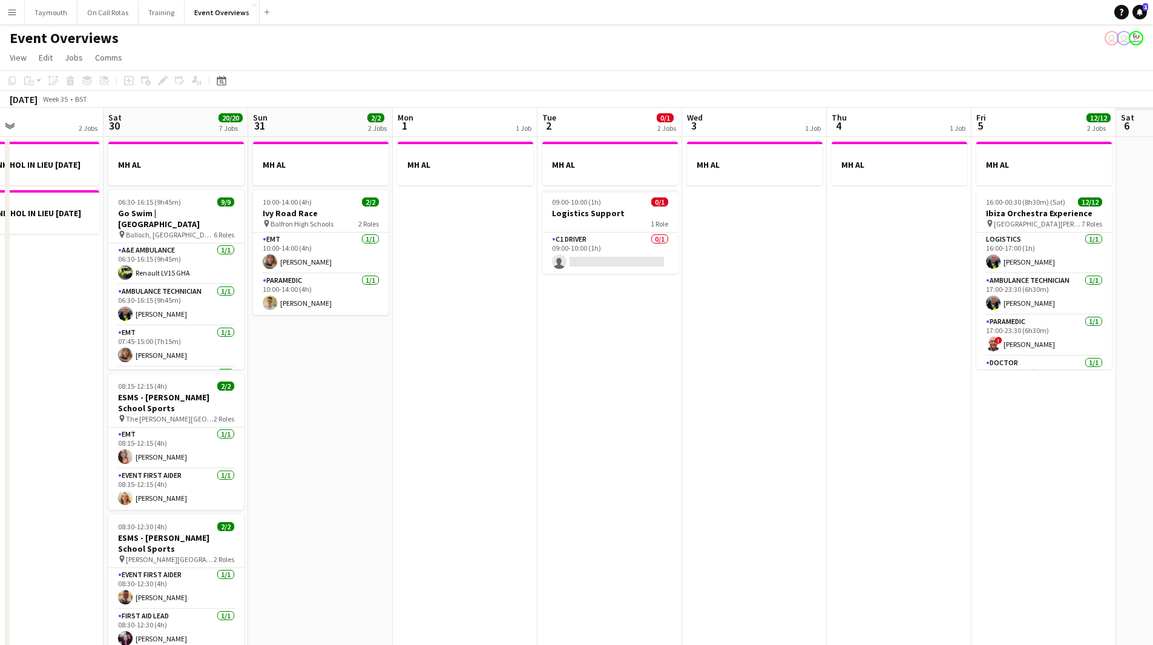
drag, startPoint x: 535, startPoint y: 383, endPoint x: 332, endPoint y: 398, distance: 203.4
click at [326, 400] on app-calendar-viewport "Tue 26 Wed 27 Thu 28 1/1 1 Job Fri 29 2 Jobs Sat 30 20/20 7 Jobs Sun 31 2/2 2 J…" at bounding box center [576, 614] width 1153 height 1012
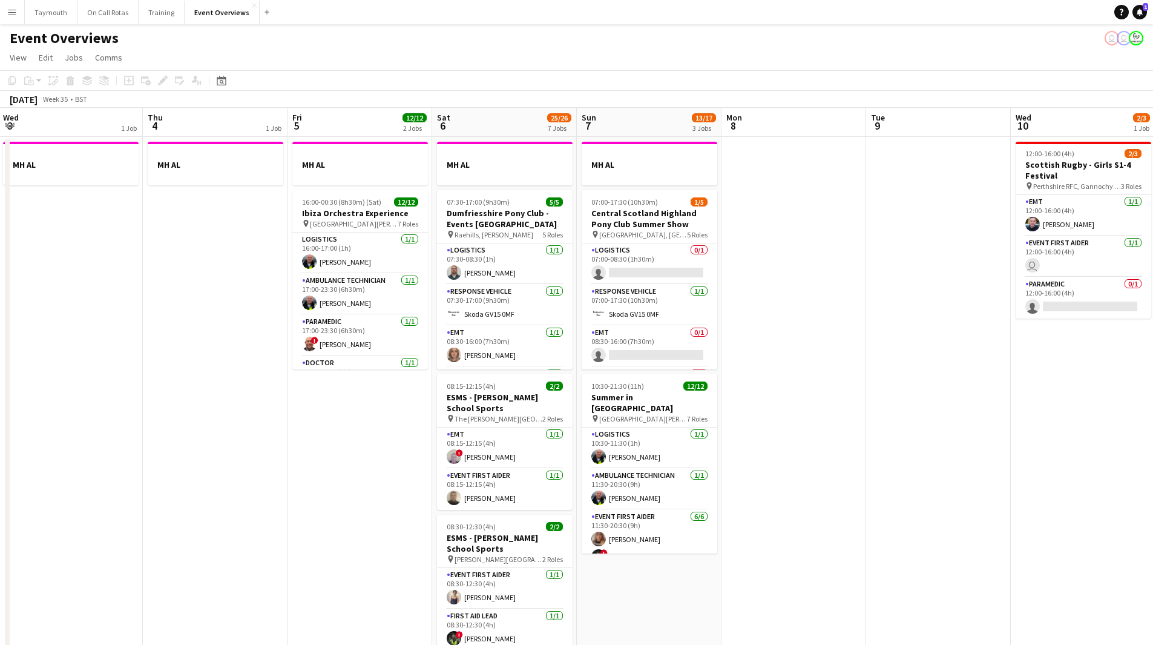
drag, startPoint x: 708, startPoint y: 386, endPoint x: 135, endPoint y: 401, distance: 573.0
click at [137, 403] on app-calendar-viewport "Sun 31 2/2 2 Jobs Mon 1 1 Job Tue 2 0/1 2 Jobs Wed 3 1 Job Thu 4 1 Job Fri 5 12…" at bounding box center [576, 641] width 1153 height 1066
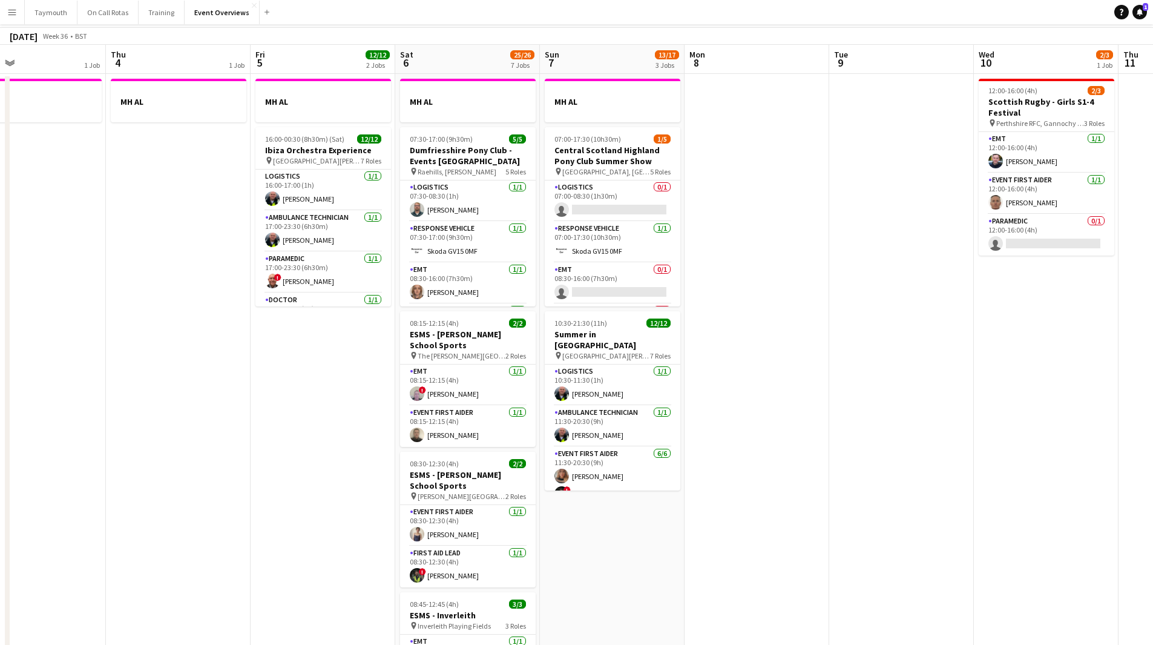
scroll to position [0, 0]
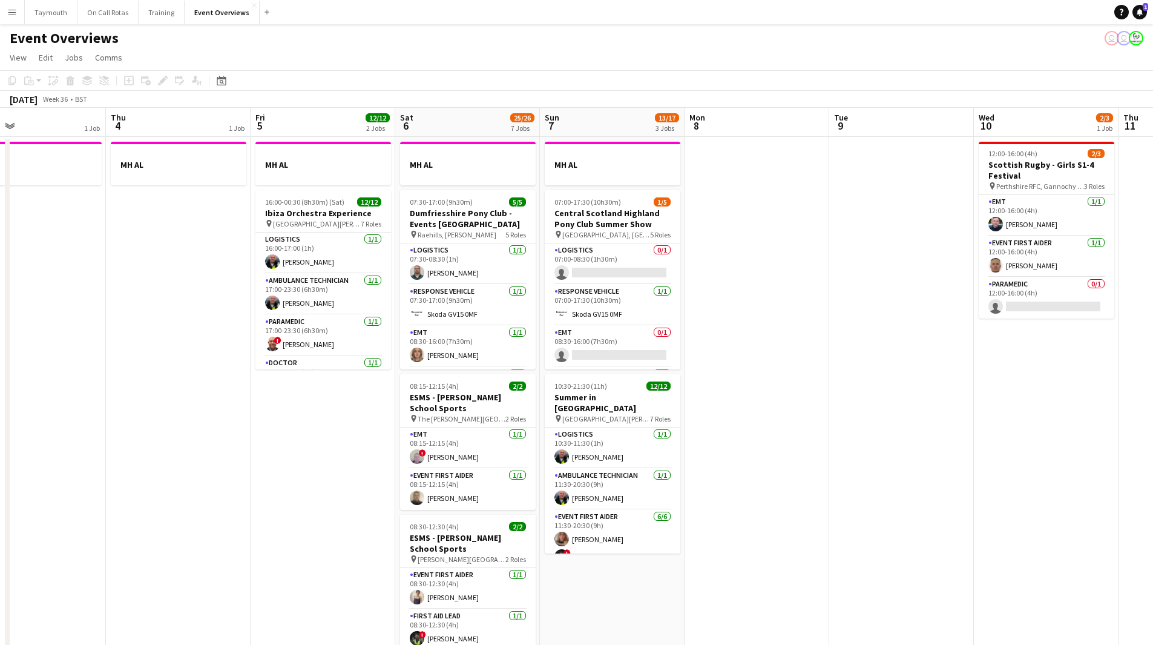
drag, startPoint x: 215, startPoint y: 80, endPoint x: 198, endPoint y: 87, distance: 18.4
click at [215, 80] on div "Date picker" at bounding box center [221, 80] width 15 height 15
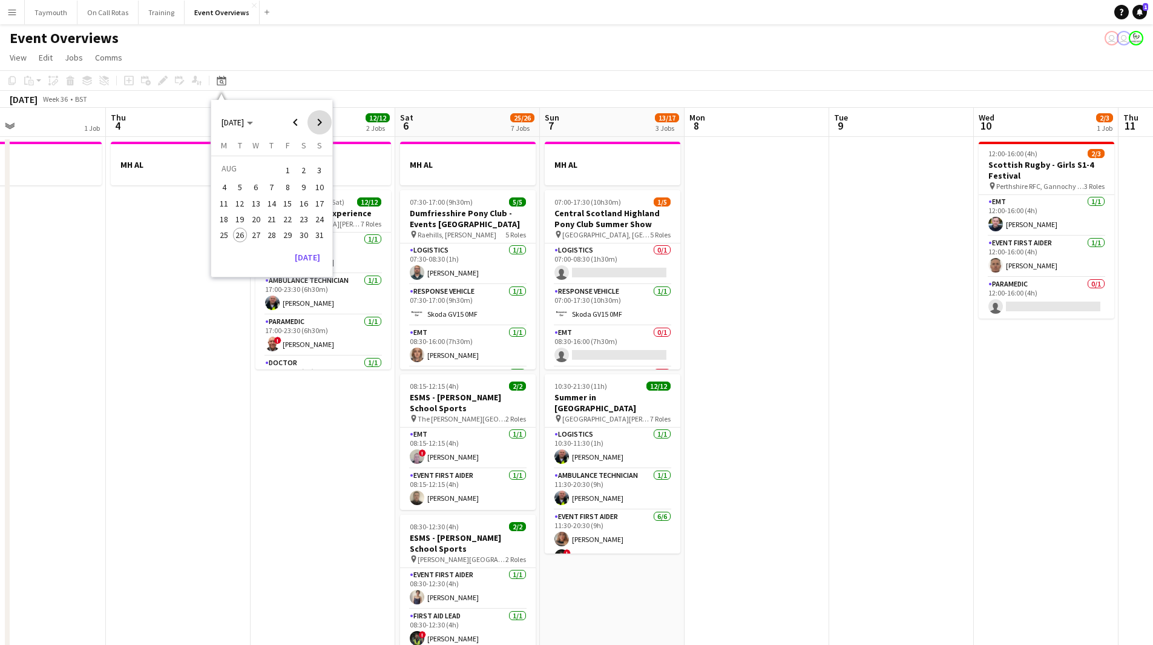
click at [318, 131] on span "Next month" at bounding box center [320, 122] width 24 height 24
click at [319, 131] on span "Next month" at bounding box center [320, 122] width 24 height 24
click at [229, 231] on span "22" at bounding box center [224, 232] width 15 height 15
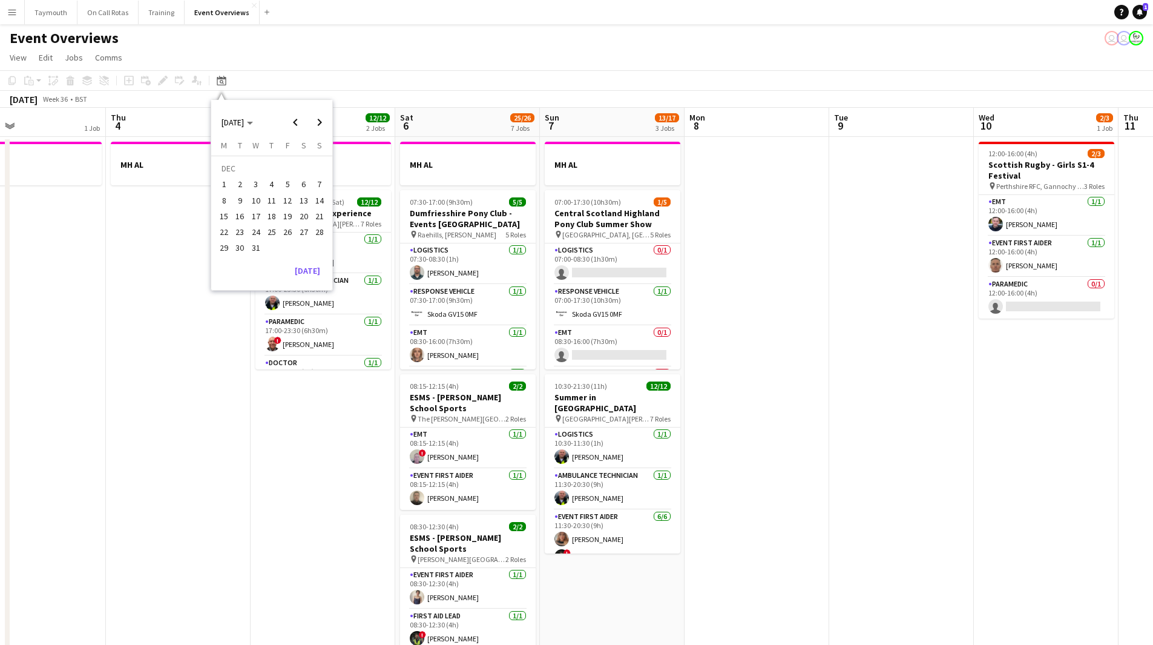
scroll to position [0, 417]
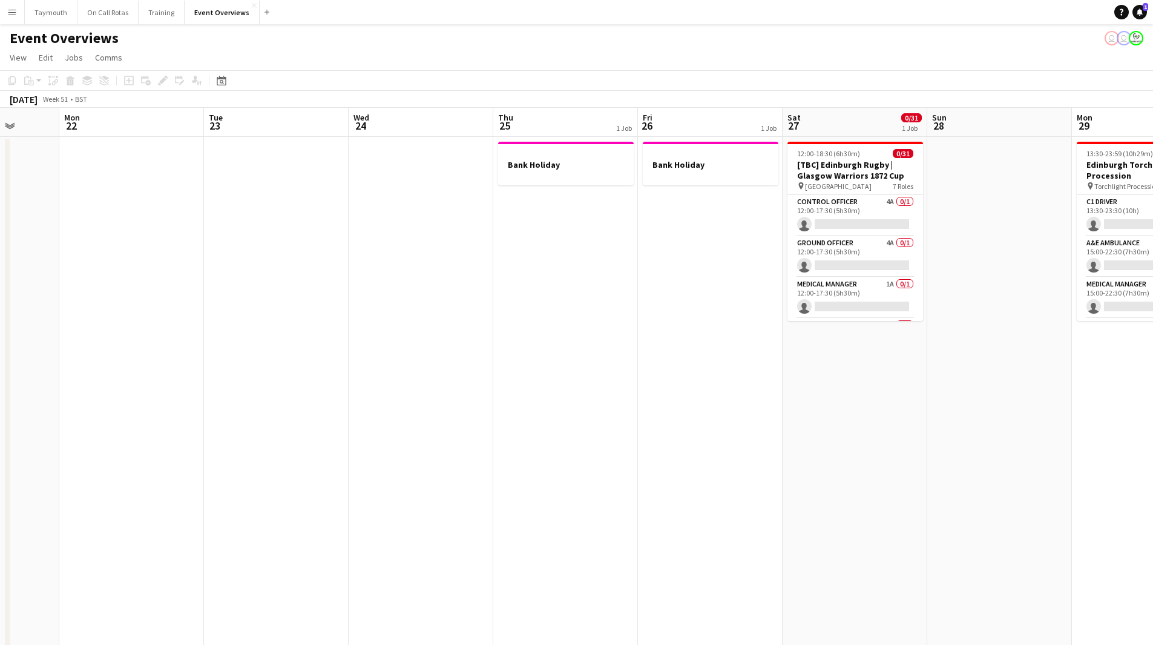
drag, startPoint x: 760, startPoint y: 375, endPoint x: 510, endPoint y: 401, distance: 251.5
click at [510, 401] on app-calendar-viewport "Fri 19 Sat 20 Sun 21 Mon 22 Tue 23 Wed 24 Thu 25 1 Job Fri 26 1 Job Sat 27 0/31…" at bounding box center [576, 641] width 1153 height 1066
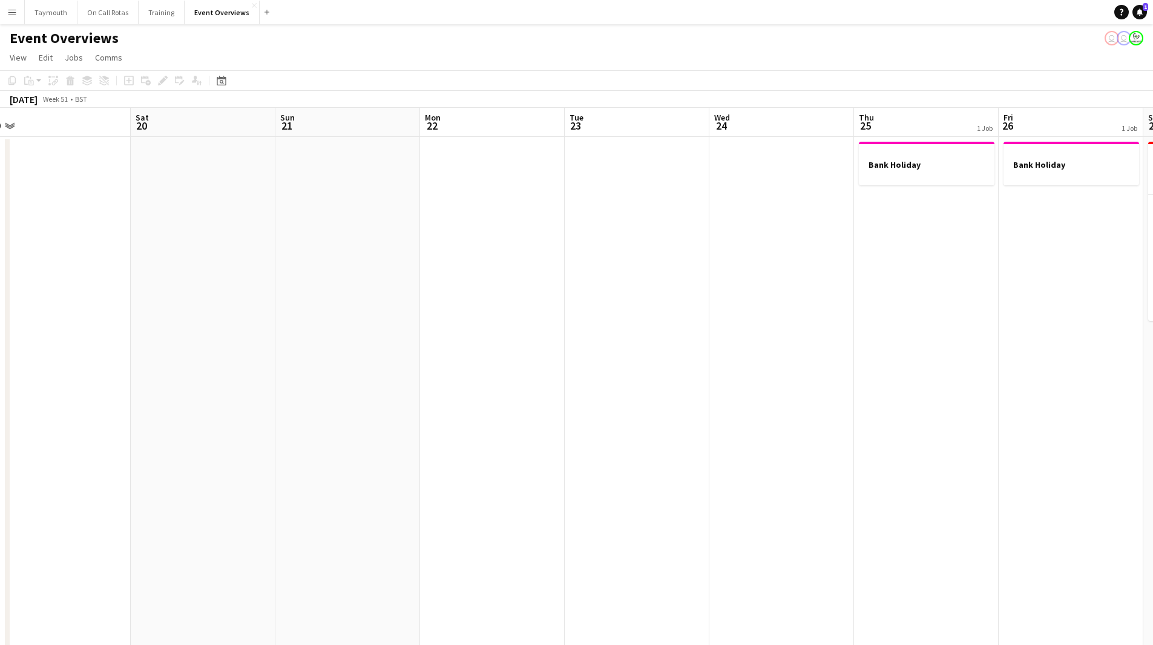
drag, startPoint x: 341, startPoint y: 389, endPoint x: 1053, endPoint y: 409, distance: 711.7
click at [1093, 401] on app-calendar-viewport "Wed 17 Thu 18 Fri 19 Sat 20 Sun 21 Mon 22 Tue 23 Wed 24 Thu 25 1 Job Fri 26 1 J…" at bounding box center [576, 641] width 1153 height 1066
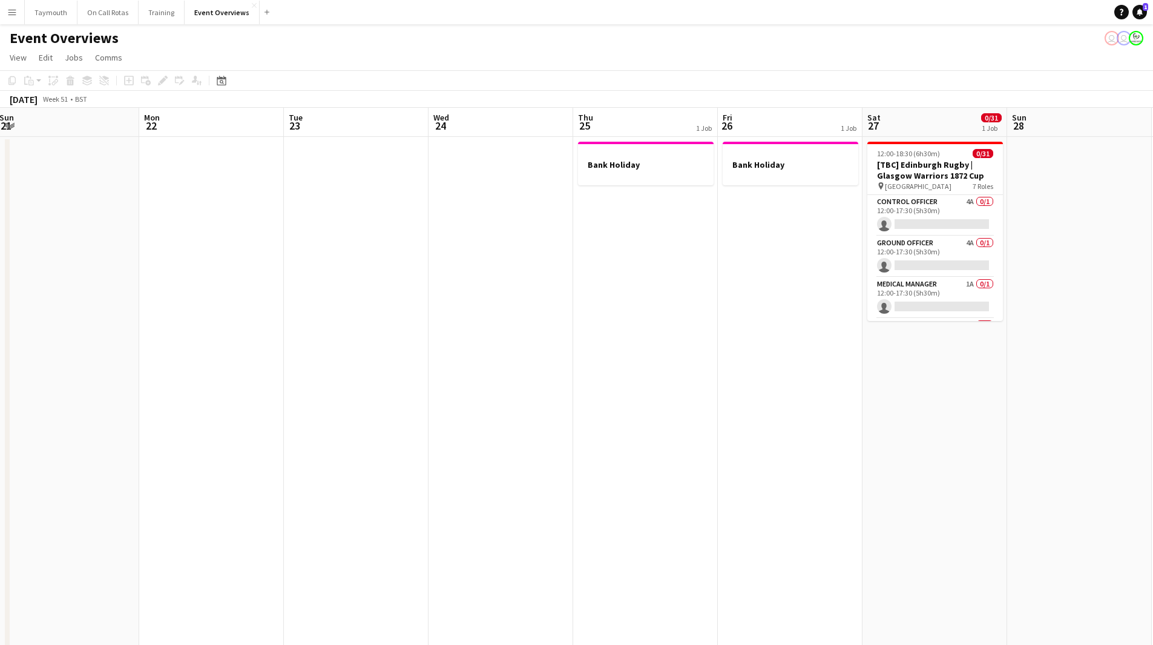
drag, startPoint x: 812, startPoint y: 374, endPoint x: 169, endPoint y: 369, distance: 643.0
click at [185, 378] on app-calendar-viewport "Thu 18 Fri 19 Sat 20 Sun 21 Mon 22 Tue 23 Wed 24 Thu 25 1 Job Fri 26 1 Job Sat …" at bounding box center [576, 641] width 1153 height 1066
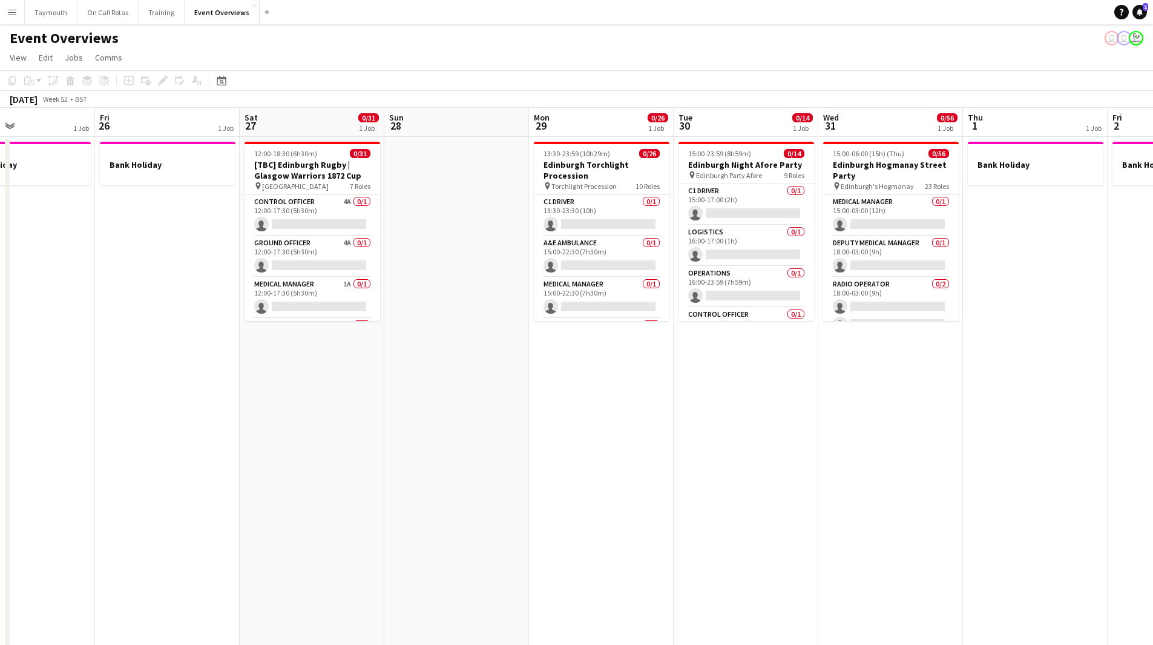
click at [351, 372] on app-calendar-viewport "Mon 22 Tue 23 Wed 24 Thu 25 1 Job Fri 26 1 Job Sat 27 0/31 1 Job Sun 28 Mon 29 …" at bounding box center [576, 641] width 1153 height 1066
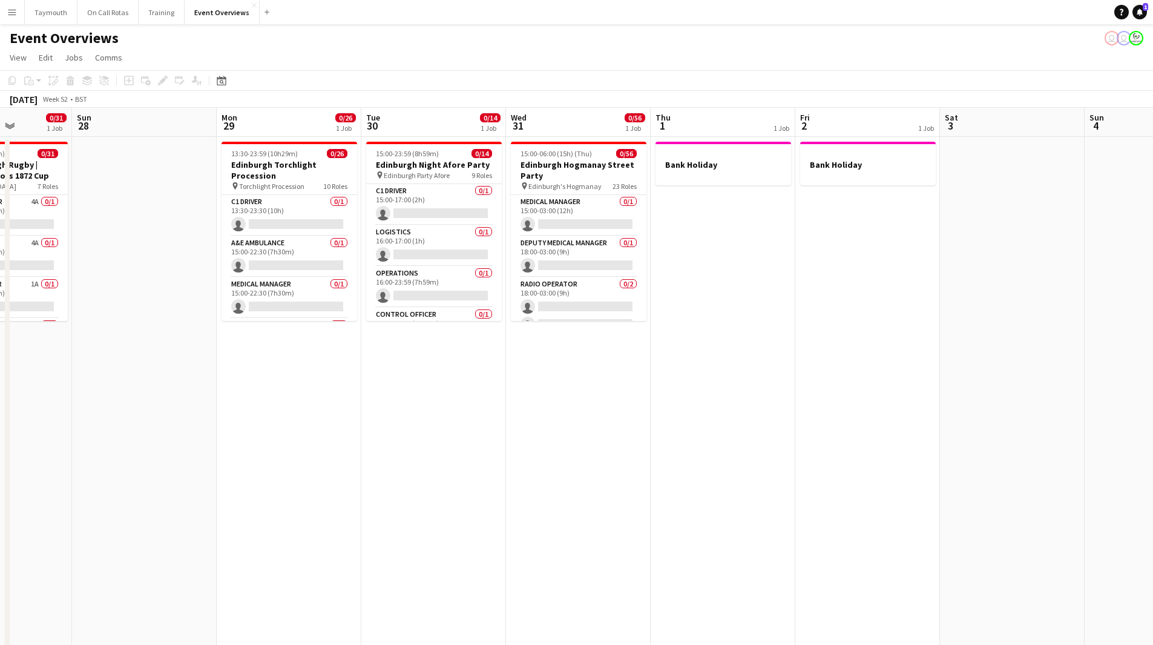
scroll to position [0, 380]
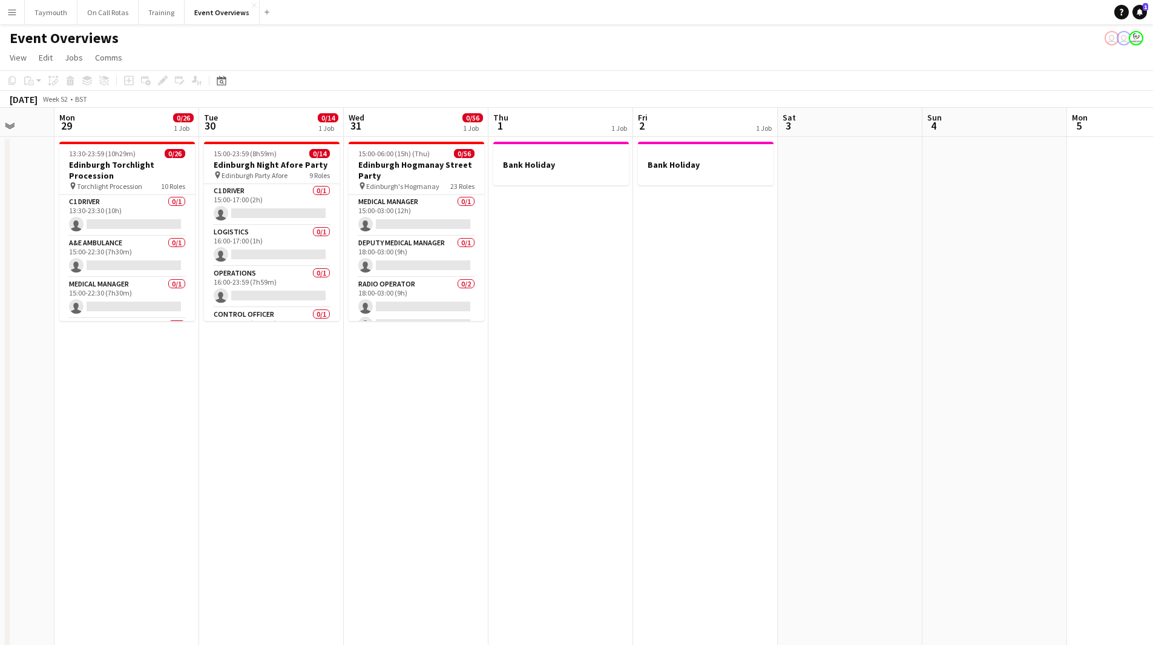
drag, startPoint x: 925, startPoint y: 320, endPoint x: 754, endPoint y: 340, distance: 172.4
click at [754, 340] on app-calendar-viewport "Fri 26 1 Job Sat 27 0/31 1 Job Sun 28 Mon 29 0/26 1 Job Tue 30 0/14 1 Job Wed 3…" at bounding box center [576, 641] width 1153 height 1066
drag, startPoint x: 469, startPoint y: 477, endPoint x: 1153, endPoint y: 464, distance: 684.3
click at [1148, 462] on html "Menu Boards Boards Boards All jobs Status Workforce Workforce My Workforce Recr…" at bounding box center [576, 586] width 1153 height 1173
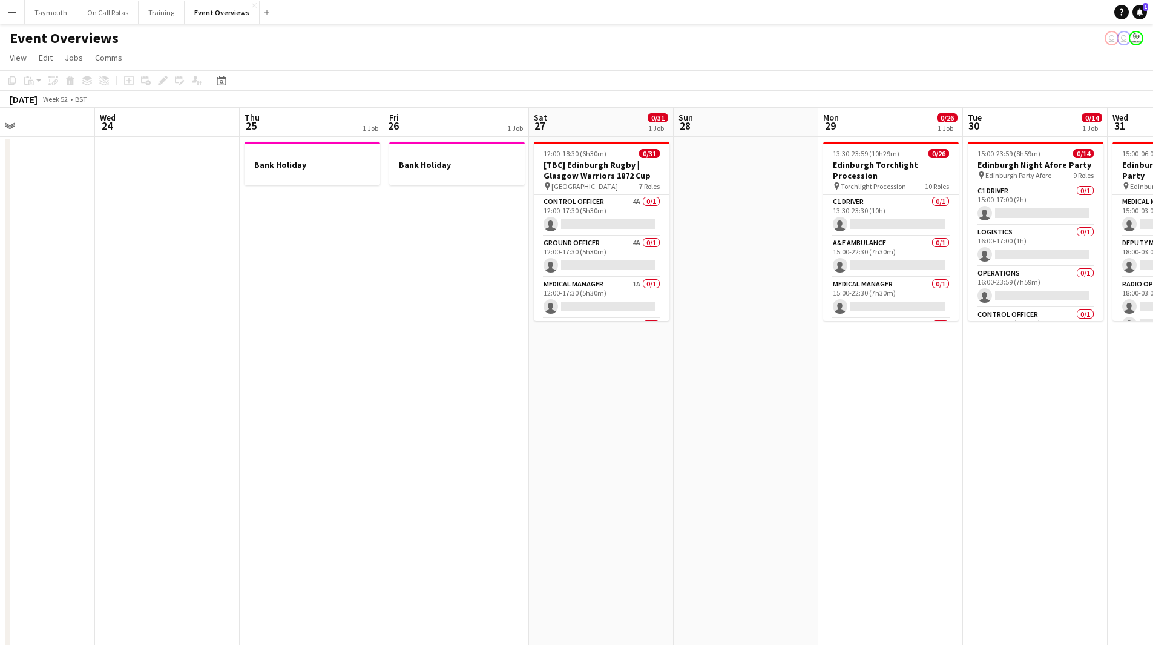
drag, startPoint x: 525, startPoint y: 493, endPoint x: 1037, endPoint y: 489, distance: 511.7
click at [799, 492] on app-calendar-viewport "Sun 21 Mon 22 Tue 23 Wed 24 Thu 25 1 Job Fri 26 1 Job Sat 27 0/31 1 Job Sun 28 …" at bounding box center [576, 641] width 1153 height 1066
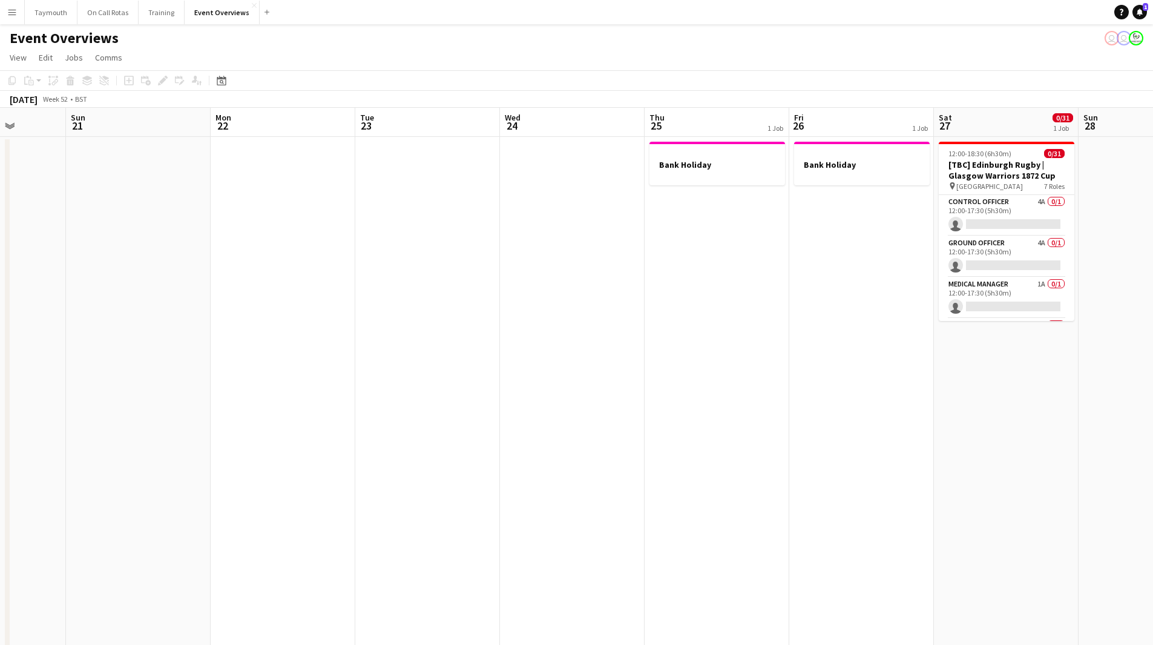
drag, startPoint x: 322, startPoint y: 500, endPoint x: 1003, endPoint y: 435, distance: 684.3
click at [825, 450] on app-calendar-viewport "Thu 18 Fri 19 Sat 20 Sun 21 Mon 22 Tue 23 Wed 24 Thu 25 1 Job Fri 26 1 Job Sat …" at bounding box center [576, 641] width 1153 height 1066
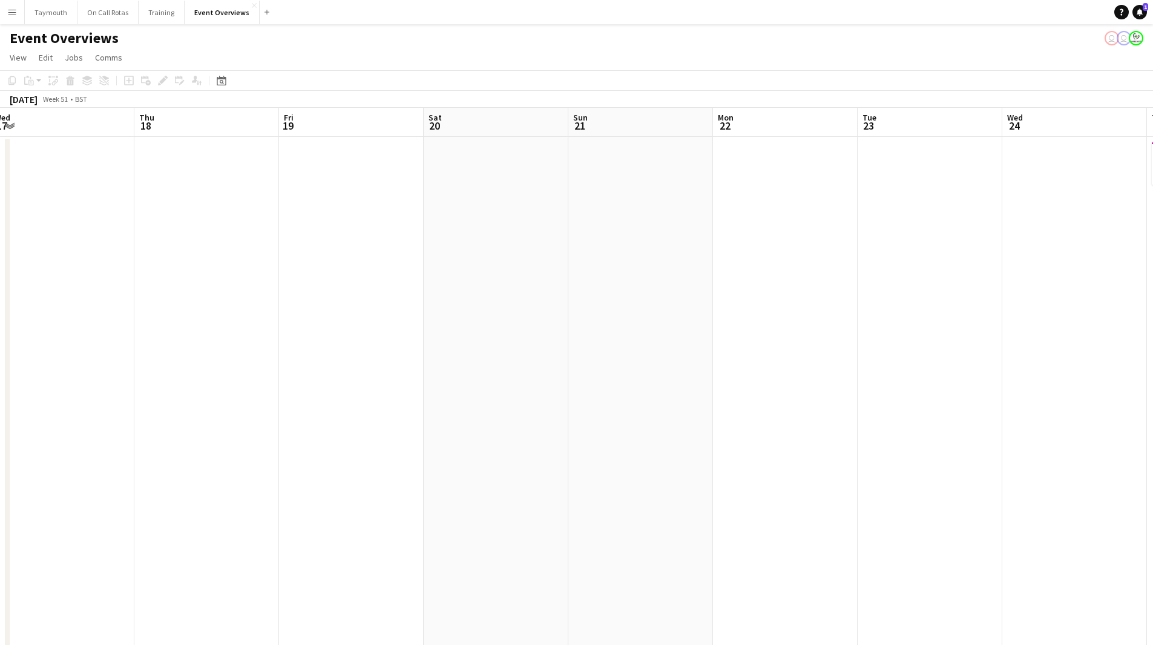
drag, startPoint x: 299, startPoint y: 441, endPoint x: 803, endPoint y: 466, distance: 505.0
click at [613, 441] on app-calendar-viewport "Mon 15 Tue 16 Wed 17 Thu 18 Fri 19 Sat 20 Sun 21 Mon 22 Tue 23 Wed 24 Thu 25 1 …" at bounding box center [576, 641] width 1153 height 1066
drag, startPoint x: 227, startPoint y: 457, endPoint x: 671, endPoint y: 461, distance: 443.8
click at [386, 451] on app-calendar-viewport "Fri 12 Sat 13 0/5 2 Jobs Sun 14 Mon 15 Tue 16 Wed 17 Thu 18 Fri 19 Sat 20 Sun 2…" at bounding box center [576, 641] width 1153 height 1066
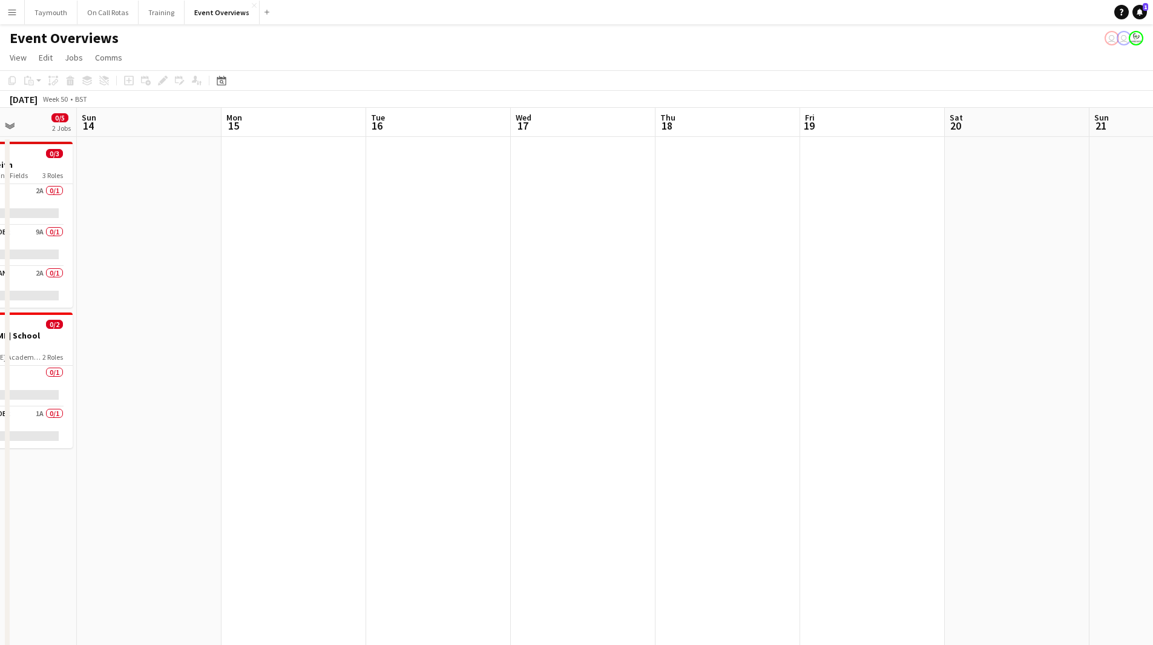
click at [555, 450] on app-calendar-viewport "Thu 11 Fri 12 Sat 13 0/5 2 Jobs Sun 14 Mon 15 Tue 16 Wed 17 Thu 18 Fri 19 Sat 2…" at bounding box center [576, 641] width 1153 height 1066
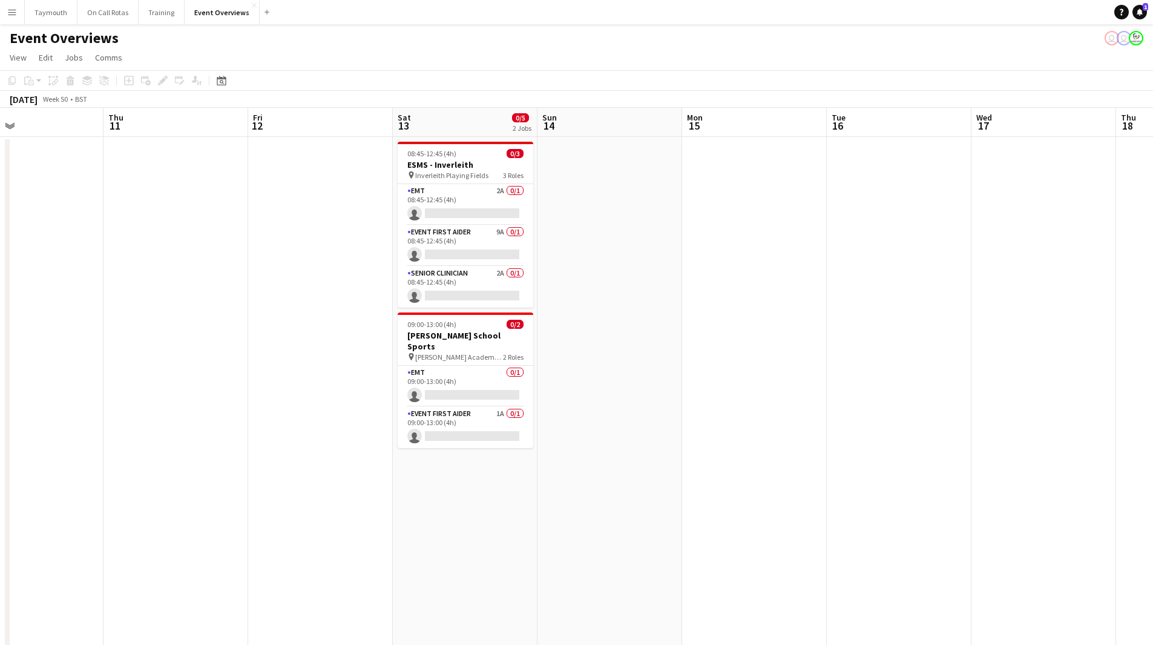
click at [820, 429] on app-calendar-viewport "Mon 8 Tue 9 Wed 10 Thu 11 Fri 12 Sat 13 0/5 2 Jobs Sun 14 Mon 15 Tue 16 Wed 17 …" at bounding box center [576, 641] width 1153 height 1066
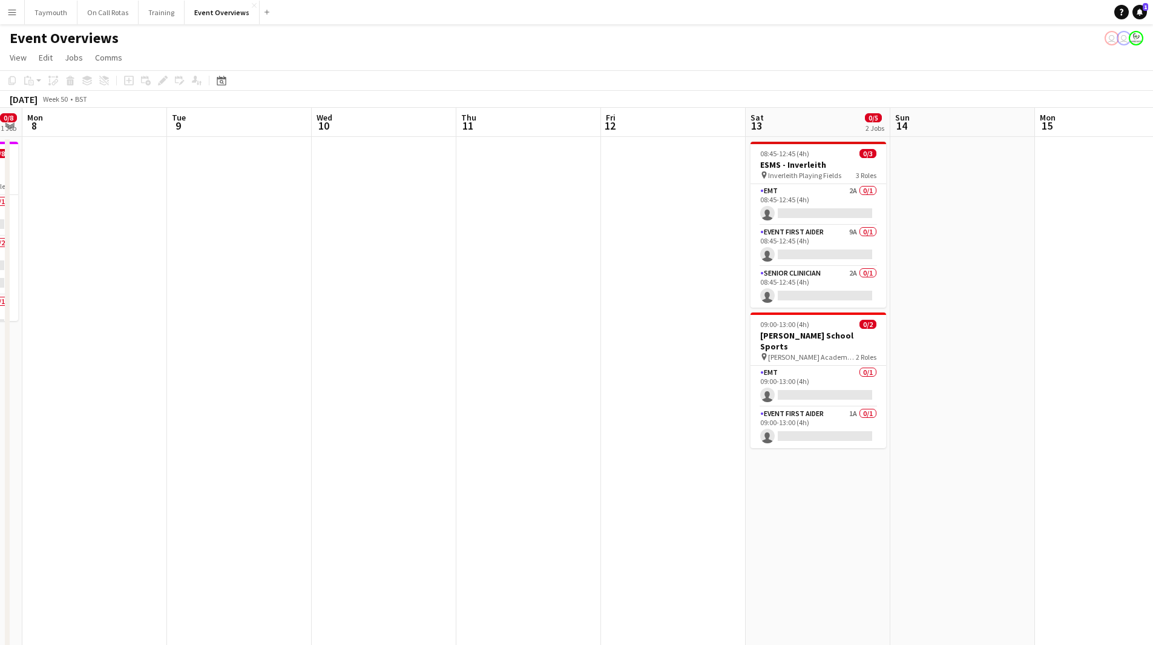
drag, startPoint x: 624, startPoint y: 440, endPoint x: 721, endPoint y: 442, distance: 96.3
click at [828, 429] on app-calendar-viewport "Sat 6 0/9 4 Jobs Sun 7 0/8 1 Job Mon 8 Tue 9 Wed 10 Thu 11 Fri 12 Sat 13 0/5 2 …" at bounding box center [576, 641] width 1153 height 1066
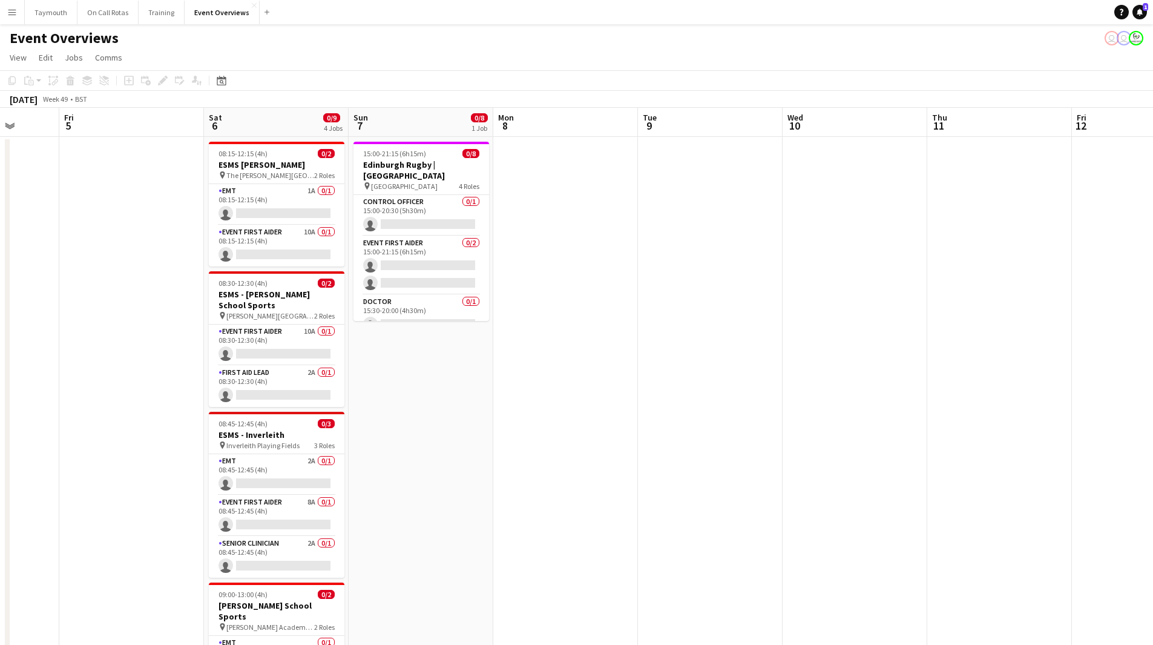
drag, startPoint x: 714, startPoint y: 446, endPoint x: 988, endPoint y: 442, distance: 273.7
click at [955, 440] on app-calendar-viewport "Tue 2 Wed 3 Thu 4 Fri 5 Sat 6 0/9 4 Jobs Sun 7 0/8 1 Job Mon 8 Tue 9 Wed 10 Thu…" at bounding box center [576, 641] width 1153 height 1066
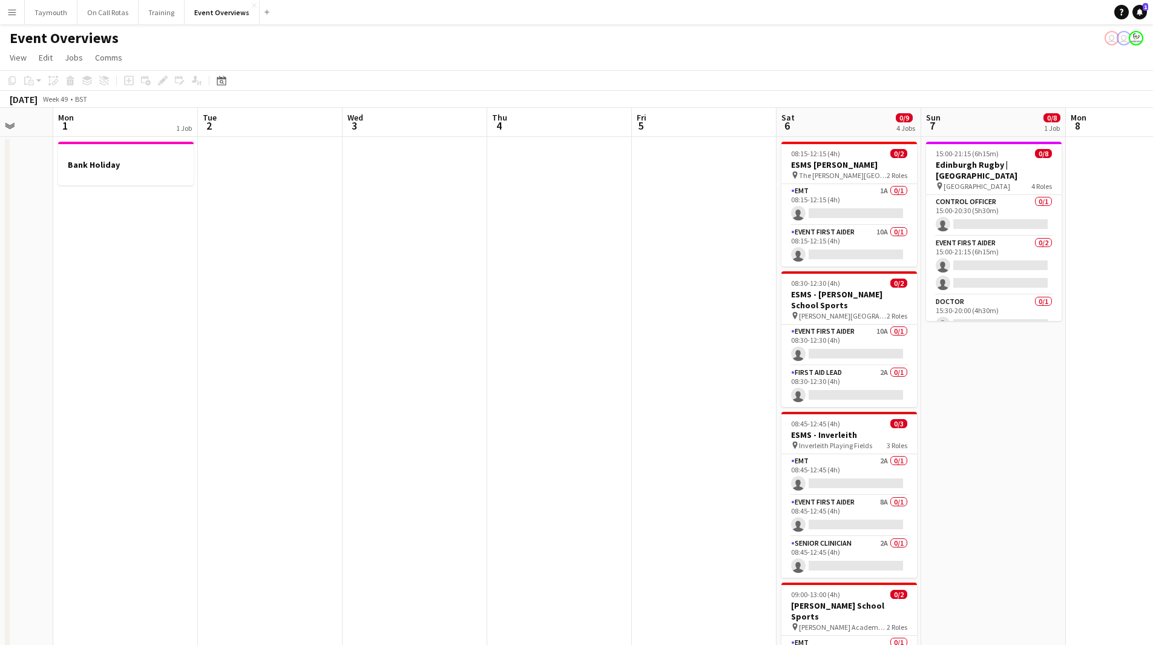
drag, startPoint x: 376, startPoint y: 450, endPoint x: 632, endPoint y: 466, distance: 256.6
click at [591, 446] on app-calendar-viewport "Fri 28 Sat 29 0/17 5 Jobs Sun 30 Mon 1 1 Job Tue 2 Wed 3 Thu 4 Fri 5 Sat 6 0/9 …" at bounding box center [576, 641] width 1153 height 1066
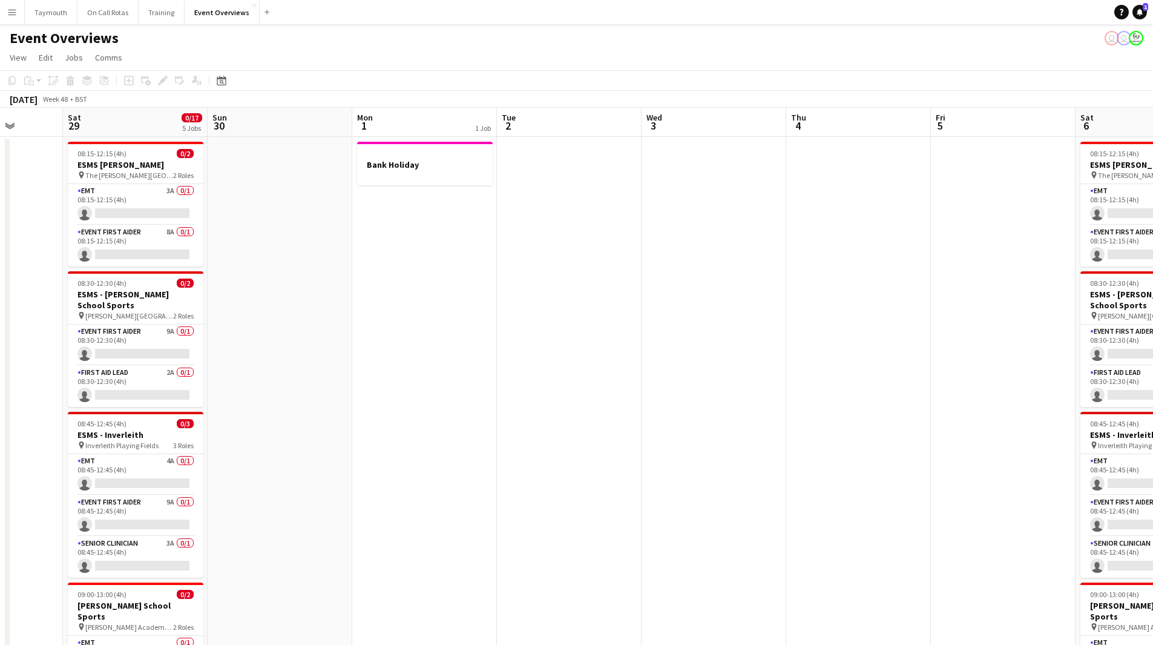
drag, startPoint x: 251, startPoint y: 458, endPoint x: 719, endPoint y: 455, distance: 468.1
click at [704, 455] on app-calendar-viewport "Wed 26 Thu 27 Fri 28 Sat 29 0/17 5 Jobs Sun 30 Mon 1 1 Job Tue 2 Wed 3 Thu 4 Fr…" at bounding box center [576, 641] width 1153 height 1066
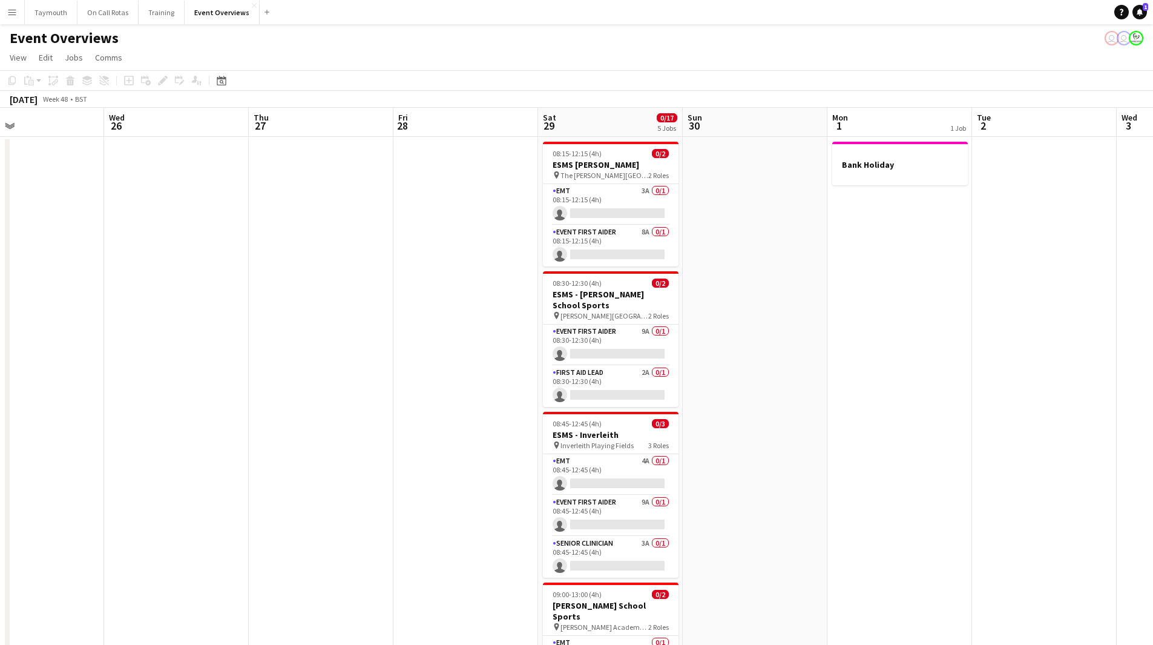
click at [566, 447] on app-calendar-viewport "Sun 23 1 Job Mon 24 Tue 25 Wed 26 Thu 27 Fri 28 Sat 29 0/17 5 Jobs Sun 30 Mon 1…" at bounding box center [576, 641] width 1153 height 1066
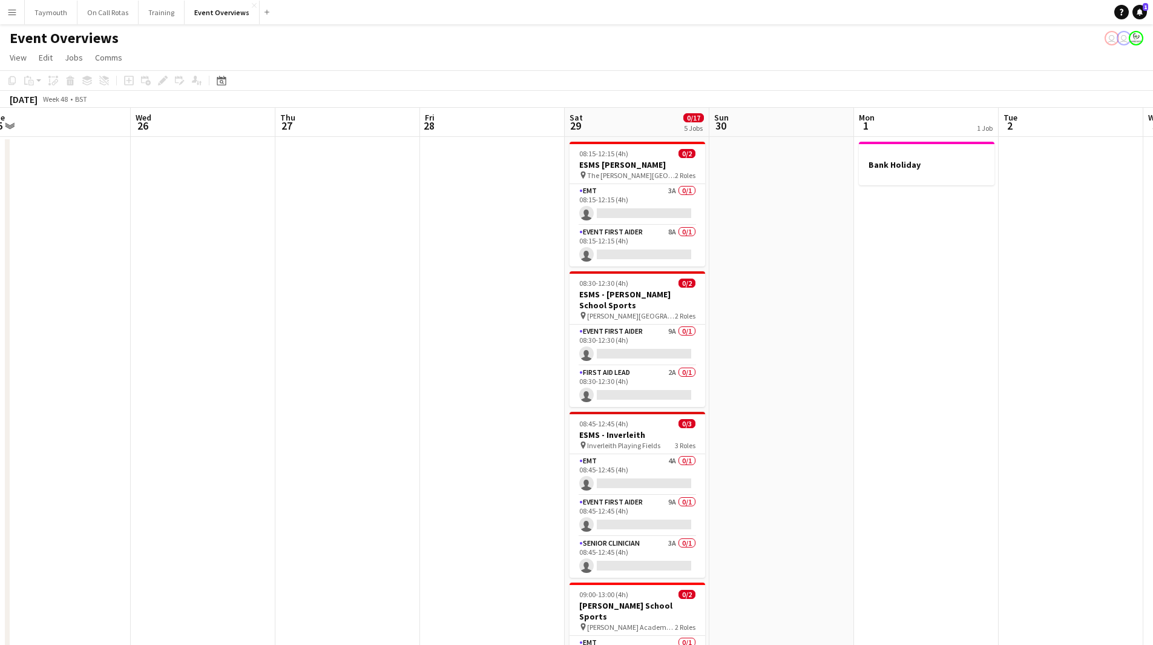
drag, startPoint x: 564, startPoint y: 439, endPoint x: 755, endPoint y: 435, distance: 190.8
click at [806, 434] on app-calendar-viewport "Sun 23 1 Job Mon 24 Tue 25 Wed 26 Thu 27 Fri 28 Sat 29 0/17 5 Jobs Sun 30 Mon 1…" at bounding box center [576, 641] width 1153 height 1066
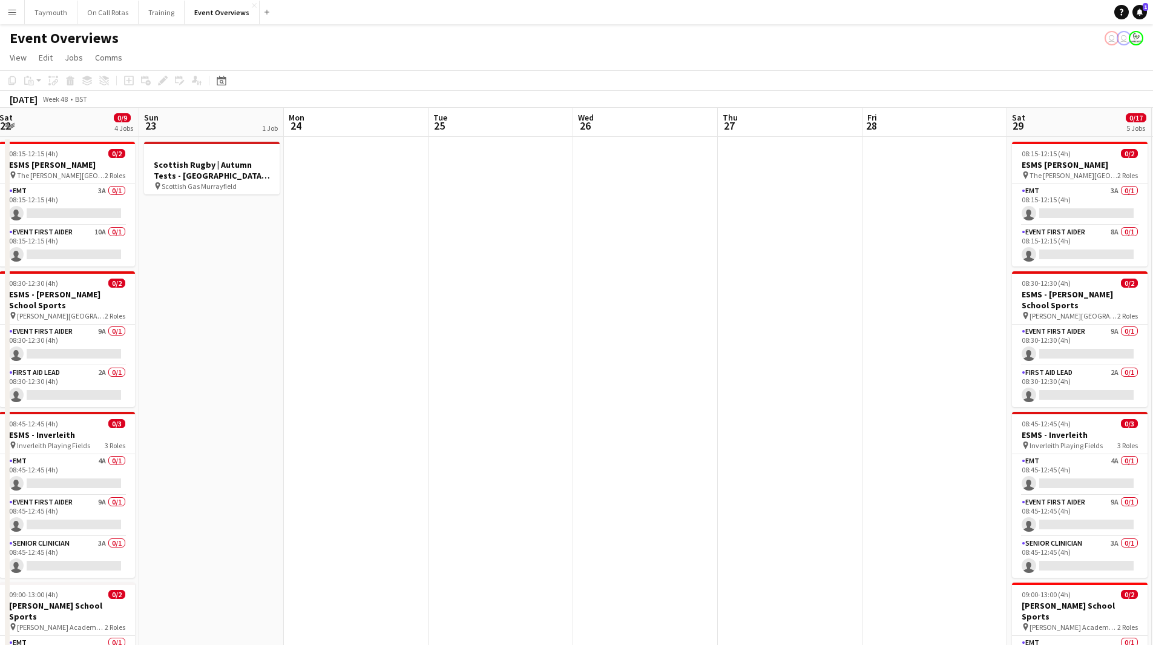
click at [657, 437] on app-calendar-viewport "Thu 20 Fri 21 Sat 22 0/9 4 Jobs Sun 23 1 Job Mon 24 Tue 25 Wed 26 Thu 27 Fri 28…" at bounding box center [576, 641] width 1153 height 1066
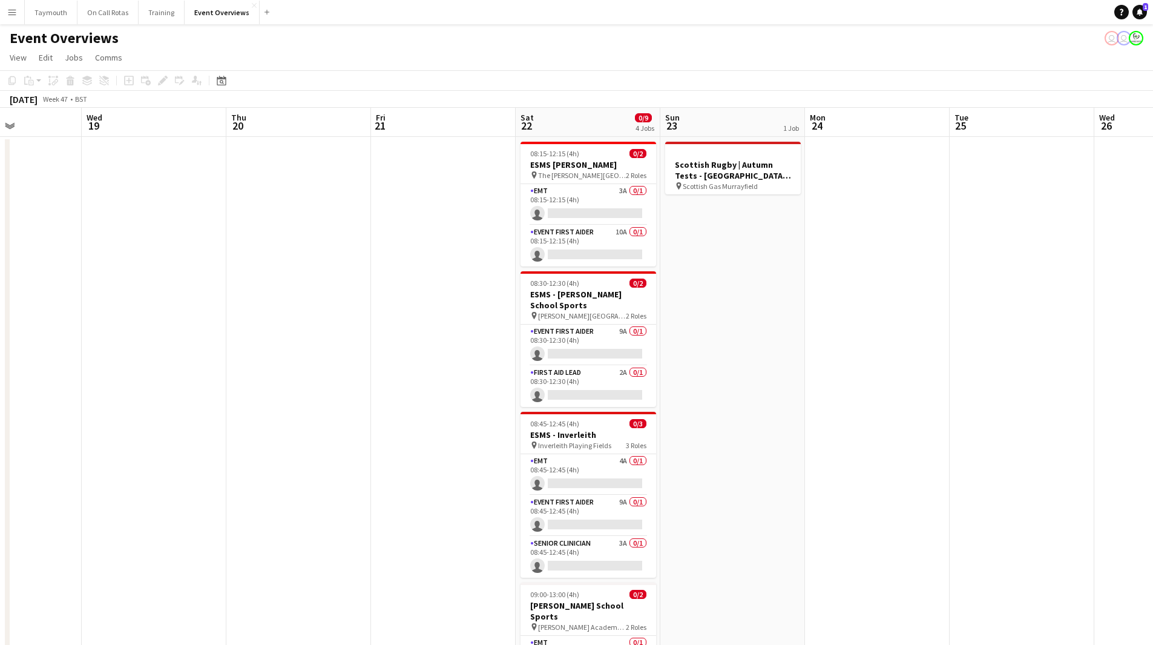
drag, startPoint x: 358, startPoint y: 426, endPoint x: 741, endPoint y: 423, distance: 383.3
click at [741, 423] on app-calendar-viewport "Sun 16 1 Job Mon 17 Tue 18 Wed 19 Thu 20 Fri 21 Sat 22 0/9 4 Jobs Sun 23 1 Job …" at bounding box center [576, 641] width 1153 height 1066
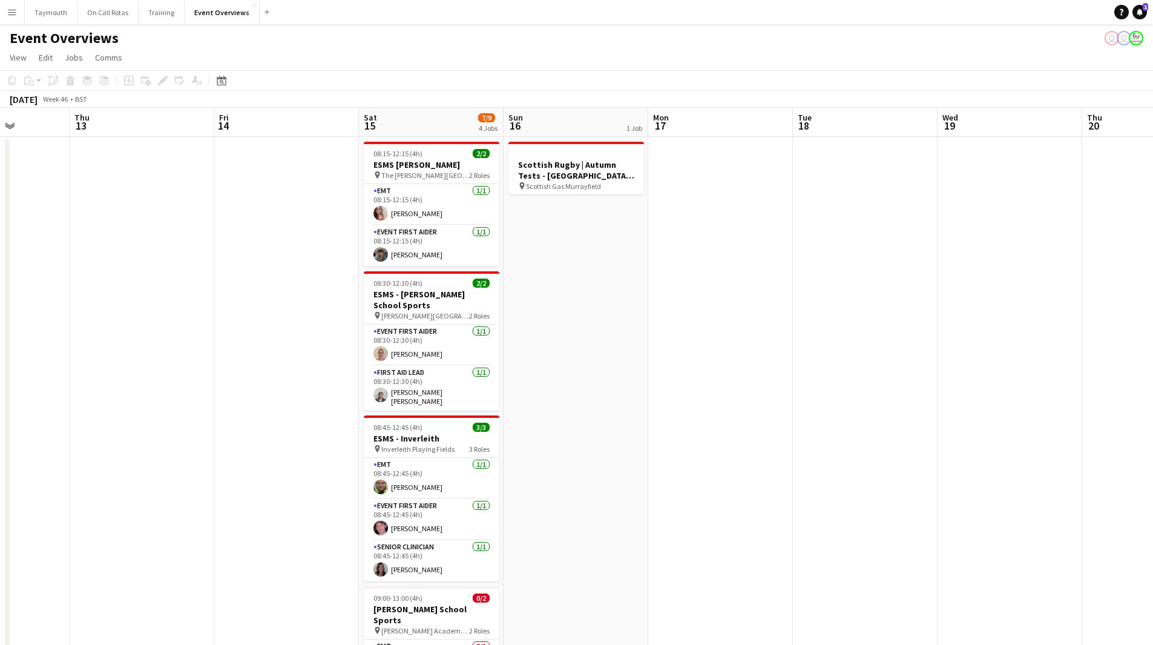
drag, startPoint x: 140, startPoint y: 414, endPoint x: 684, endPoint y: 393, distance: 543.5
click at [707, 389] on app-calendar-viewport "Tue 11 Wed 12 Thu 13 Fri 14 Sat 15 7/9 4 Jobs Sun 16 1 Job Mon 17 Tue 18 Wed 19…" at bounding box center [576, 641] width 1153 height 1066
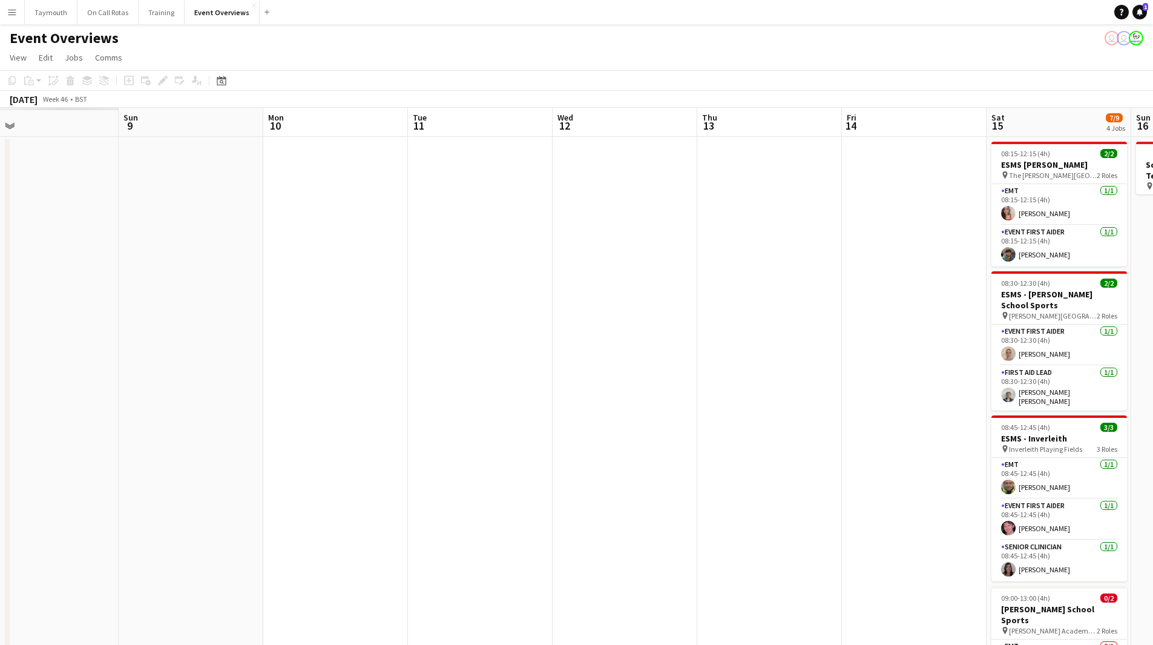
drag, startPoint x: 696, startPoint y: 403, endPoint x: 638, endPoint y: 403, distance: 57.5
click at [799, 403] on app-calendar-viewport "Thu 6 Fri 7 Sat 8 Sun 9 Mon 10 Tue 11 Wed 12 Thu 13 Fri 14 Sat 15 7/9 4 Jobs Su…" at bounding box center [576, 641] width 1153 height 1066
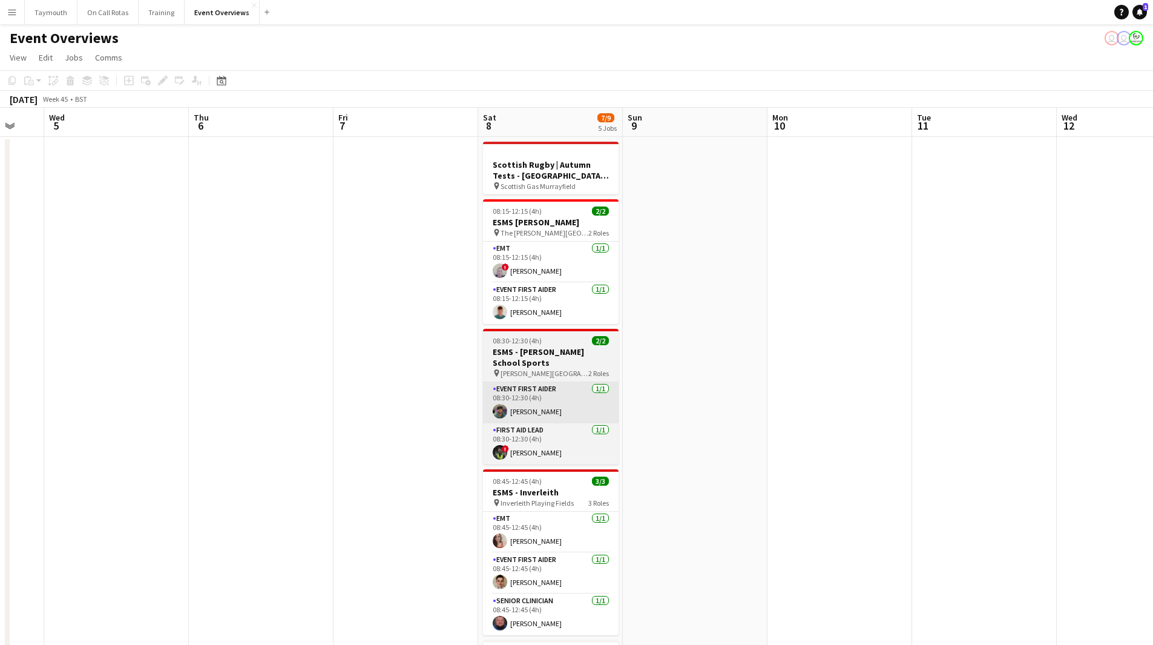
drag, startPoint x: 226, startPoint y: 398, endPoint x: 670, endPoint y: 397, distance: 444.4
click at [733, 398] on app-calendar-viewport "Sun 2 Mon 3 Tue 4 Wed 5 Thu 6 Fri 7 Sat 8 7/9 5 Jobs Sun 9 Mon 10 Tue 11 Wed 12…" at bounding box center [576, 641] width 1153 height 1066
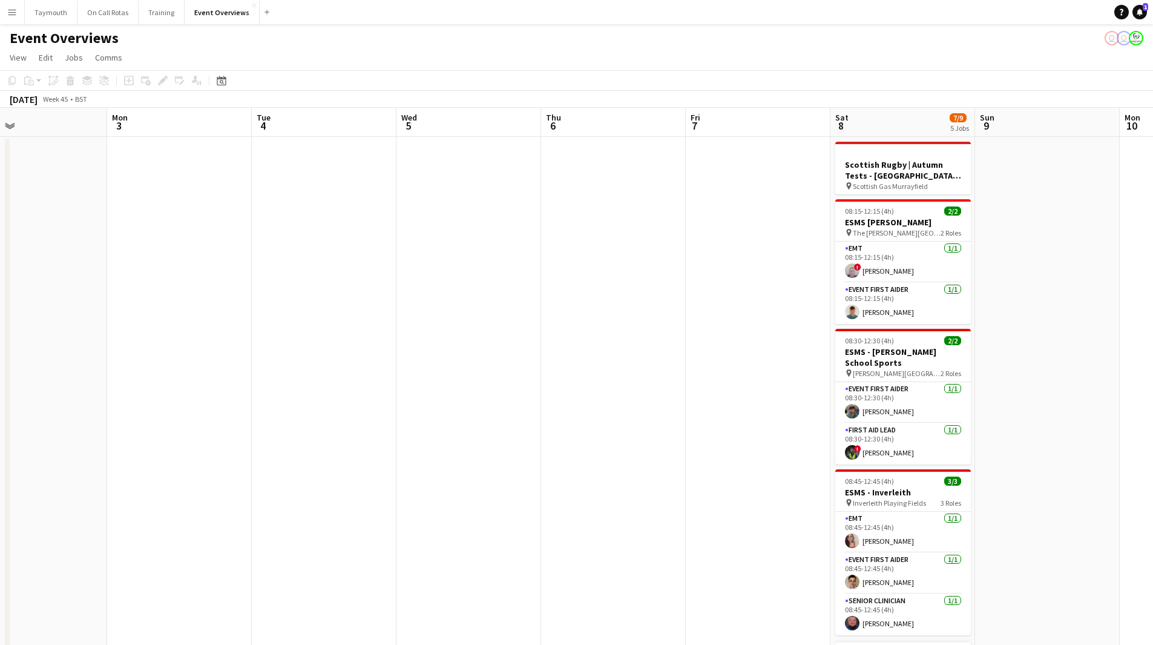
drag, startPoint x: 338, startPoint y: 392, endPoint x: 760, endPoint y: 389, distance: 422.0
click at [764, 390] on app-calendar-viewport "Fri 31 Sat 1 Sun 2 Mon 3 Tue 4 Wed 5 Thu 6 Fri 7 Sat 8 7/9 5 Jobs Sun 9 Mon 10 …" at bounding box center [576, 641] width 1153 height 1066
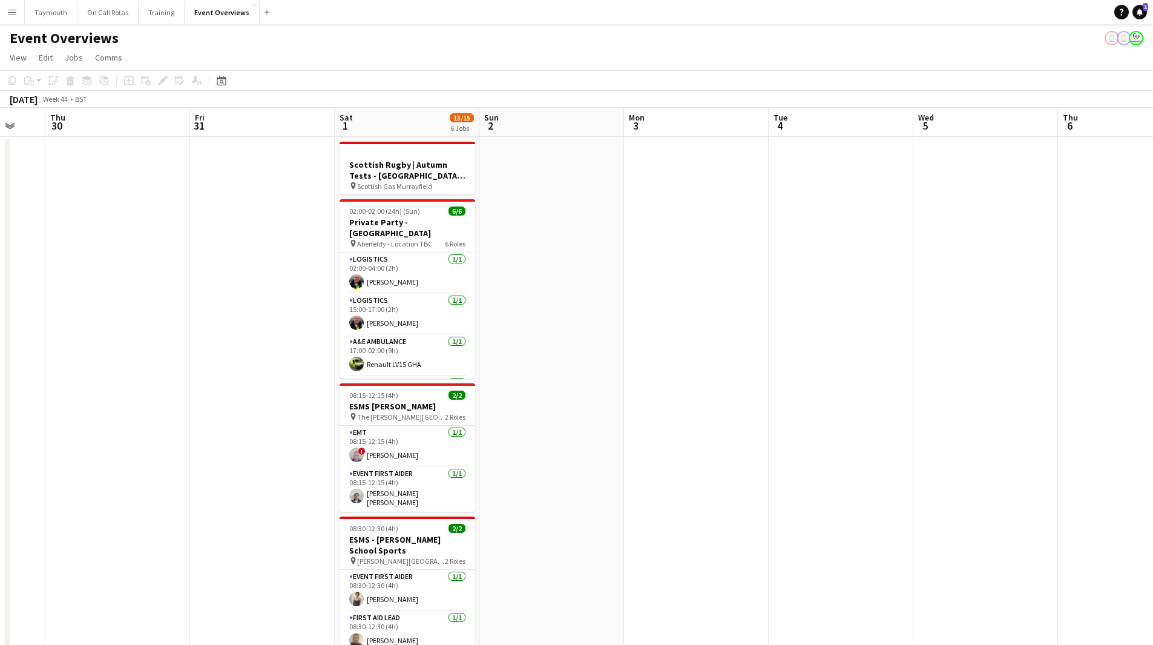
drag, startPoint x: 846, startPoint y: 397, endPoint x: 889, endPoint y: 396, distance: 42.4
click at [889, 396] on app-calendar-viewport "Tue 28 Wed 29 Thu 30 Fri 31 Sat 1 13/15 6 Jobs Sun 2 Mon 3 Tue 4 Wed 5 Thu 6 Fr…" at bounding box center [576, 641] width 1153 height 1066
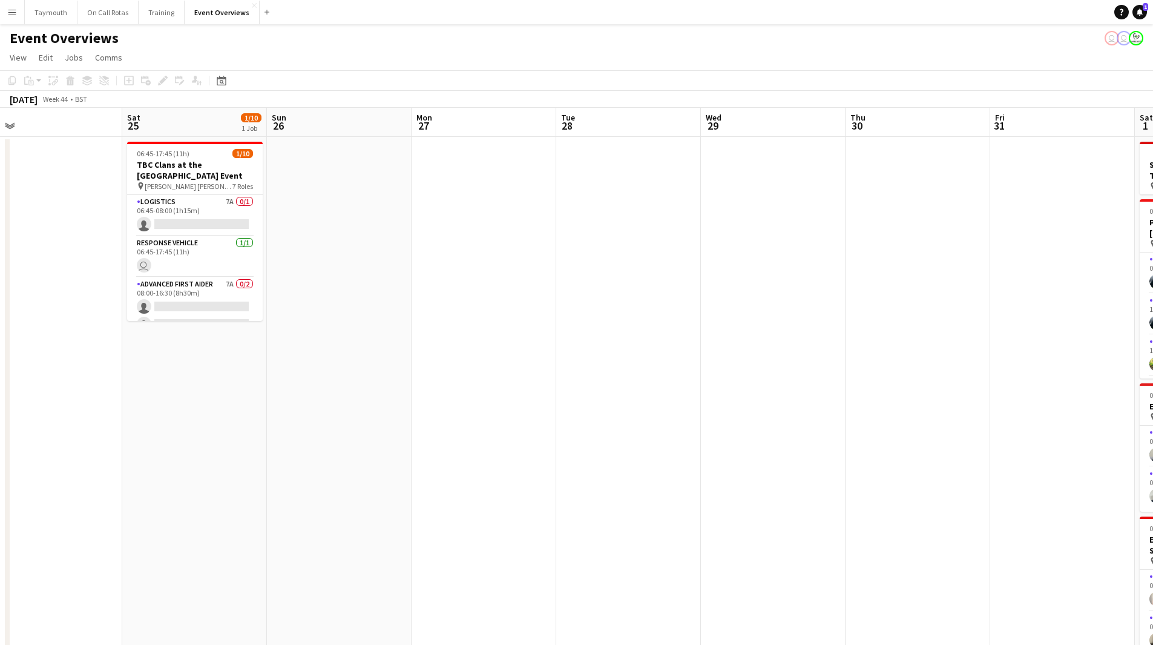
drag, startPoint x: 671, startPoint y: 391, endPoint x: 923, endPoint y: 390, distance: 251.3
click at [934, 390] on app-calendar-viewport "Wed 22 Thu 23 Fri 24 Sat 25 1/10 1 Job Sun 26 Mon 27 Tue 28 Wed 29 Thu 30 Fri 3…" at bounding box center [576, 641] width 1153 height 1066
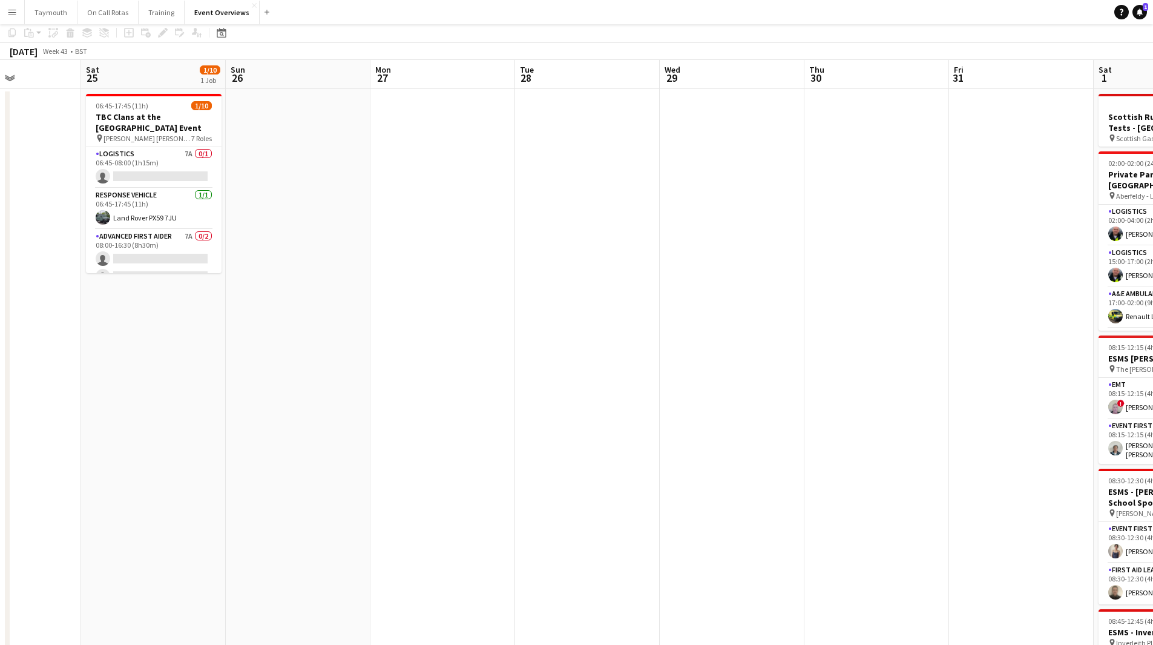
scroll to position [0, 0]
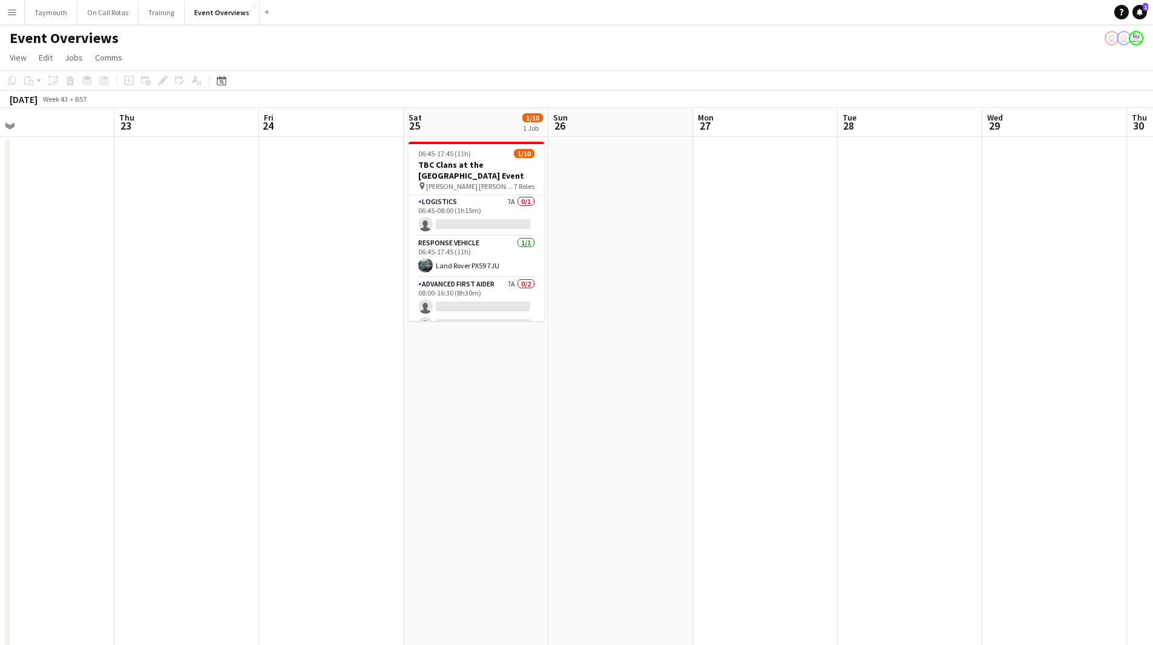
drag, startPoint x: 318, startPoint y: 411, endPoint x: 841, endPoint y: 407, distance: 523.2
click at [837, 407] on app-calendar-viewport "Mon 20 Tue 21 Wed 22 Thu 23 Fri 24 Sat 25 1/10 1 Job Sun 26 Mon 27 Tue 28 Wed 2…" at bounding box center [576, 641] width 1153 height 1066
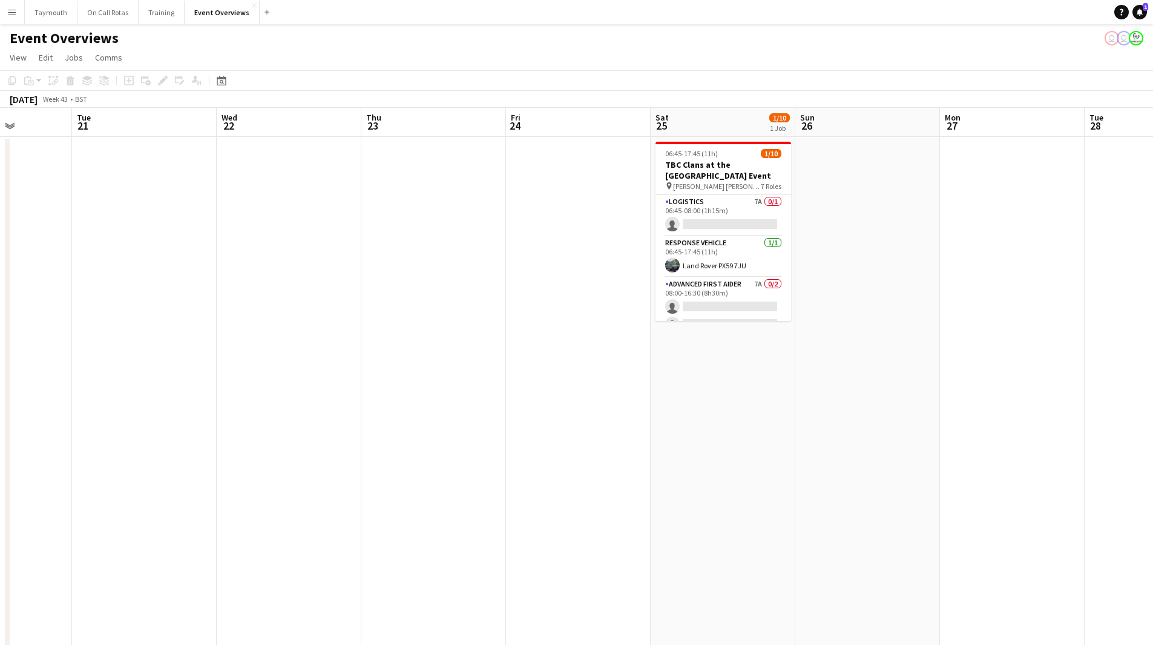
drag, startPoint x: 737, startPoint y: 417, endPoint x: 760, endPoint y: 425, distance: 24.0
click at [790, 416] on app-calendar-viewport "Sun 19 Mon 20 Tue 21 Wed 22 Thu 23 Fri 24 Sat 25 1/10 1 Job Sun 26 Mon 27 Tue 2…" at bounding box center [576, 641] width 1153 height 1066
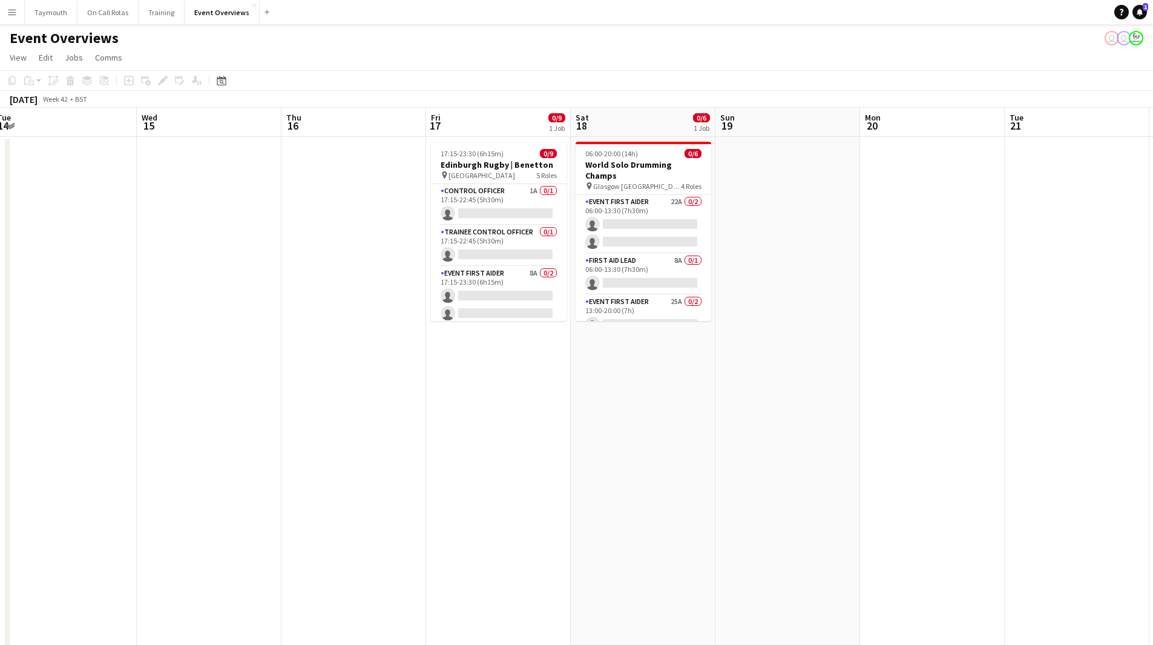
drag, startPoint x: 360, startPoint y: 440, endPoint x: 590, endPoint y: 456, distance: 231.3
click at [749, 466] on app-calendar-viewport "Sun 12 Mon 13 Tue 14 Wed 15 Thu 16 Fri 17 0/9 1 Job Sat 18 0/6 1 Job Sun 19 Mon…" at bounding box center [576, 641] width 1153 height 1066
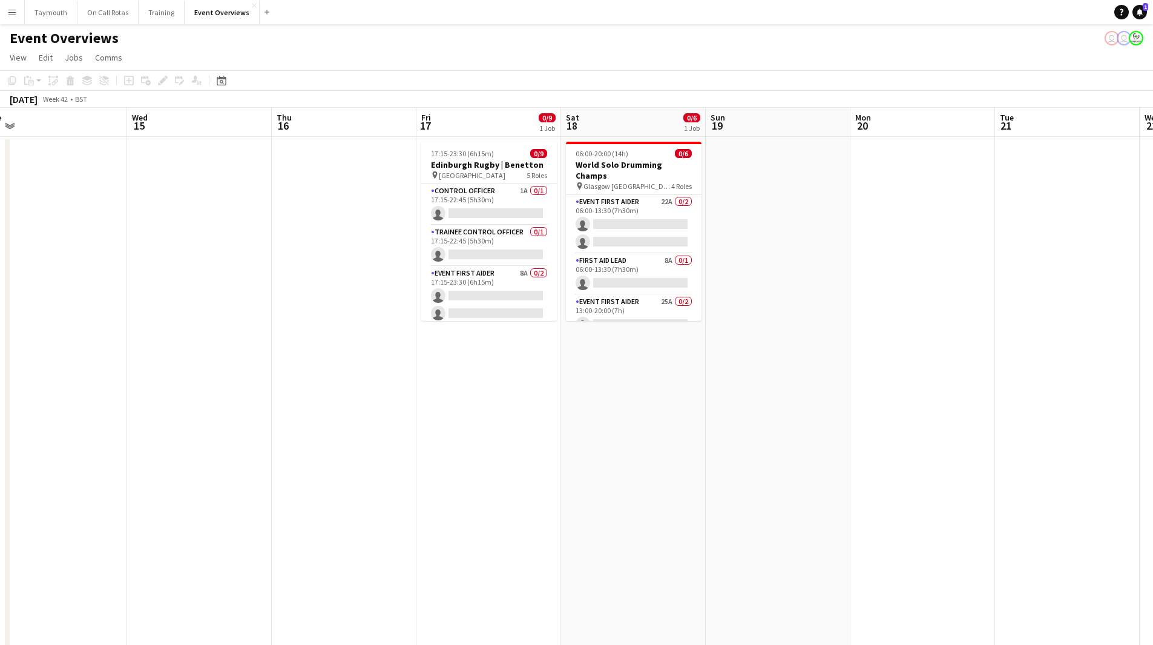
click at [619, 403] on app-date-cell "06:00-20:00 (14h) 0/6 World Solo Drumming Champs pin Glasgow Caledonia Unviersi…" at bounding box center [633, 655] width 145 height 1037
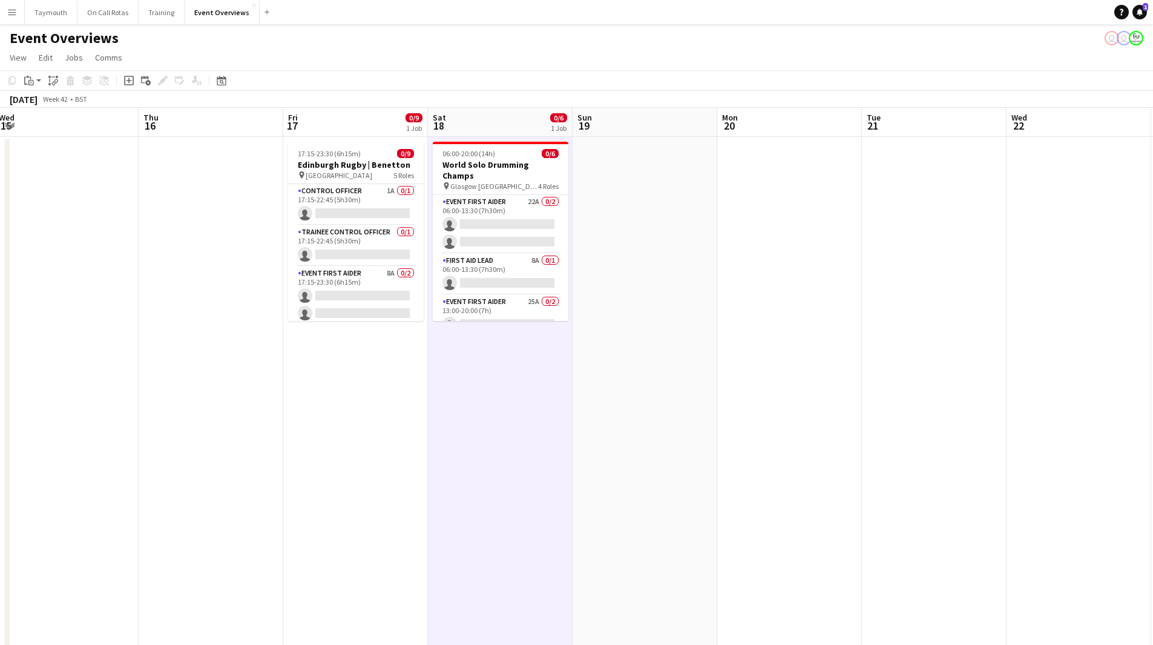
drag, startPoint x: 327, startPoint y: 463, endPoint x: 133, endPoint y: 459, distance: 193.8
click at [156, 464] on app-calendar-viewport "Sun 12 Mon 13 Tue 14 Wed 15 Thu 16 Fri 17 0/9 1 Job Sat 18 0/6 1 Job Sun 19 Mon…" at bounding box center [576, 641] width 1153 height 1066
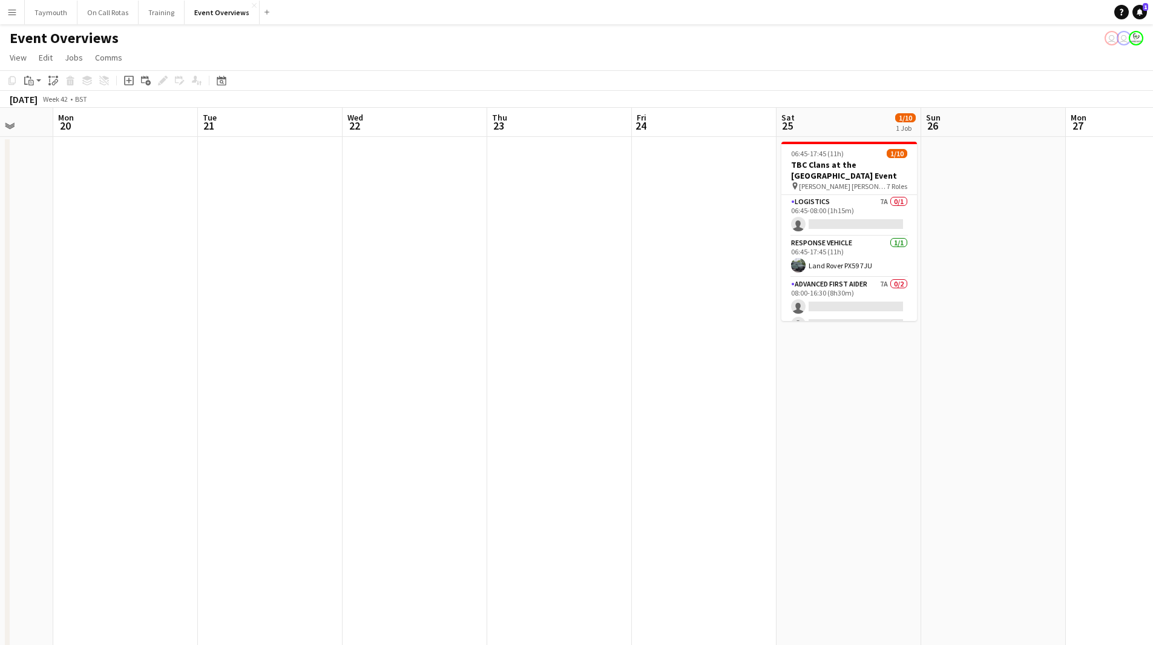
drag, startPoint x: 573, startPoint y: 463, endPoint x: 248, endPoint y: 446, distance: 326.2
click at [219, 466] on app-calendar-viewport "Fri 17 0/9 1 Job Sat 18 0/6 1 Job Sun 19 Mon 20 Tue 21 Wed 22 Thu 23 Fri 24 Sat…" at bounding box center [576, 641] width 1153 height 1066
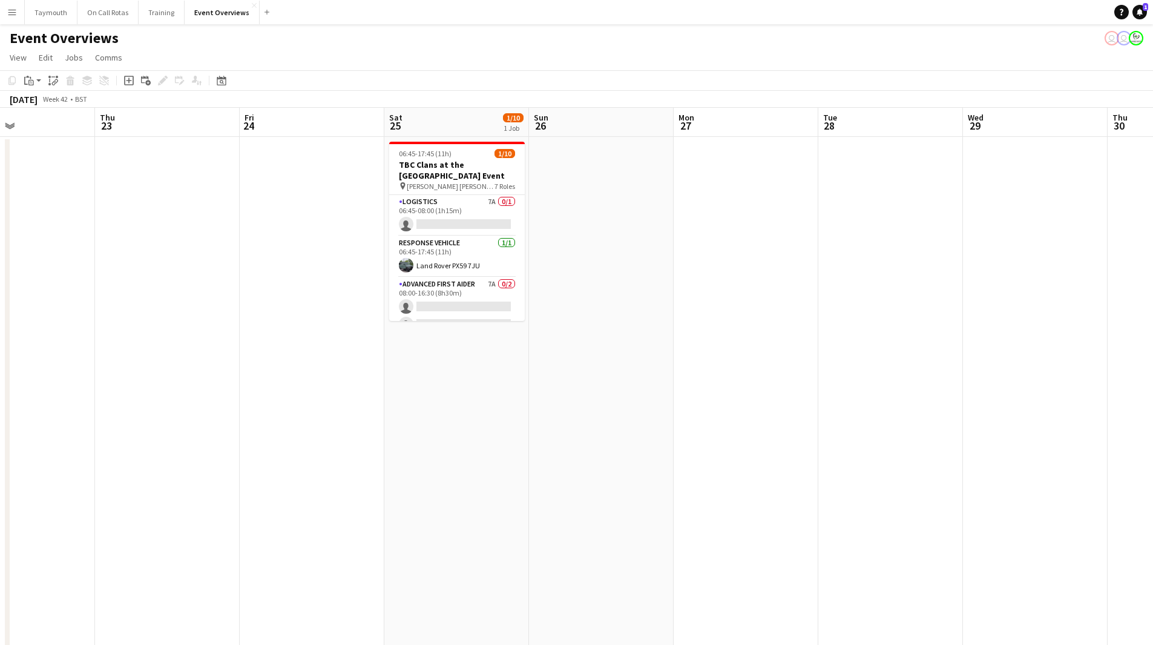
drag, startPoint x: 447, startPoint y: 458, endPoint x: 110, endPoint y: 109, distance: 485.2
click at [276, 439] on app-calendar-viewport "Mon 20 Tue 21 Wed 22 Thu 23 Fri 24 Sat 25 1/10 1 Job Sun 26 Mon 27 Tue 28 Wed 2…" at bounding box center [576, 641] width 1153 height 1066
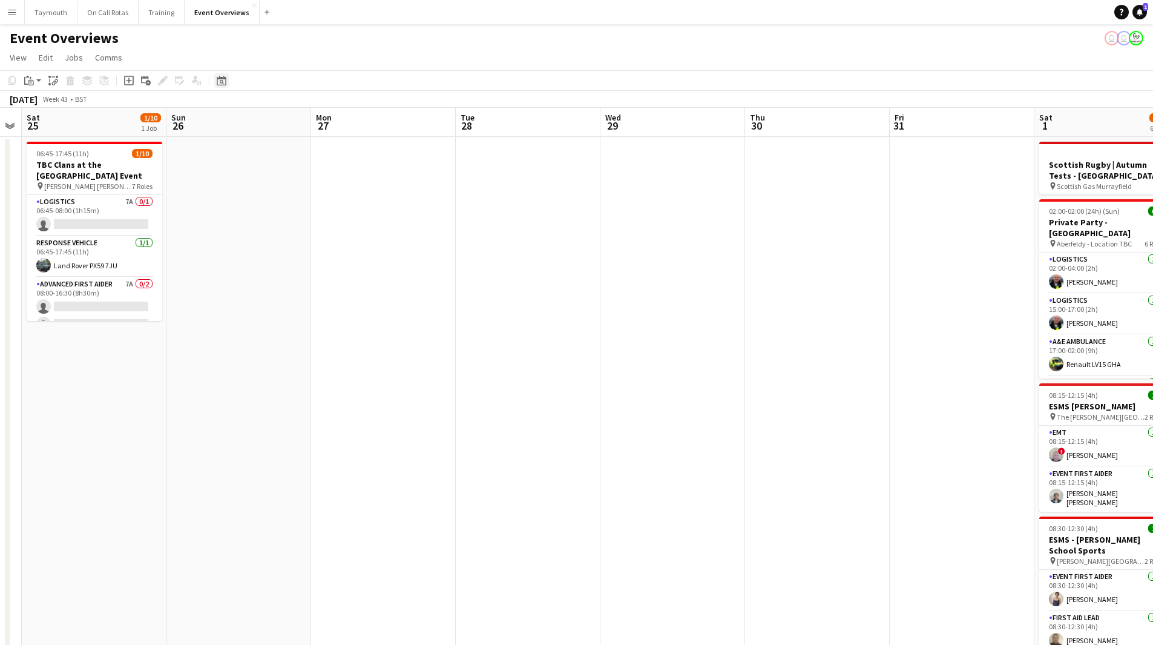
click at [228, 82] on div "Date picker [DATE] [DATE] [DATE] M [DATE] T [DATE] W [DATE] T [DATE] F [DATE] S…" at bounding box center [217, 80] width 27 height 15
click at [223, 82] on icon "Date picker" at bounding box center [222, 81] width 10 height 10
click at [477, 231] on app-date-cell at bounding box center [528, 655] width 145 height 1037
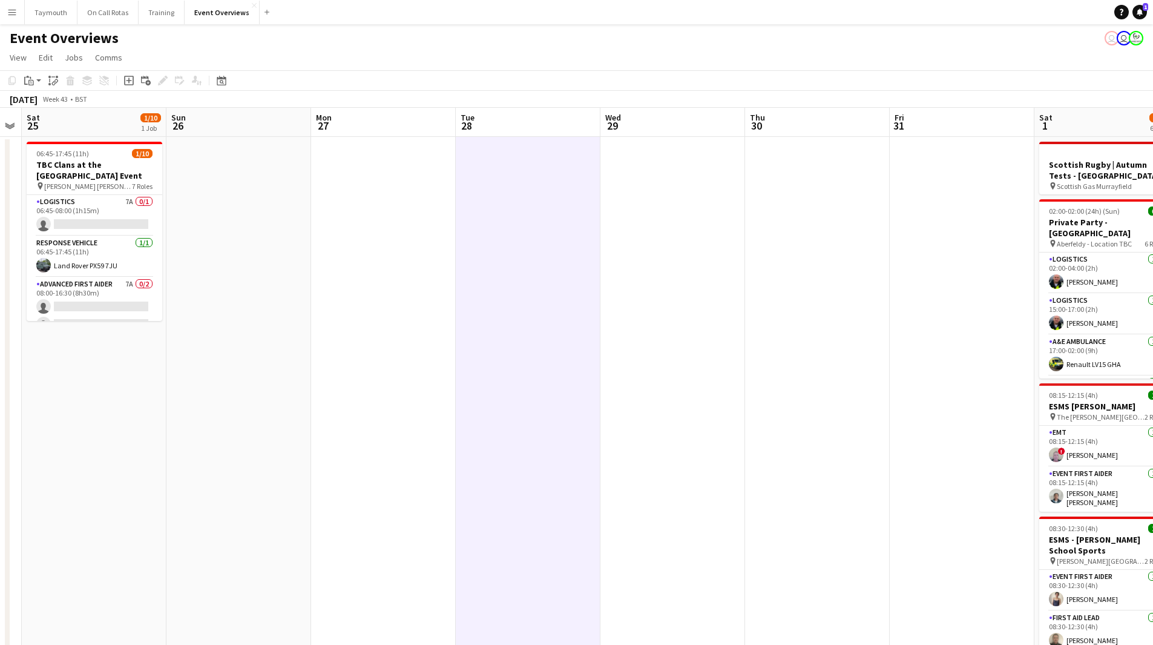
click at [491, 243] on app-date-cell at bounding box center [528, 655] width 145 height 1037
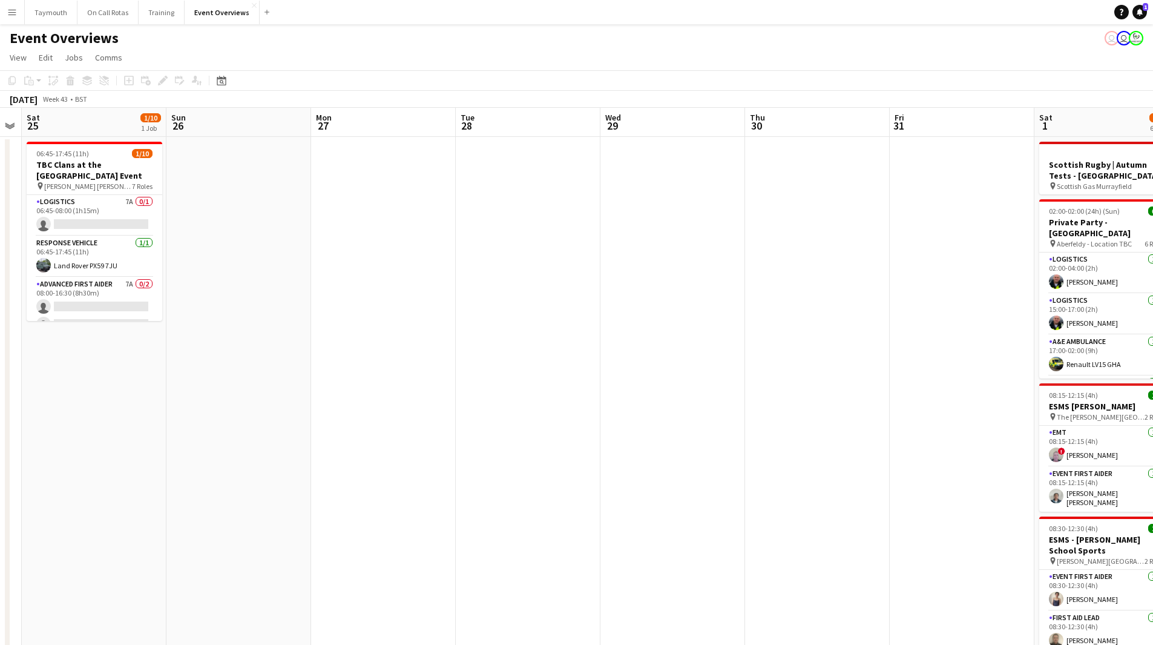
scroll to position [0, 272]
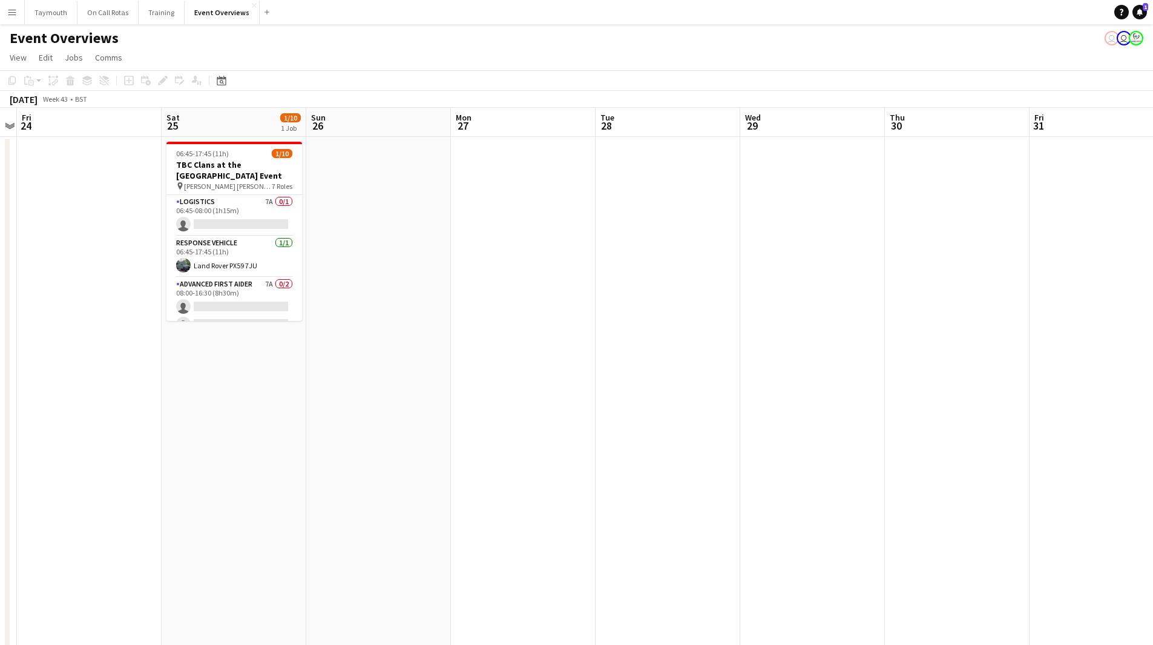
drag, startPoint x: 330, startPoint y: 325, endPoint x: 612, endPoint y: 321, distance: 282.2
click at [612, 321] on app-calendar-viewport "Wed 22 Thu 23 Fri 24 Sat 25 1/10 1 Job Sun 26 Mon 27 Tue 28 Wed 29 Thu 30 Fri 3…" at bounding box center [576, 641] width 1153 height 1066
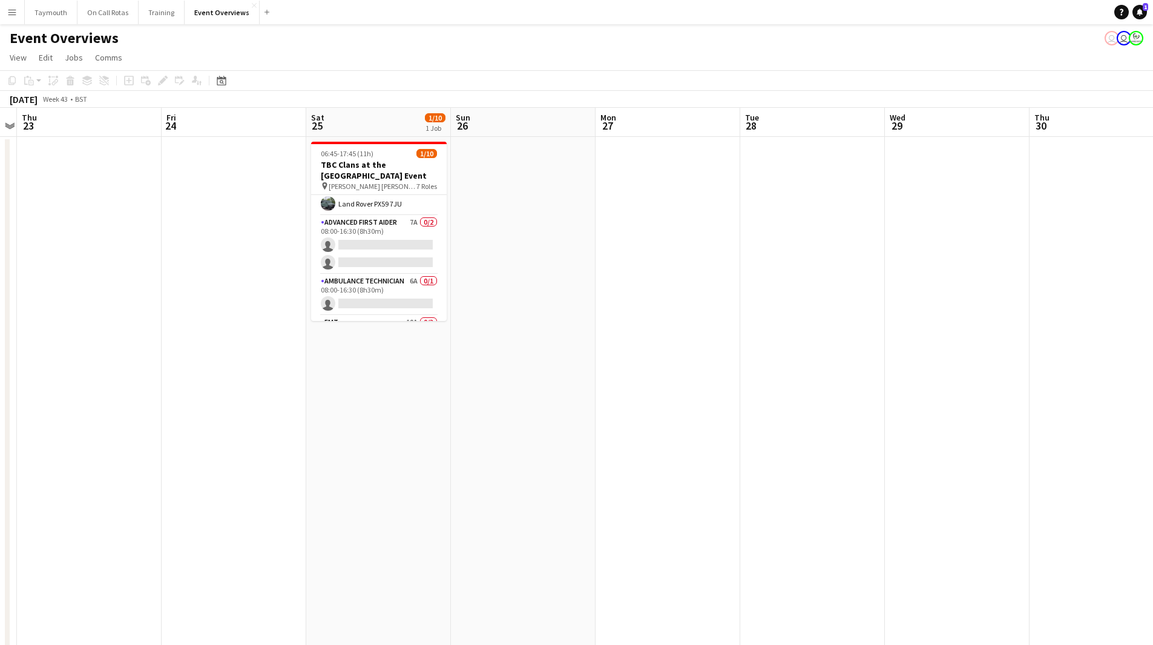
scroll to position [0, 0]
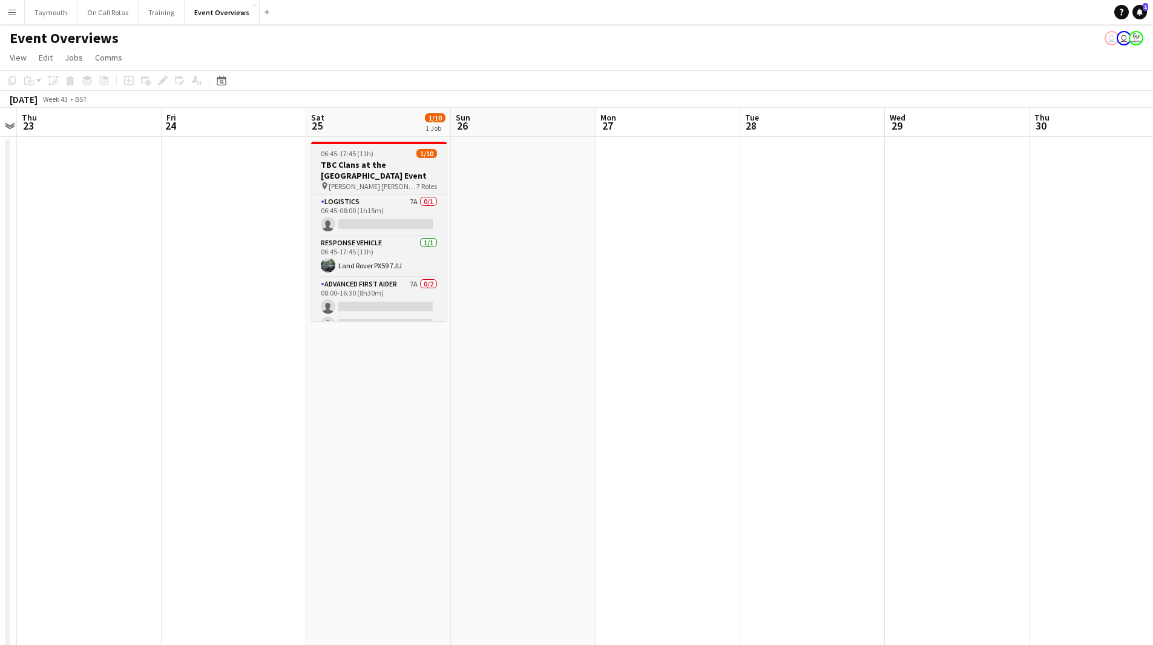
click at [362, 171] on h3 "TBC Clans at the [GEOGRAPHIC_DATA] Event" at bounding box center [379, 170] width 136 height 22
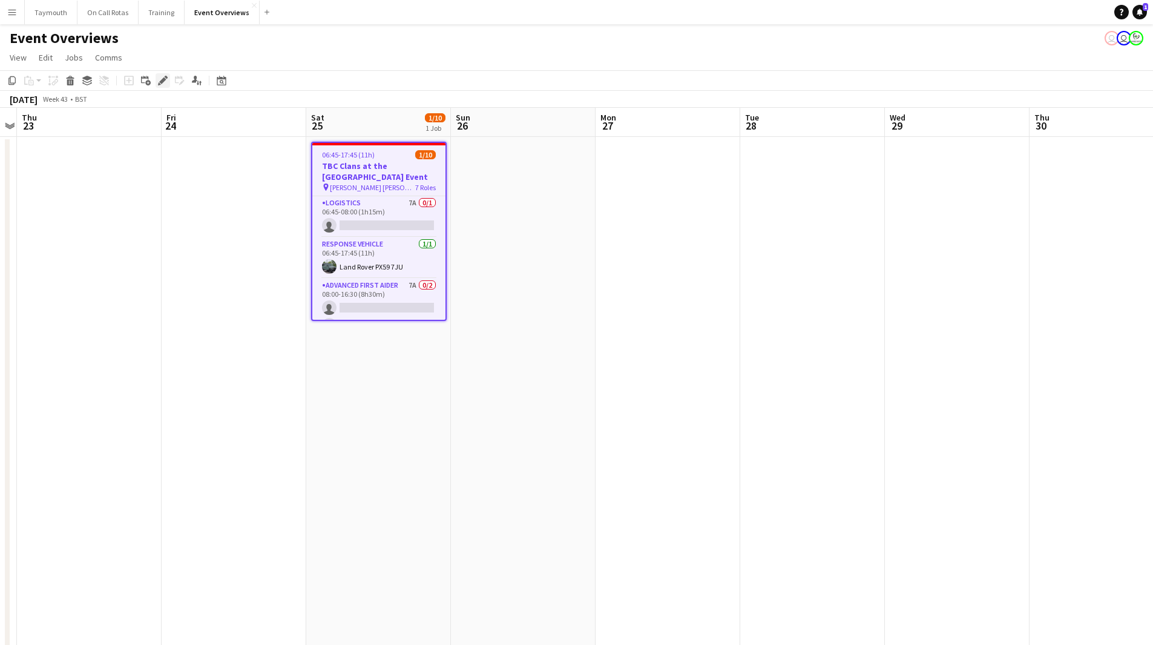
click at [163, 87] on div "Edit" at bounding box center [163, 80] width 15 height 15
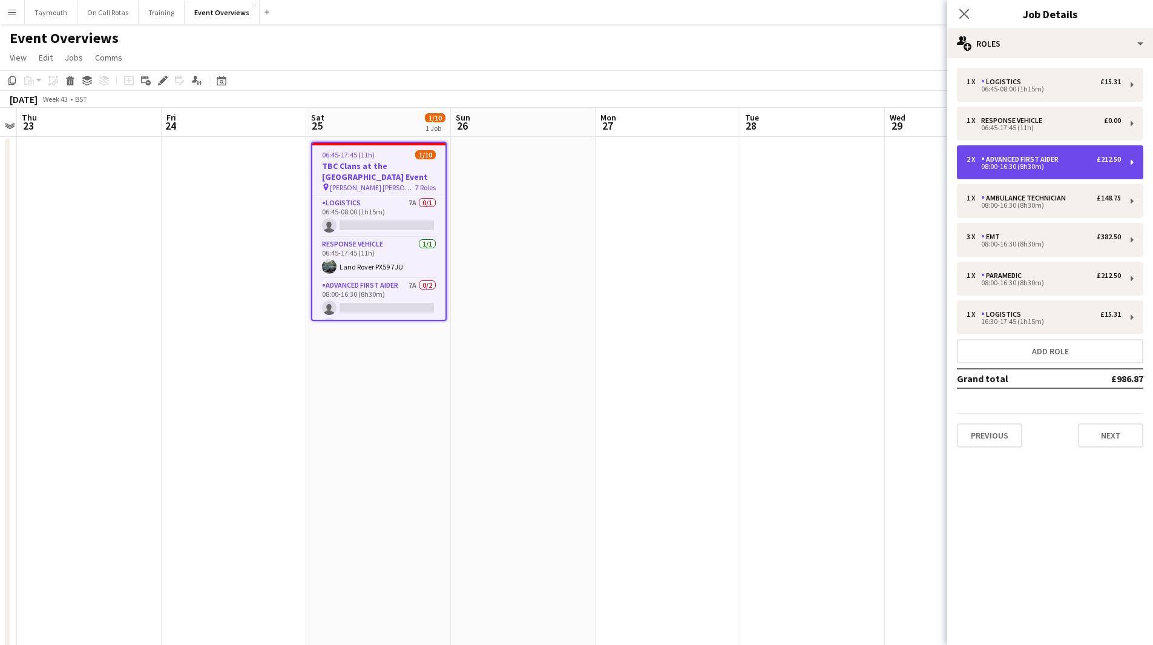
click at [1060, 156] on div "Advanced First Aider" at bounding box center [1023, 159] width 82 height 8
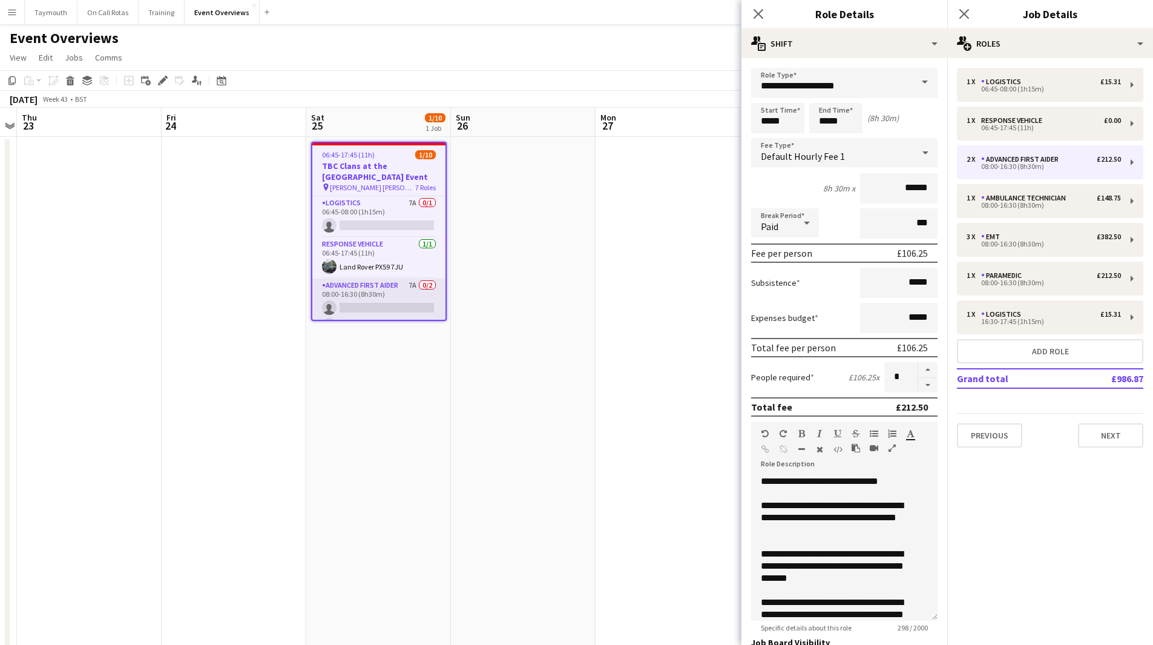
click at [393, 289] on app-card-role "Advanced First Aider 7A 0/2 08:00-16:30 (8h30m) single-neutral-actions single-n…" at bounding box center [378, 308] width 133 height 59
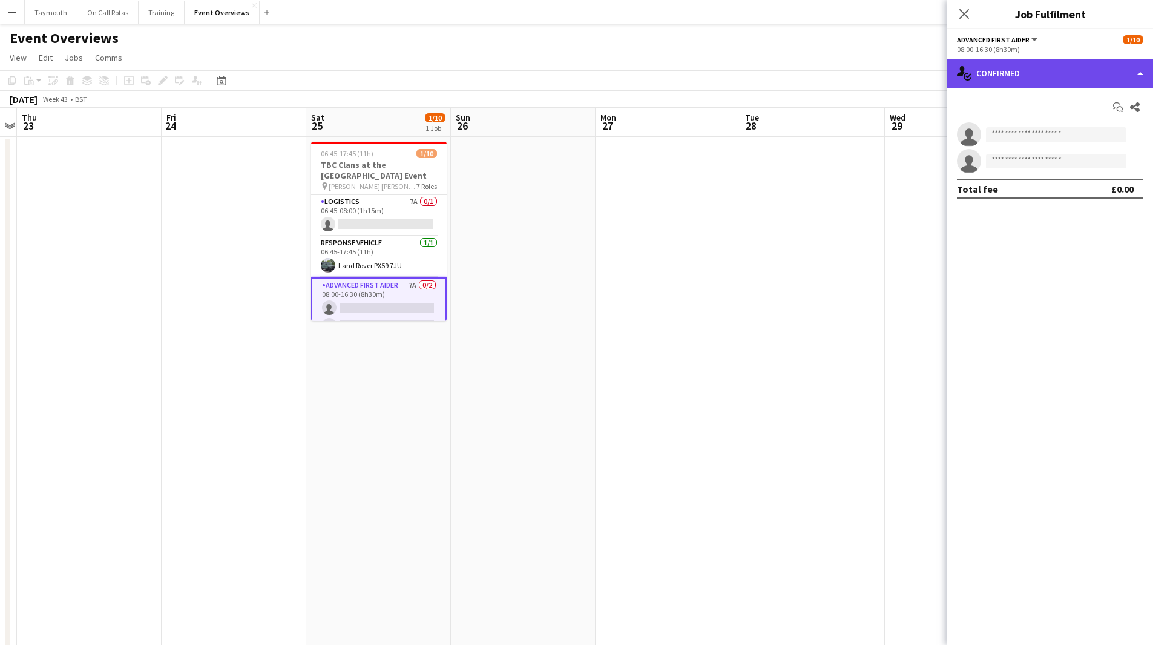
click at [1072, 70] on div "single-neutral-actions-check-2 Confirmed" at bounding box center [1051, 73] width 206 height 29
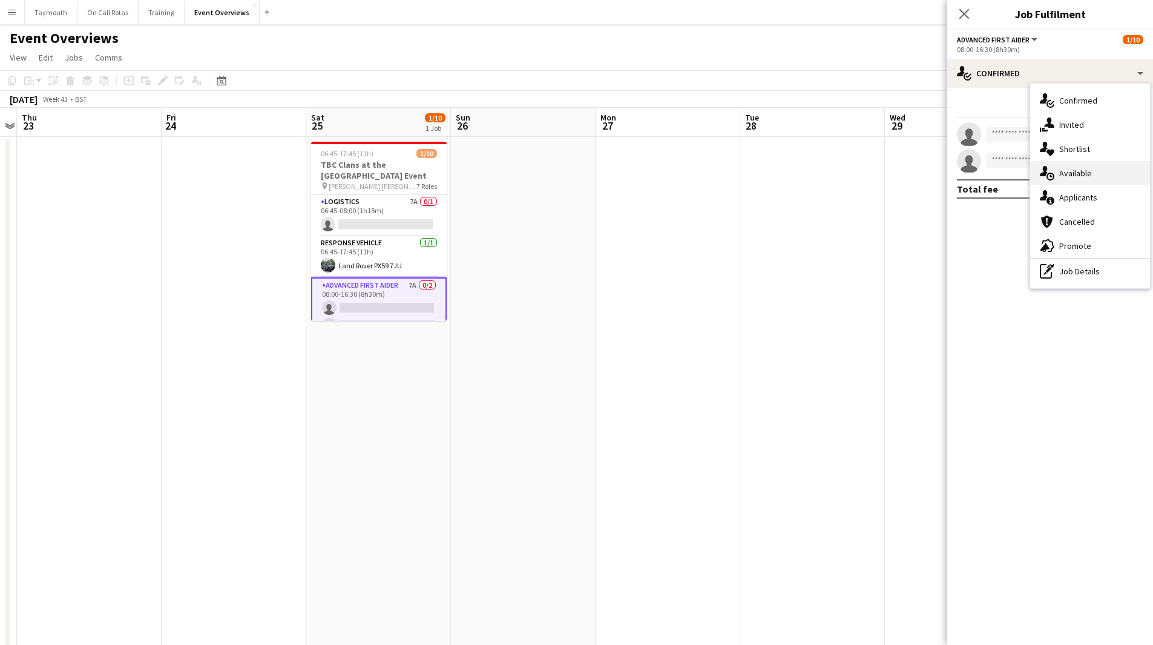
click at [1105, 179] on div "single-neutral-actions-upload Available" at bounding box center [1091, 173] width 120 height 24
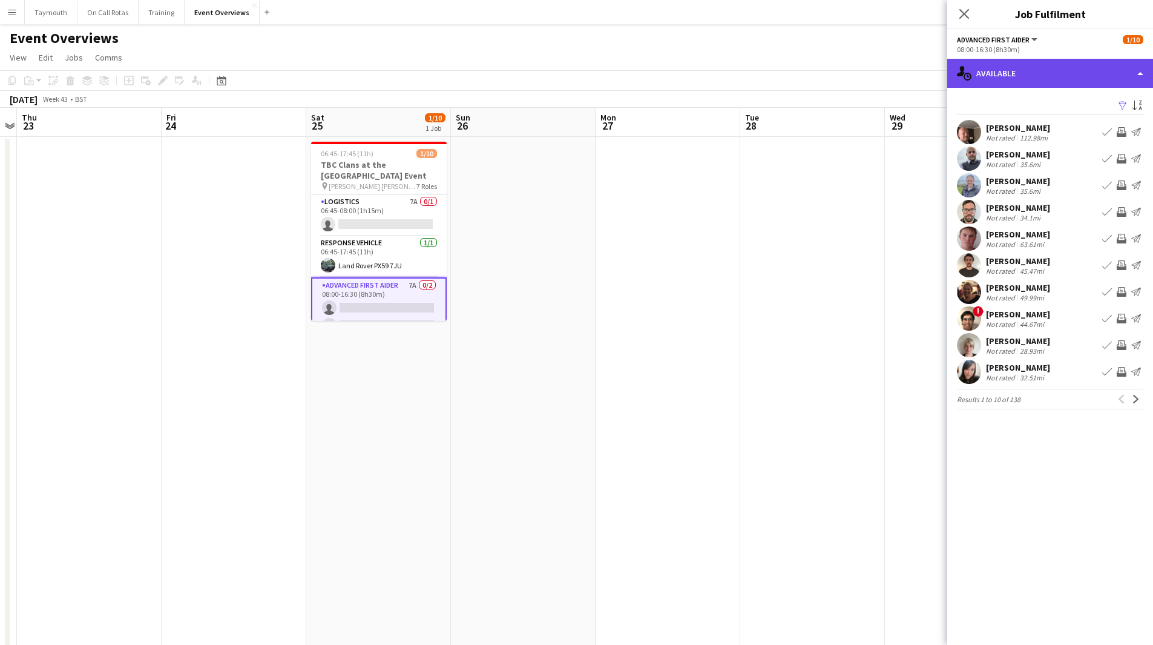
click at [1072, 64] on div "single-neutral-actions-upload Available" at bounding box center [1051, 73] width 206 height 29
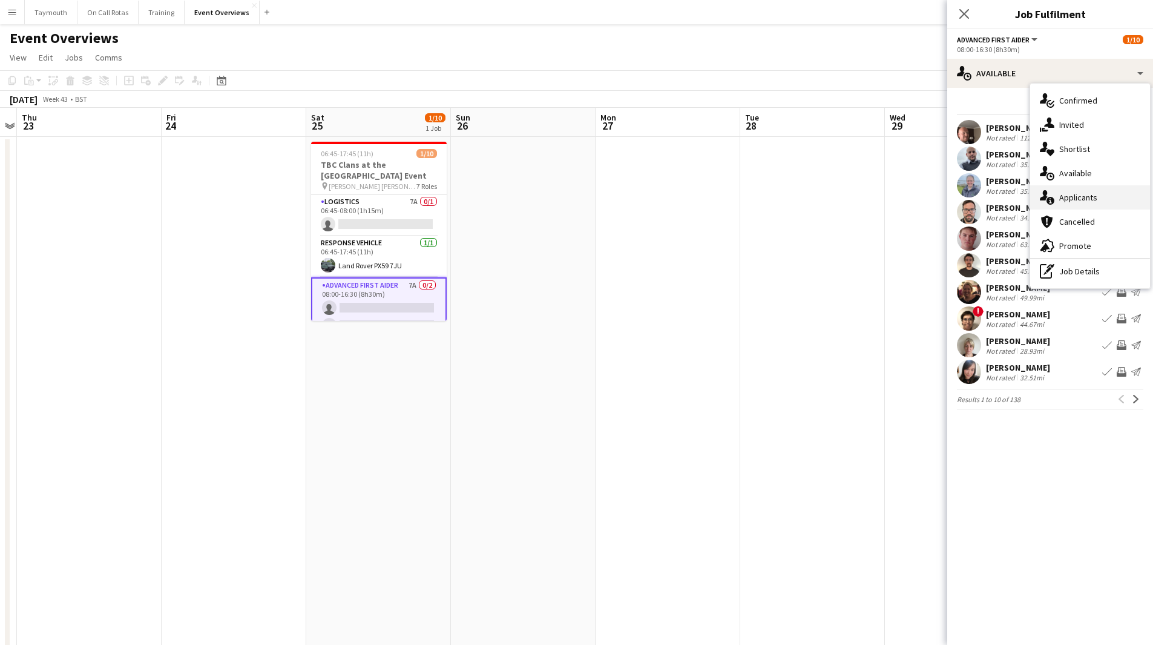
click at [1087, 197] on div "single-neutral-actions-information Applicants" at bounding box center [1091, 197] width 120 height 24
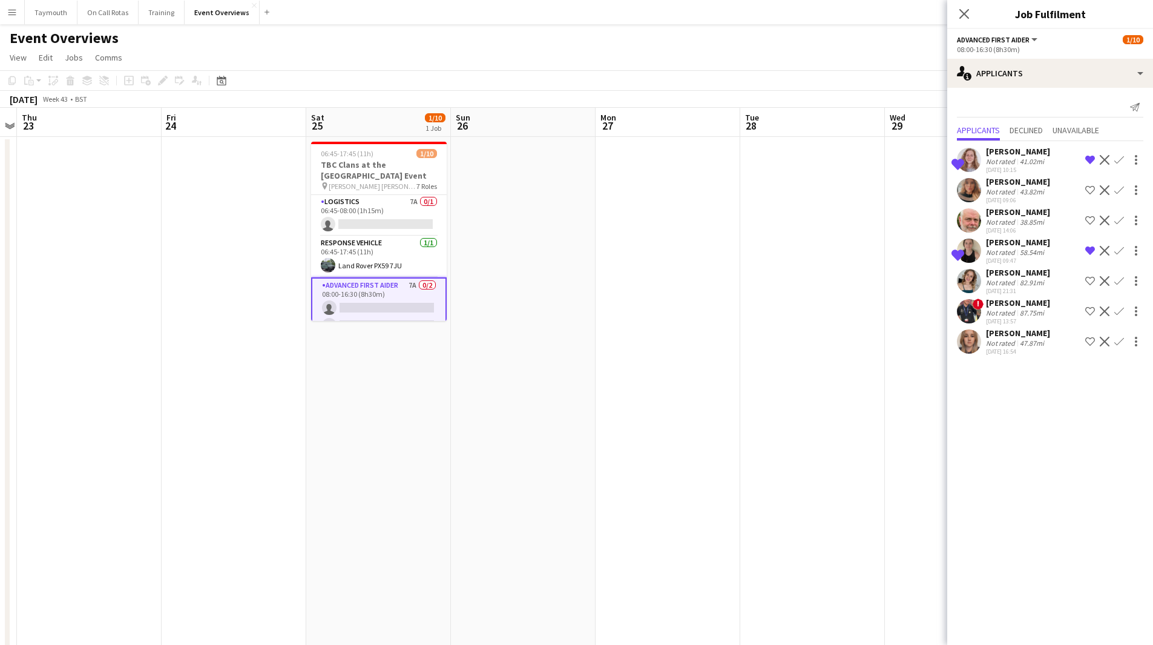
click at [1030, 311] on div "87.75mi" at bounding box center [1032, 312] width 29 height 9
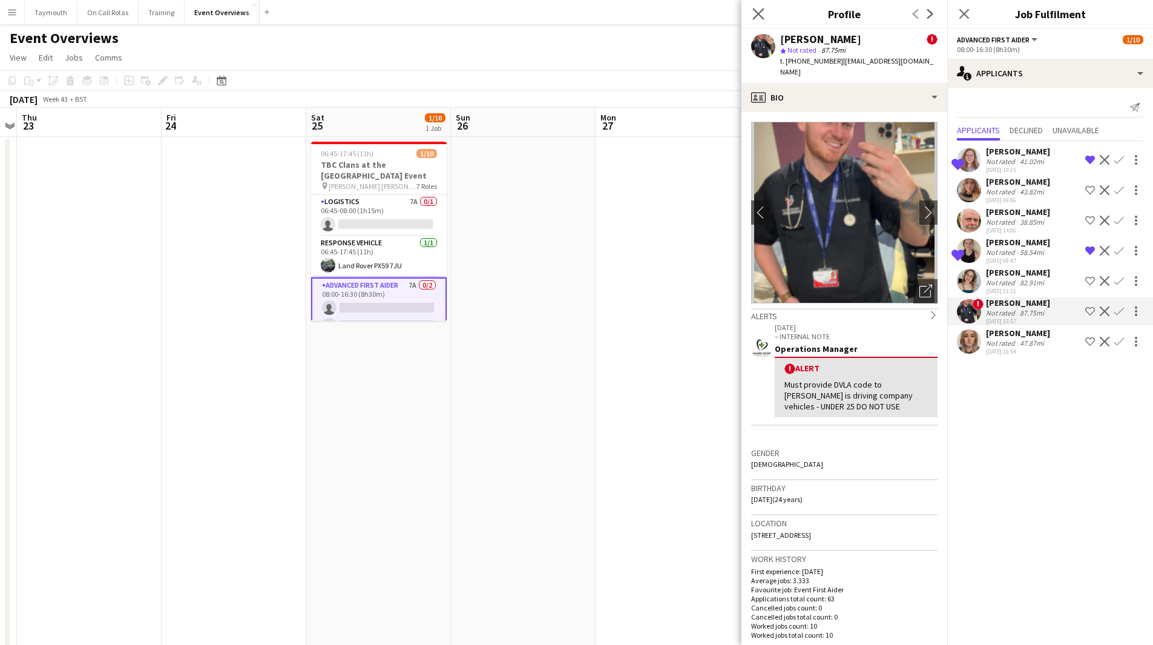
click at [764, 11] on icon "Close pop-in" at bounding box center [759, 14] width 12 height 12
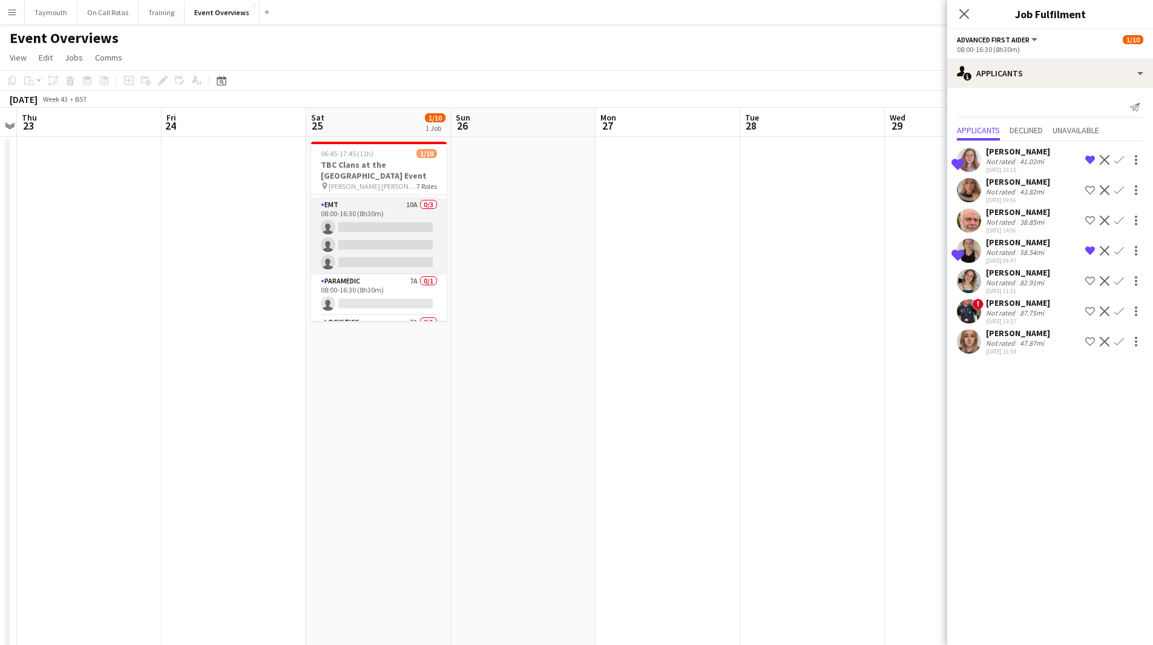
click at [394, 256] on app-card-role "EMT 10A 0/3 08:00-16:30 (8h30m) single-neutral-actions single-neutral-actions s…" at bounding box center [379, 236] width 136 height 76
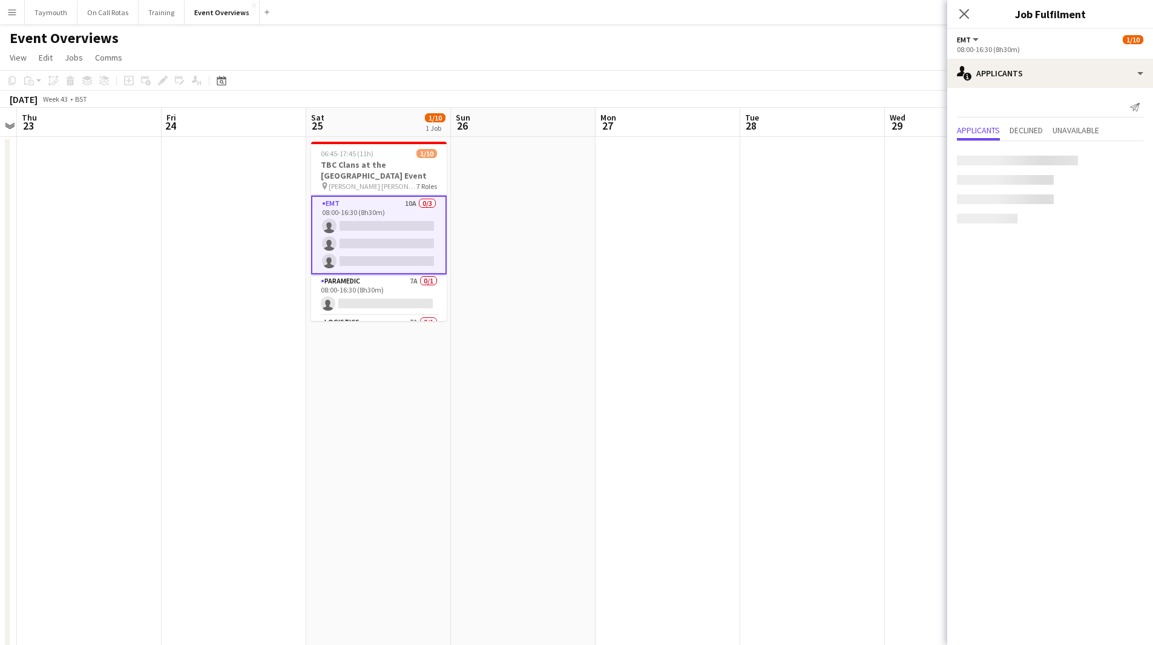
scroll to position [179, 0]
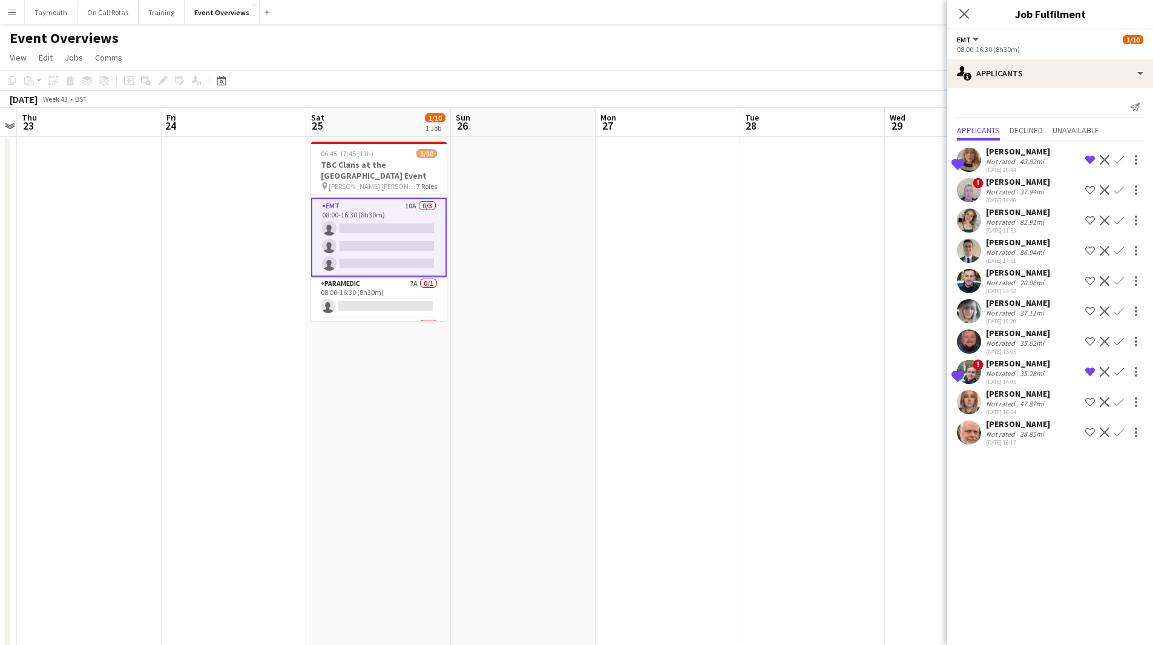
click at [1091, 371] on app-icon "Remove crew from shortlist" at bounding box center [1091, 372] width 10 height 10
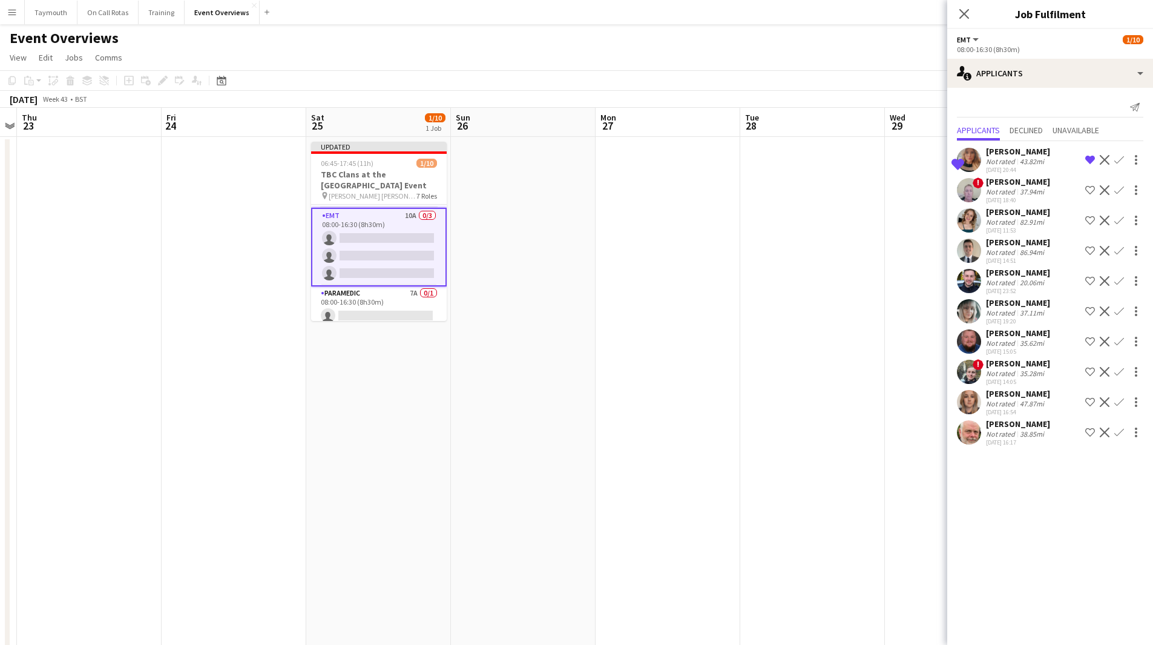
click at [1120, 281] on app-icon "Confirm" at bounding box center [1120, 281] width 10 height 10
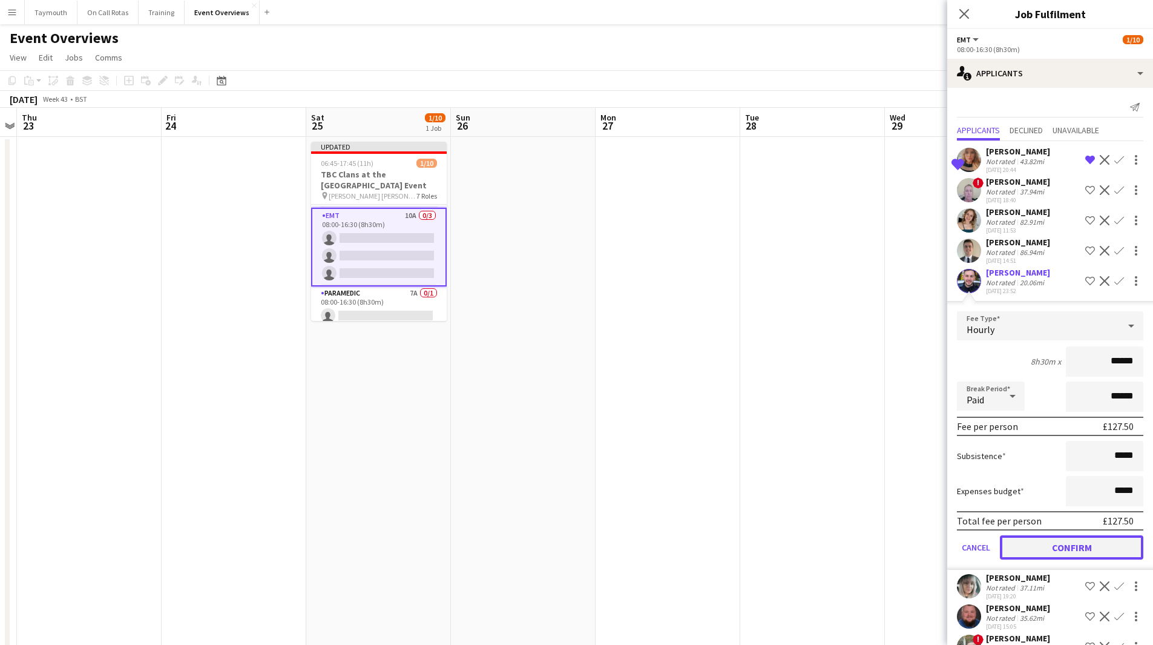
click at [1069, 531] on button "Confirm" at bounding box center [1072, 547] width 144 height 24
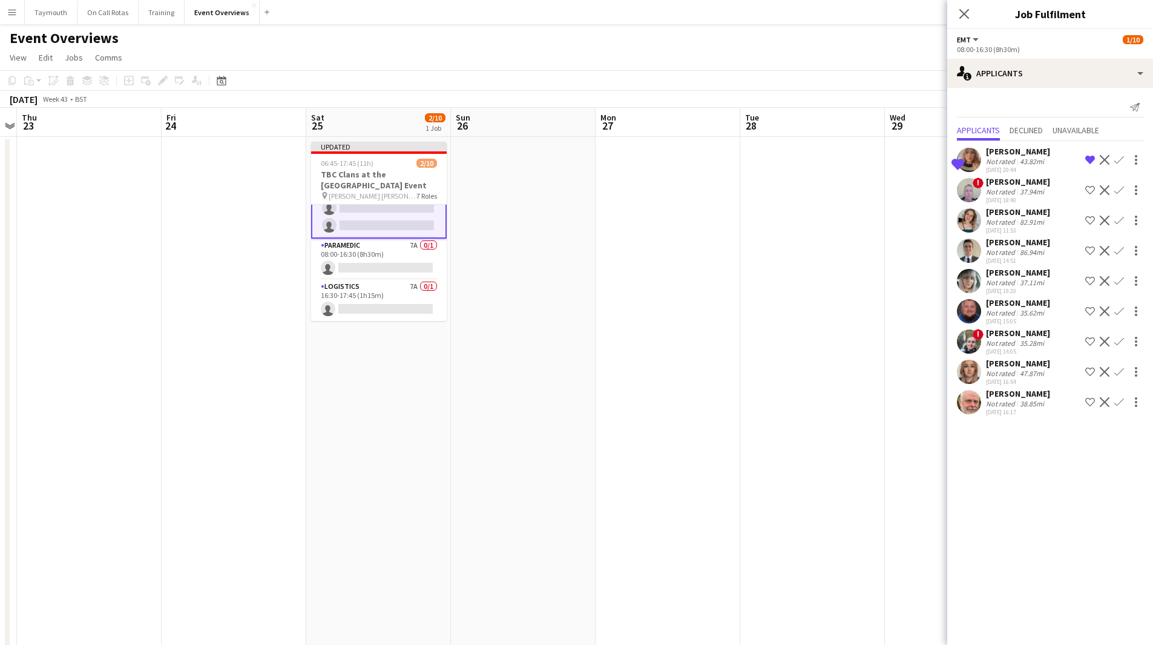
scroll to position [167, 0]
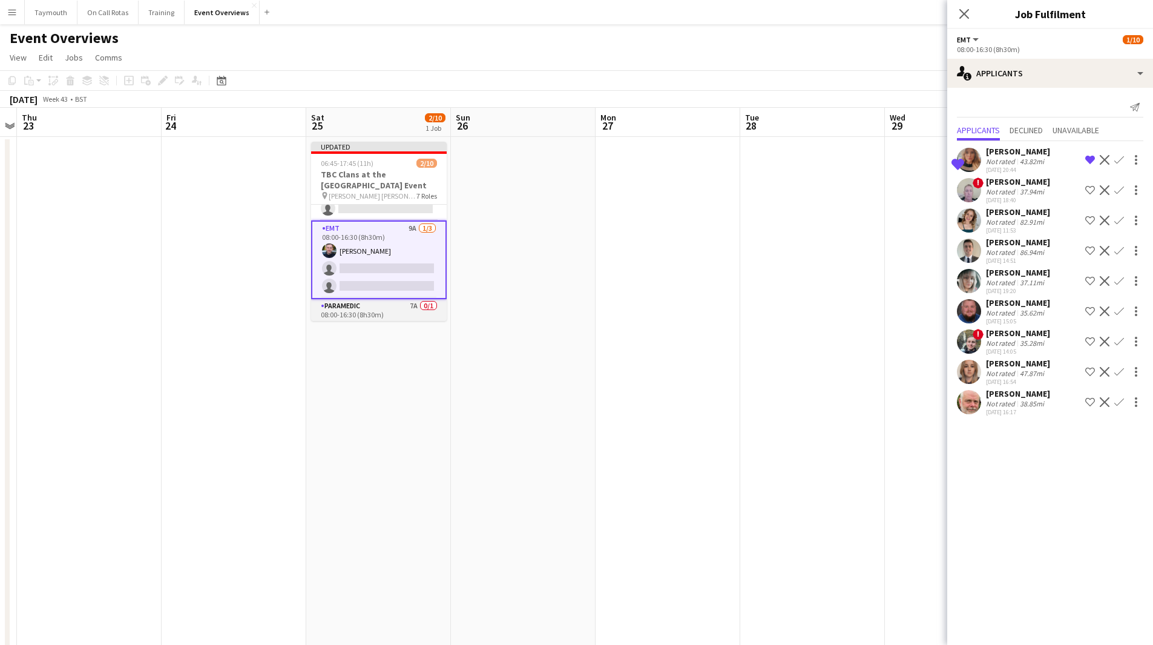
click at [409, 316] on app-card-role "Paramedic 7A 0/1 08:00-16:30 (8h30m) single-neutral-actions" at bounding box center [379, 319] width 136 height 41
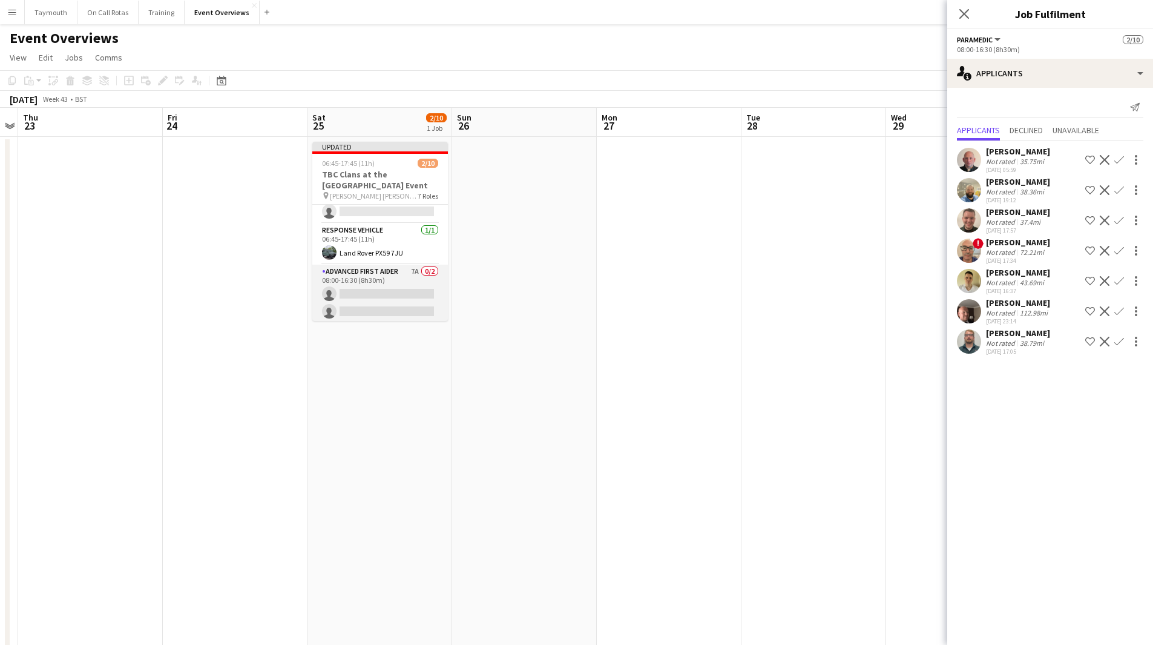
scroll to position [0, 0]
click at [380, 221] on app-card-role "Logistics 7A 0/1 06:45-08:00 (1h15m) single-neutral-actions" at bounding box center [380, 225] width 136 height 41
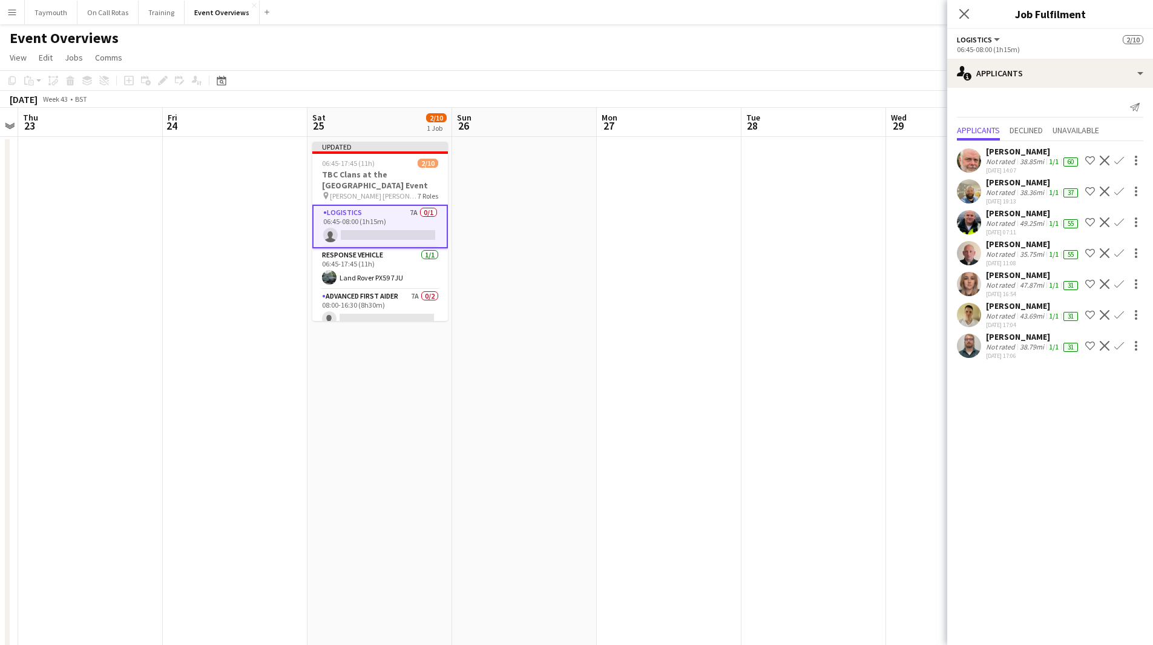
click at [719, 256] on app-date-cell at bounding box center [669, 655] width 145 height 1037
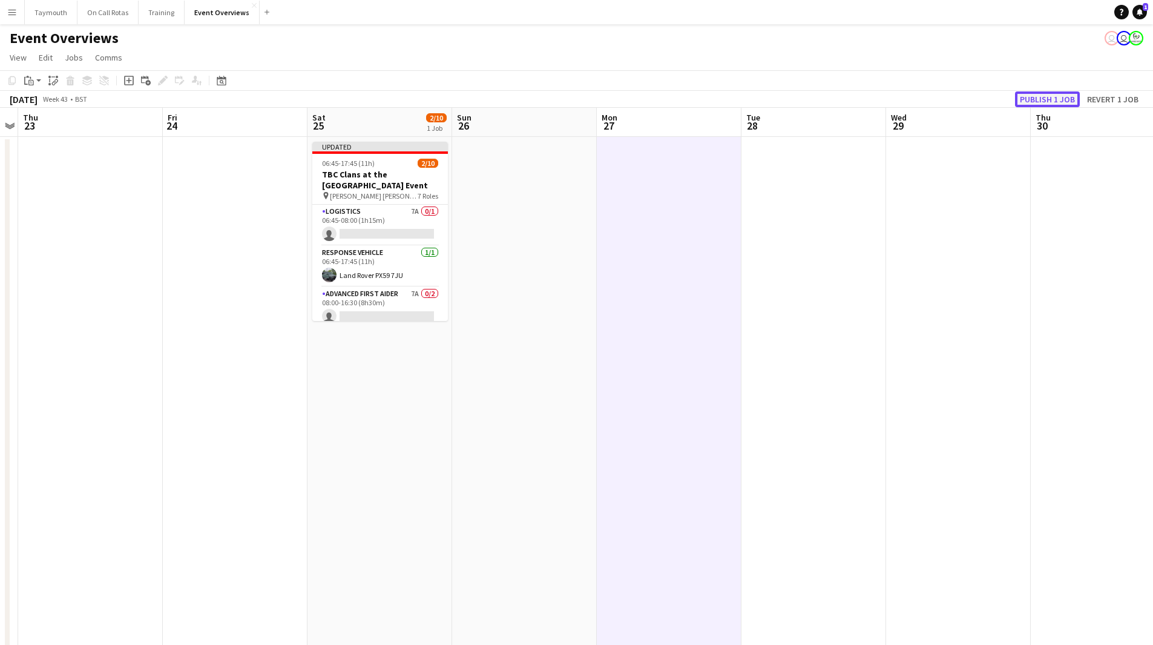
click at [1046, 99] on button "Publish 1 job" at bounding box center [1047, 99] width 65 height 16
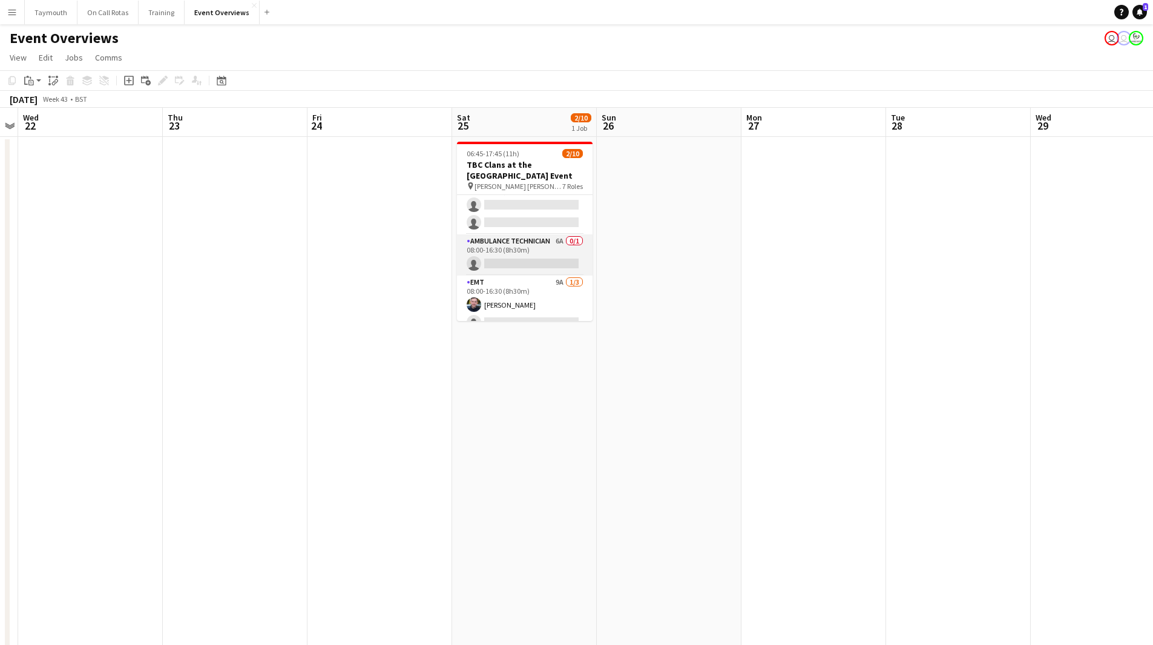
scroll to position [121, 0]
click at [541, 244] on app-card-role "Ambulance Technician 6A 0/1 08:00-16:30 (8h30m) single-neutral-actions" at bounding box center [525, 235] width 136 height 41
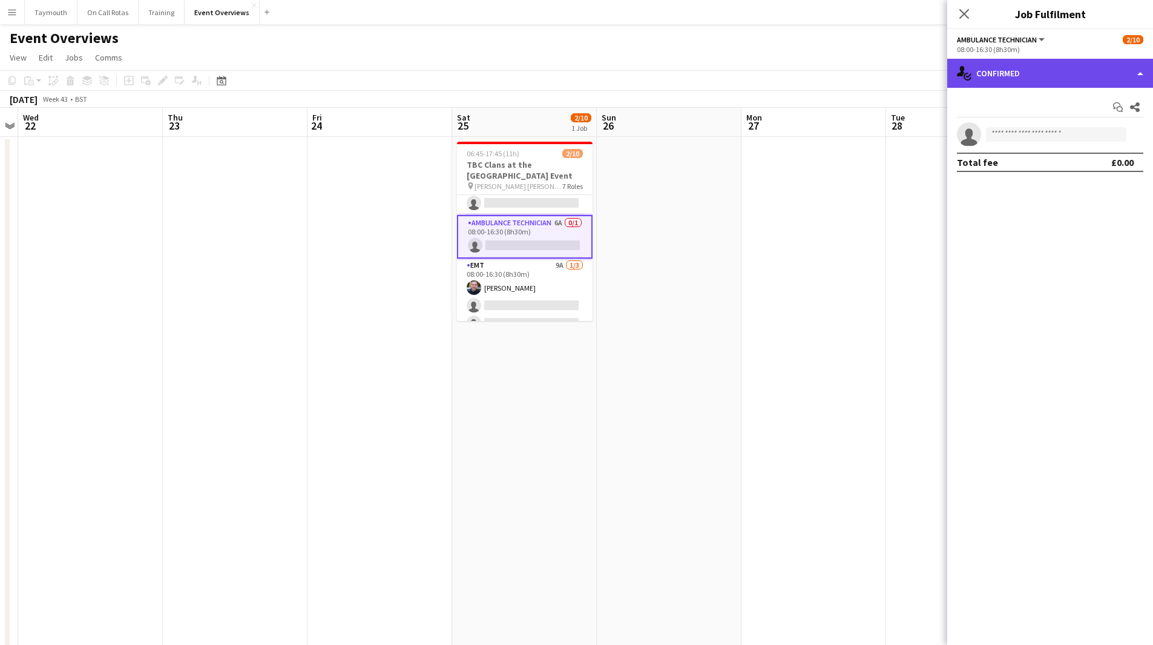
click at [1100, 73] on div "single-neutral-actions-check-2 Confirmed" at bounding box center [1051, 73] width 206 height 29
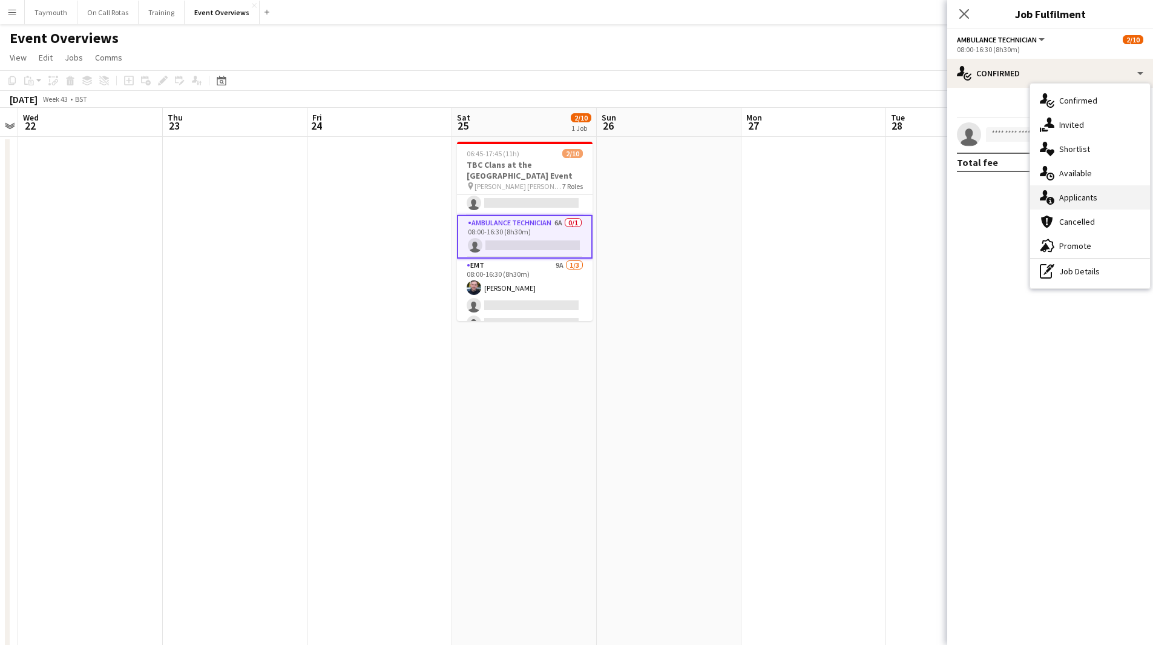
click at [1069, 196] on div "single-neutral-actions-information Applicants" at bounding box center [1091, 197] width 120 height 24
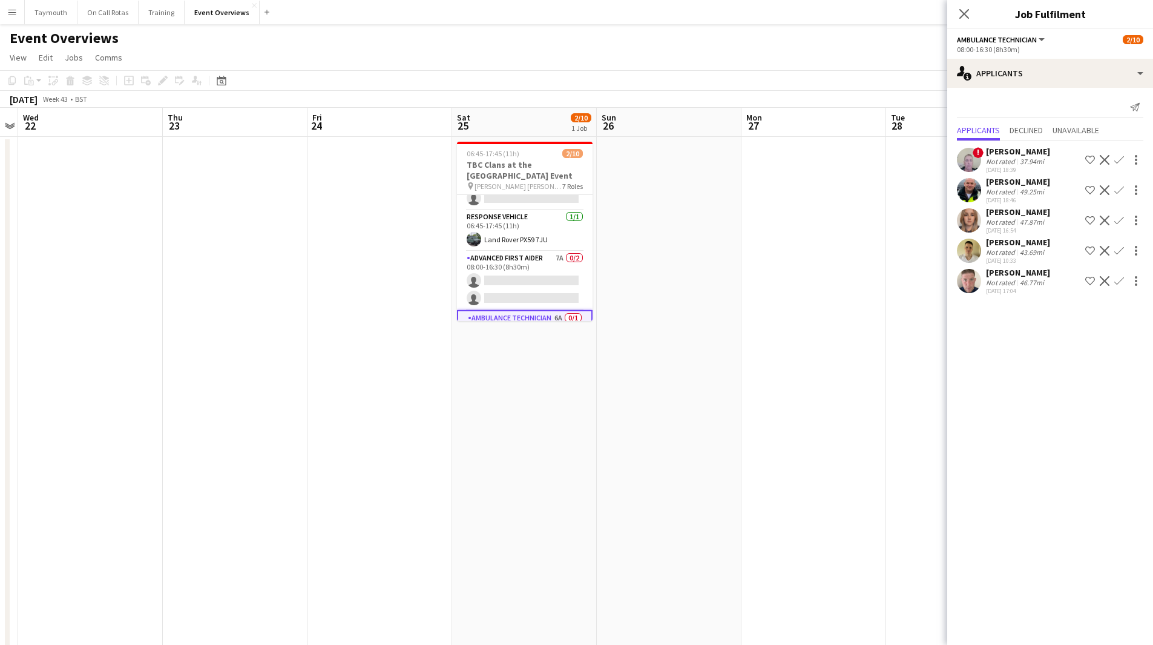
scroll to position [0, 0]
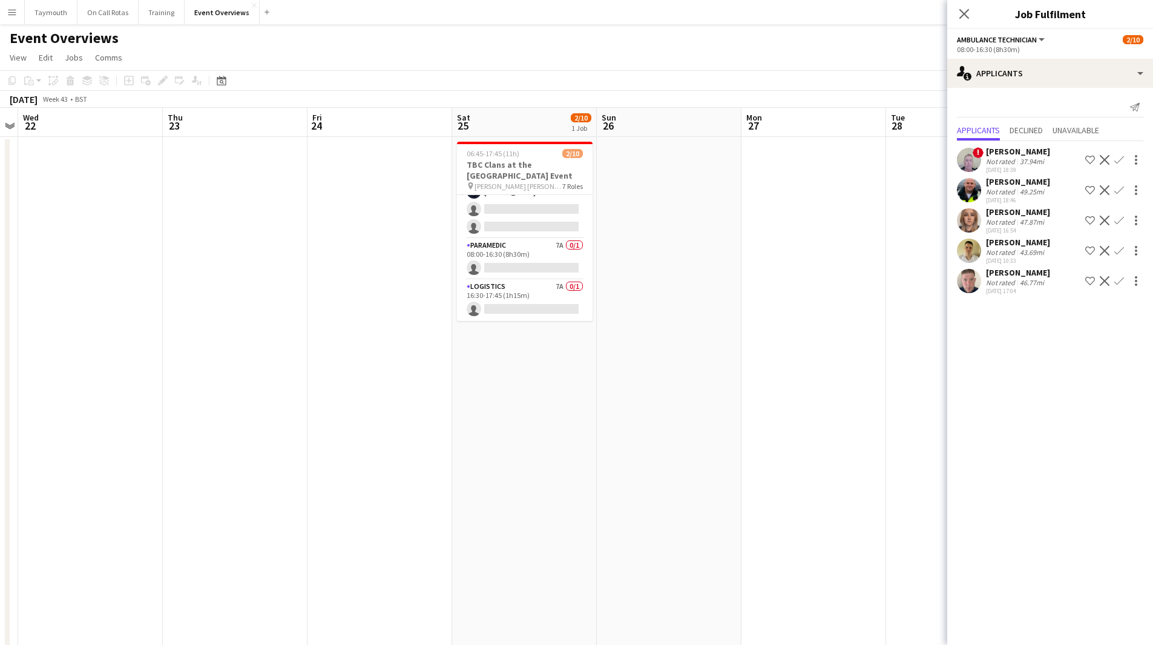
click at [538, 243] on app-card-role "Paramedic 7A 0/1 08:00-16:30 (8h30m) single-neutral-actions" at bounding box center [525, 259] width 136 height 41
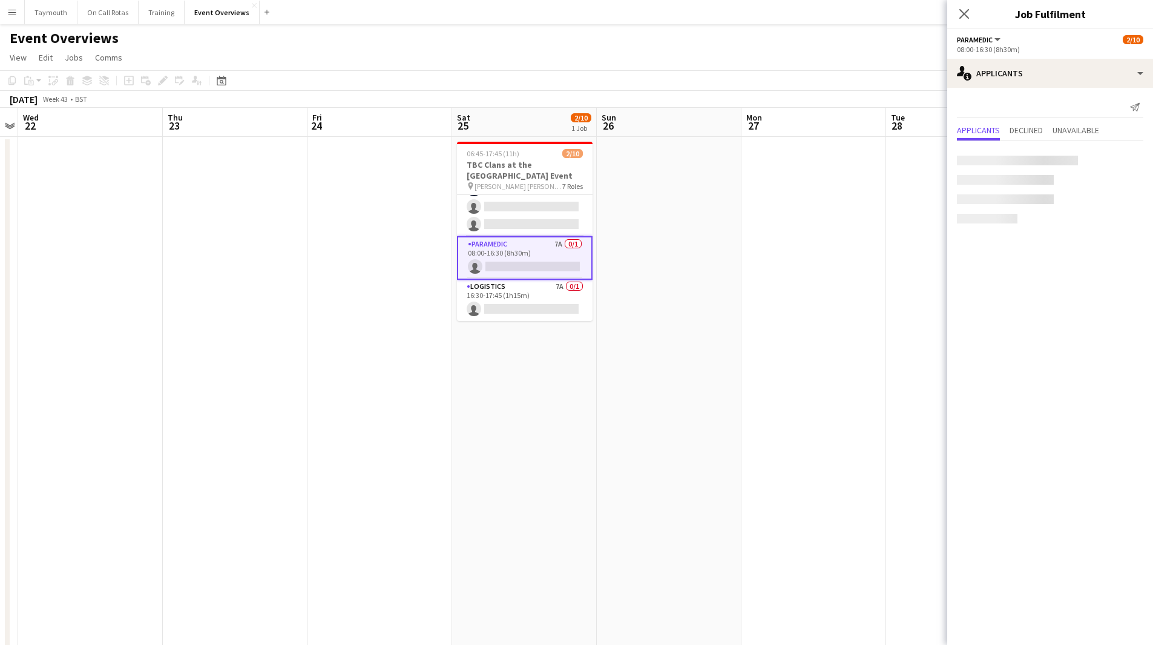
scroll to position [215, 0]
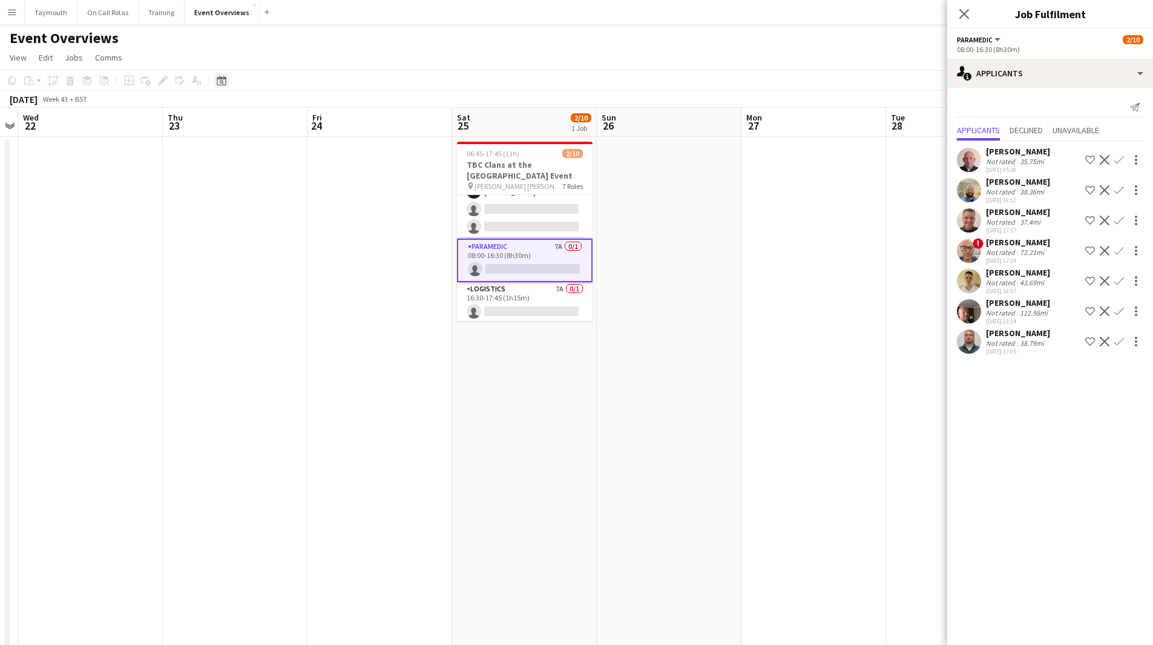
click at [221, 82] on icon "Date picker" at bounding box center [222, 81] width 10 height 10
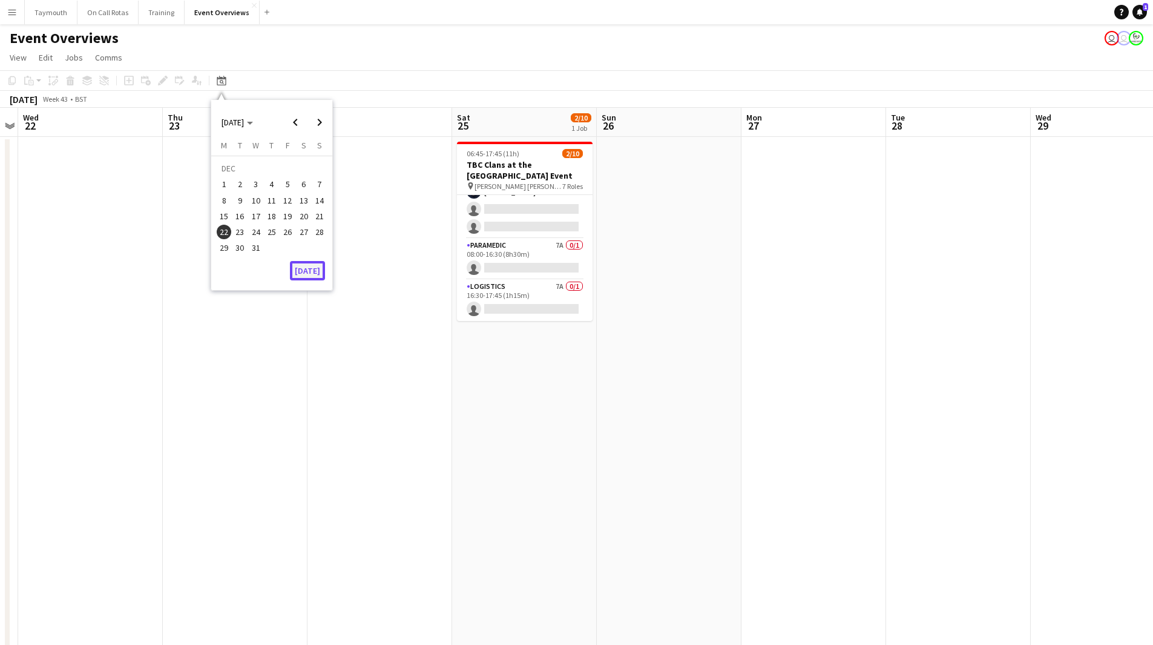
click at [311, 271] on button "[DATE]" at bounding box center [307, 270] width 35 height 19
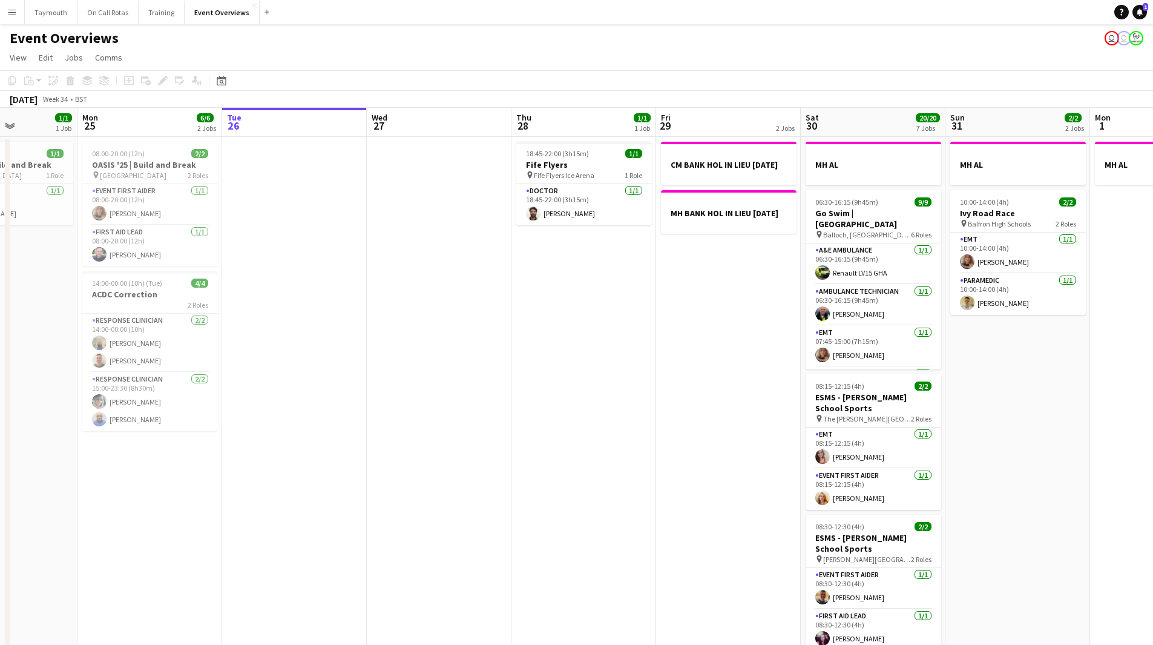
drag, startPoint x: 471, startPoint y: 406, endPoint x: 169, endPoint y: 437, distance: 303.7
click at [171, 437] on app-calendar-viewport "Thu 21 65/65 2 Jobs Fri 22 1/1 1 Job Sat 23 13/13 6 Jobs Sun 24 1/1 1 Job Mon 2…" at bounding box center [576, 614] width 1153 height 1012
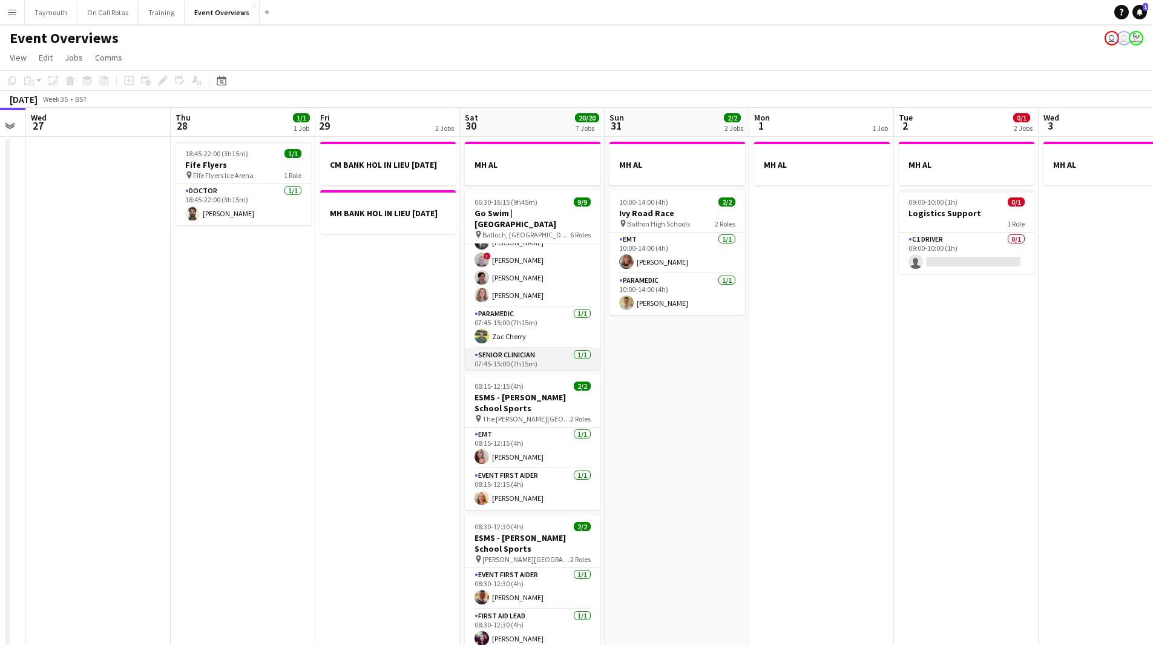
scroll to position [163, 0]
click at [510, 362] on app-card-role "Senior Clinician [DATE] 07:45-15:00 (7h15m) [PERSON_NAME]" at bounding box center [533, 382] width 136 height 41
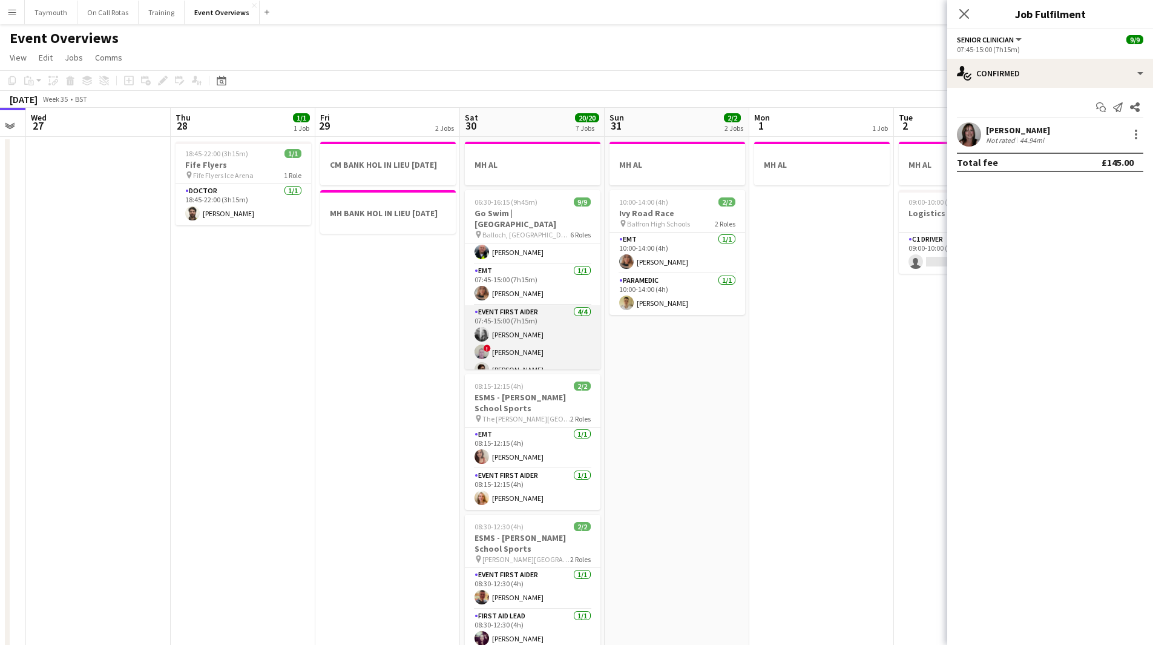
scroll to position [42, 0]
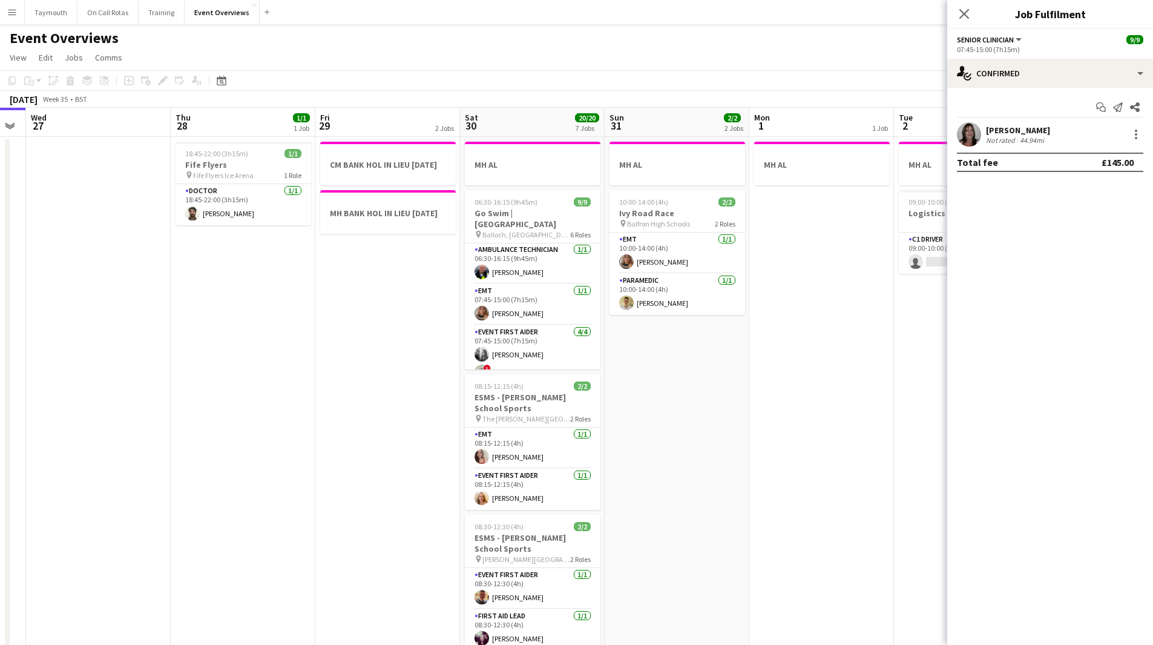
click at [427, 311] on app-date-cell "CM BANK HOL IN LIEU [DATE] MH BANK HOL IN LIEU [DATE]" at bounding box center [387, 628] width 145 height 983
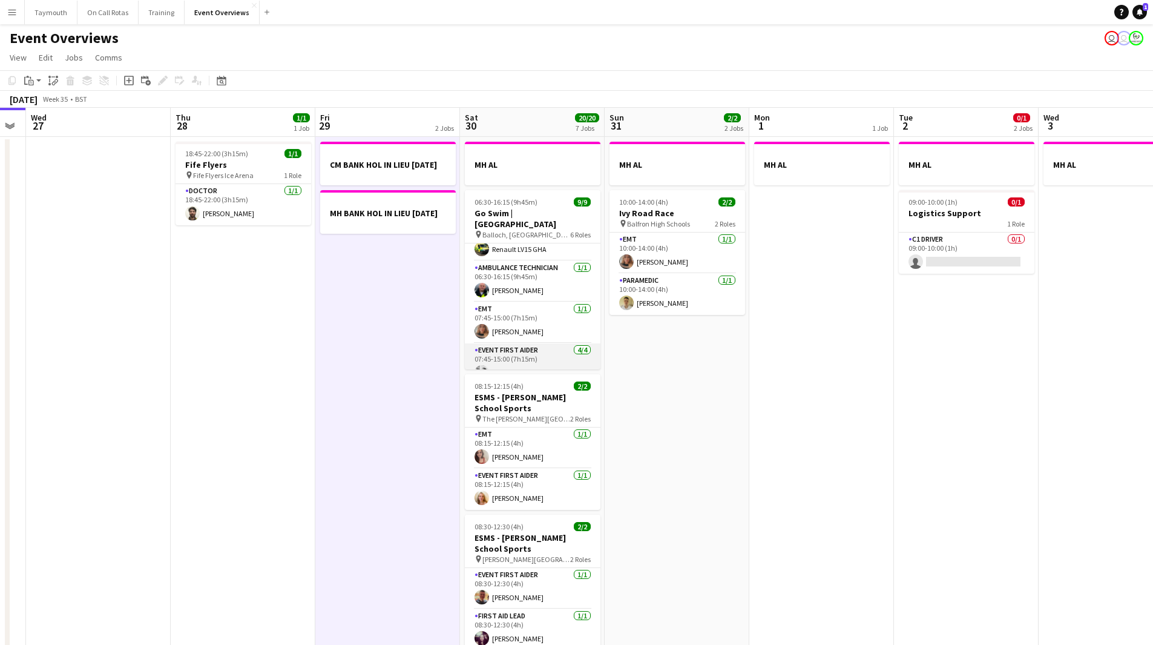
scroll to position [0, 0]
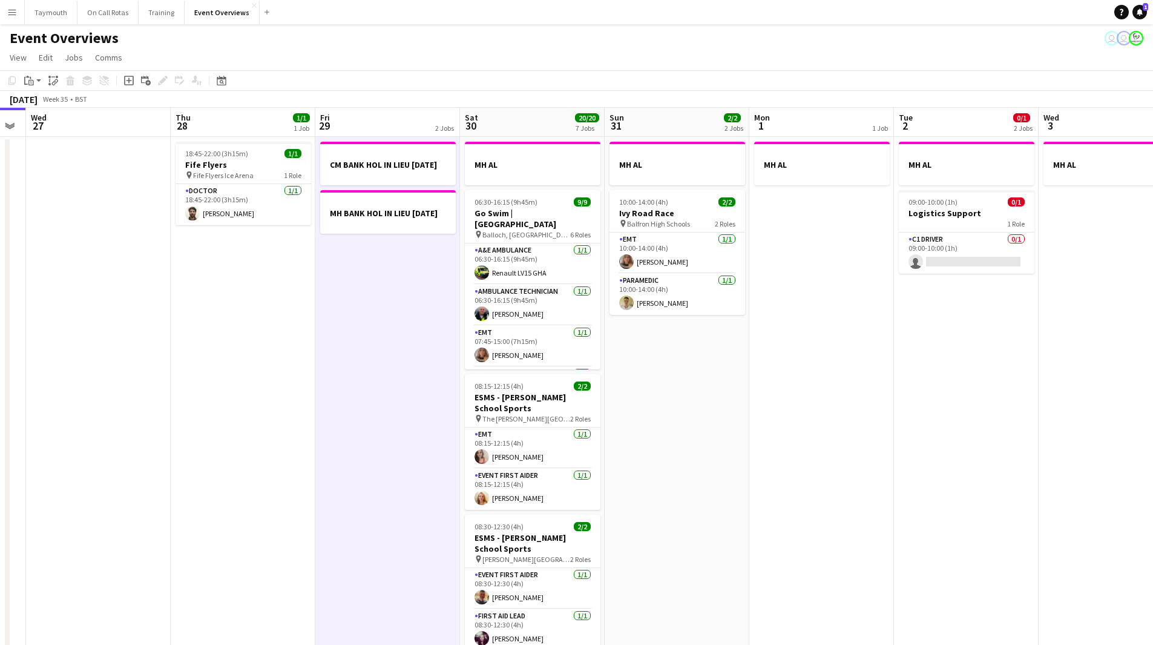
drag, startPoint x: 251, startPoint y: 389, endPoint x: 787, endPoint y: 365, distance: 535.8
click at [808, 351] on app-calendar-viewport "Sun 24 1/1 1 Job Mon 25 6/6 2 Jobs Tue 26 Wed 27 Thu 28 1/1 1 Job Fri 29 2 Jobs…" at bounding box center [576, 614] width 1153 height 1012
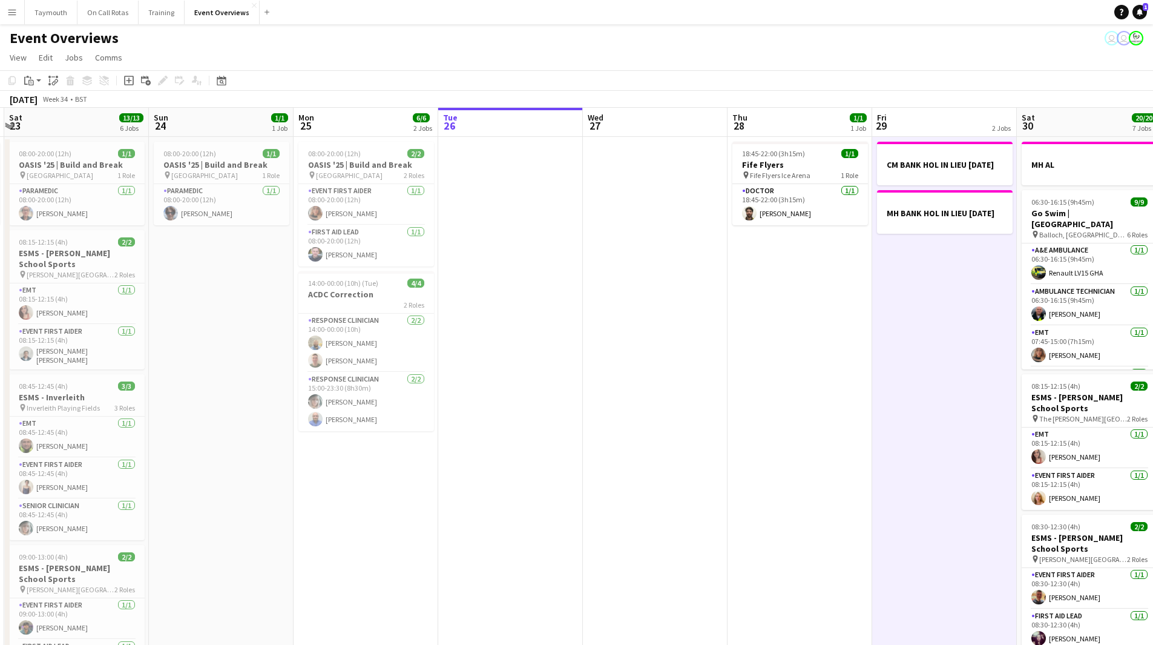
drag, startPoint x: 834, startPoint y: 389, endPoint x: 87, endPoint y: 418, distance: 748.3
click at [88, 422] on app-calendar-viewport "Thu 21 65/65 2 Jobs Fri 22 1/1 1 Job Sat 23 13/13 6 Jobs Sun 24 1/1 1 Job Mon 2…" at bounding box center [576, 614] width 1153 height 1012
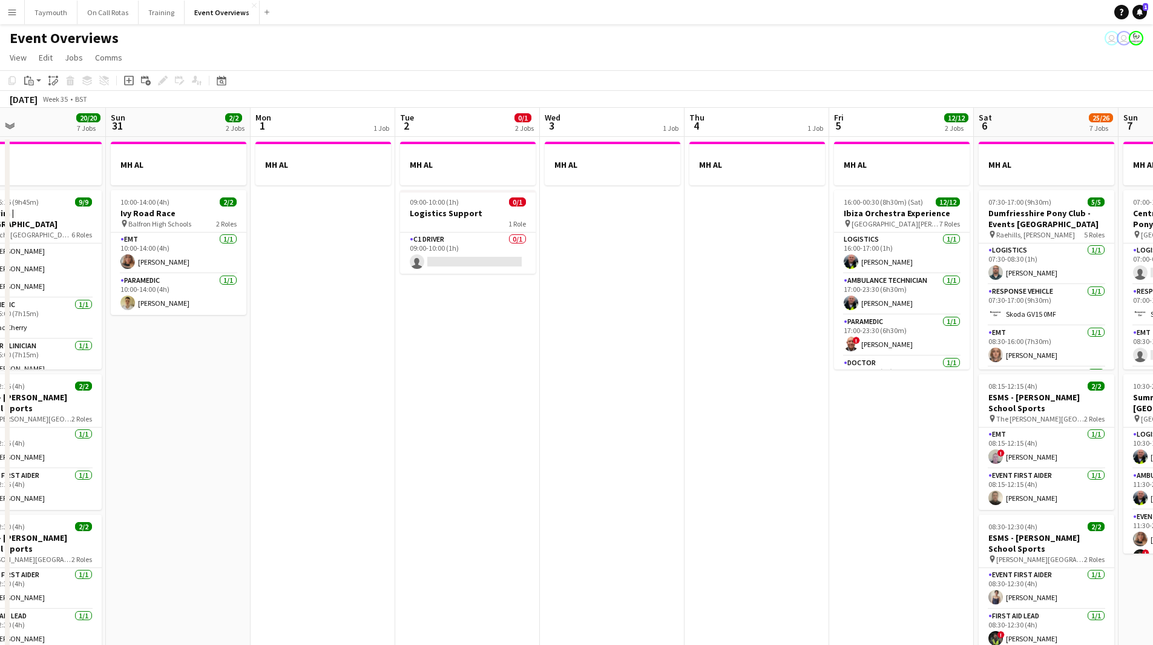
drag, startPoint x: 807, startPoint y: 427, endPoint x: 497, endPoint y: 452, distance: 310.4
click at [497, 452] on app-calendar-viewport "Wed 27 Thu 28 1/1 1 Job Fri 29 2 Jobs Sat 30 20/20 7 Jobs Sun 31 2/2 2 Jobs Mon…" at bounding box center [576, 641] width 1153 height 1066
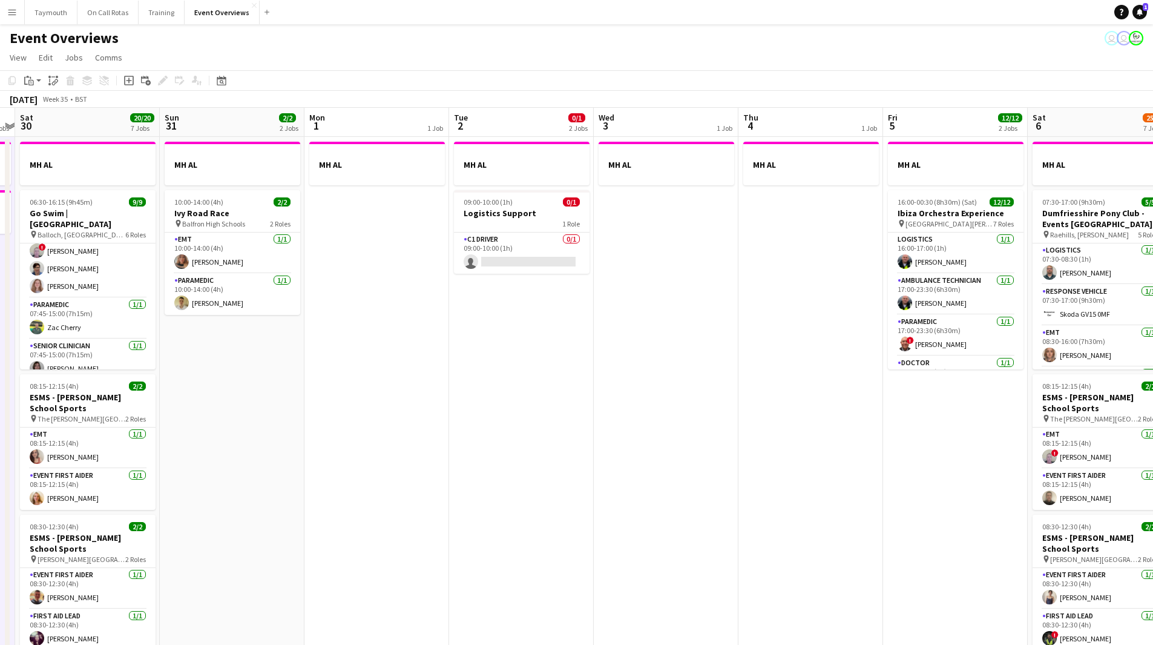
drag, startPoint x: 498, startPoint y: 452, endPoint x: 309, endPoint y: 469, distance: 189.6
click at [310, 469] on app-calendar-viewport "Wed 27 Thu 28 1/1 1 Job Fri 29 2 Jobs Sat 30 20/20 7 Jobs Sun 31 2/2 2 Jobs Mon…" at bounding box center [576, 641] width 1153 height 1066
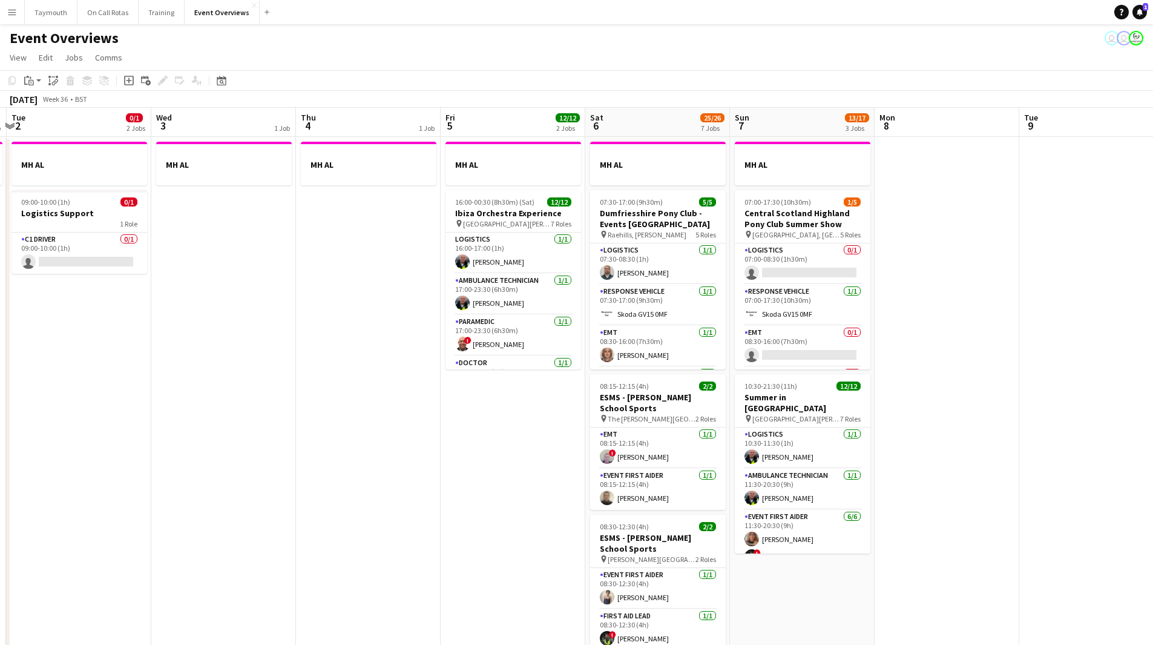
scroll to position [0, 427]
drag, startPoint x: 421, startPoint y: 462, endPoint x: 451, endPoint y: 460, distance: 29.7
click at [451, 460] on app-calendar-viewport "Sat 30 20/20 7 Jobs Sun 31 2/2 2 Jobs Mon 1 1 Job Tue 2 0/1 2 Jobs Wed 3 1 Job …" at bounding box center [576, 641] width 1153 height 1066
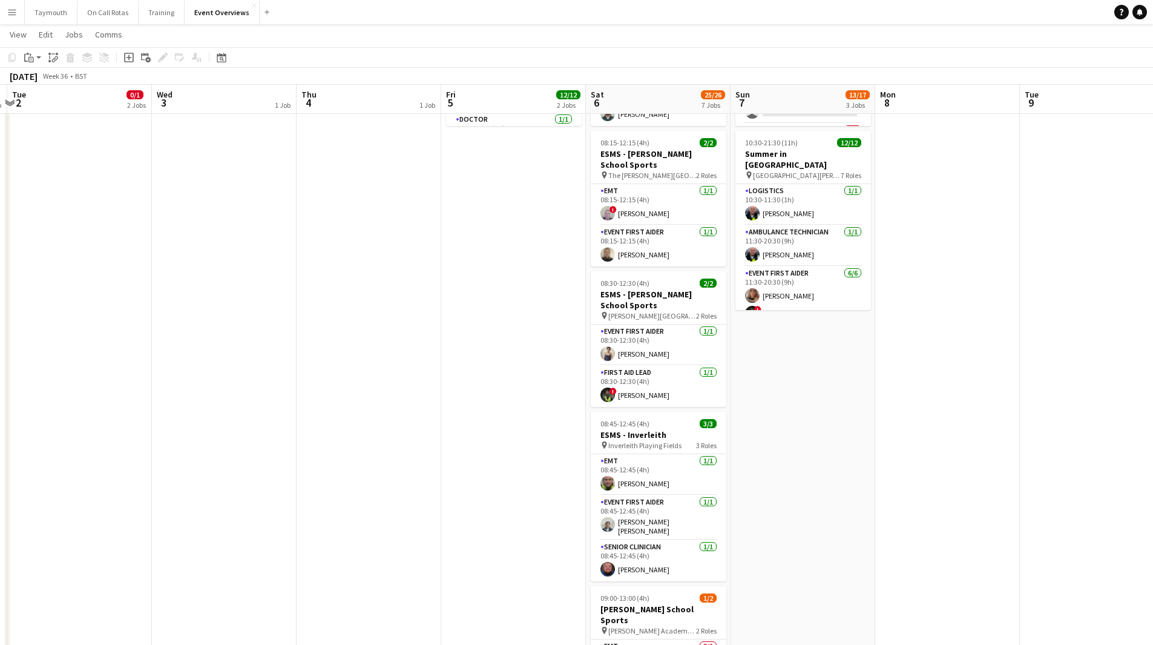
scroll to position [79, 0]
